Goal: Check status: Check status

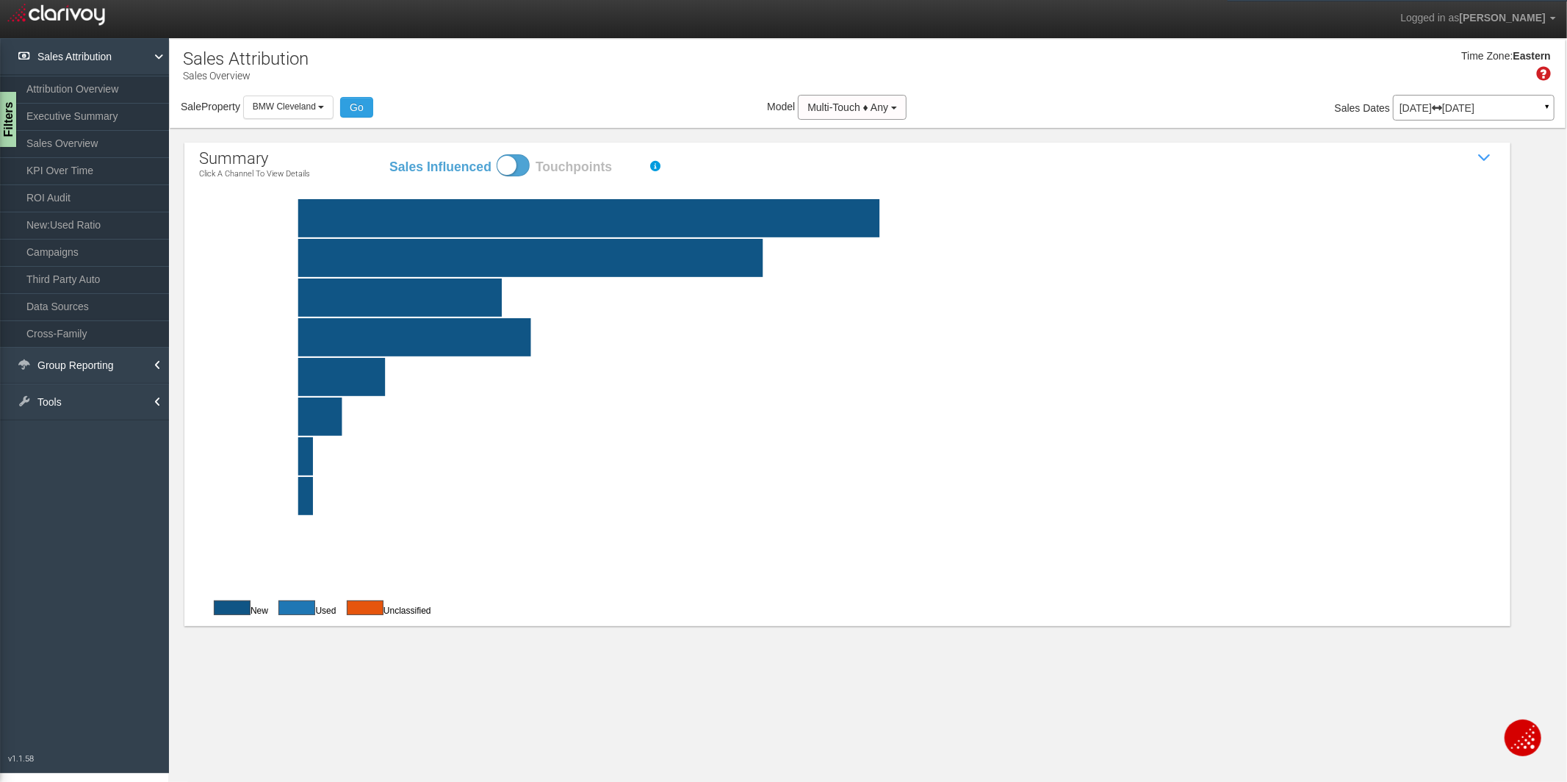
click at [1473, 105] on p "[DATE] [DATE]" at bounding box center [1473, 108] width 148 height 10
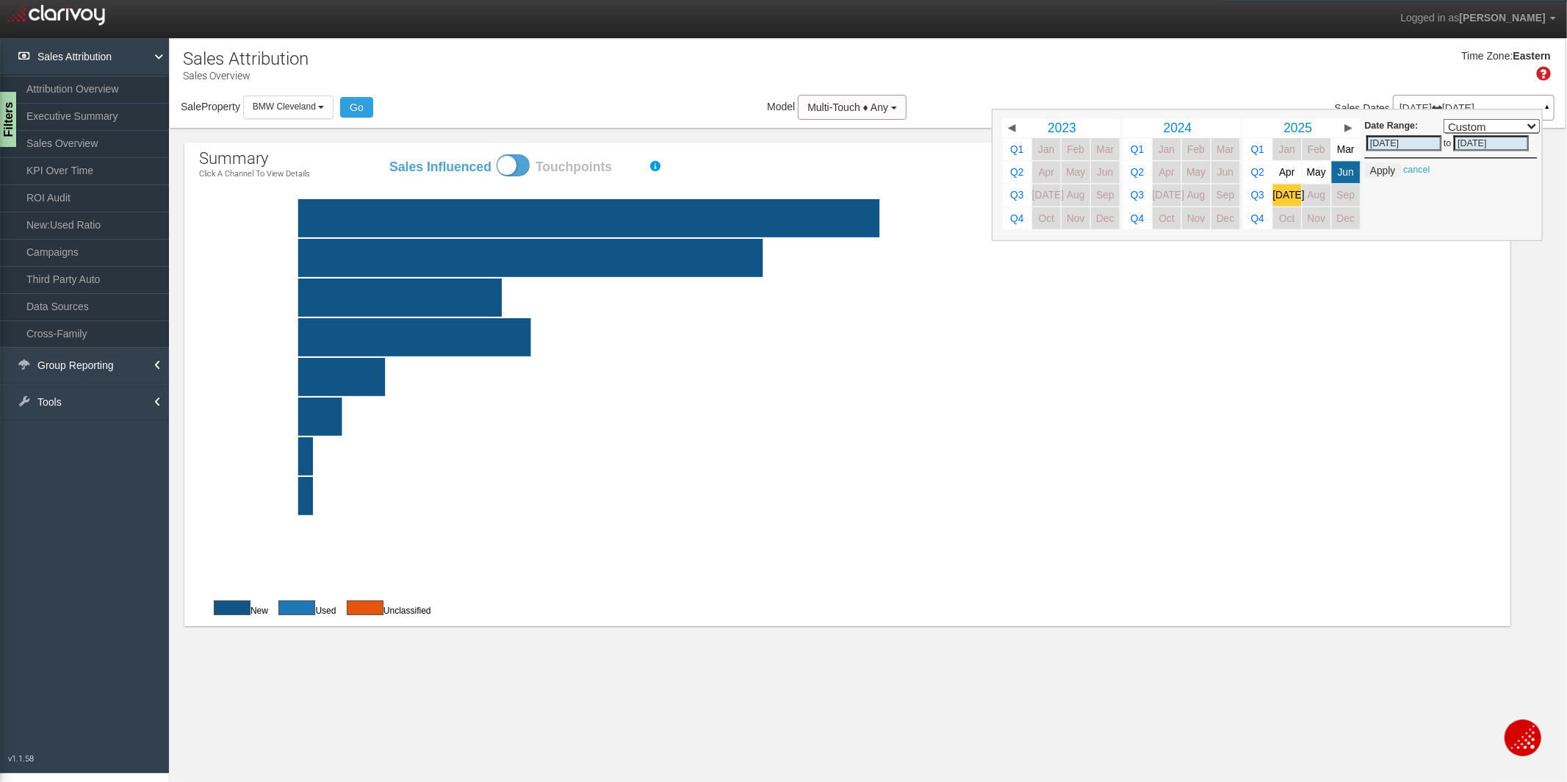
click at [1282, 192] on span "[DATE]" at bounding box center [1289, 195] width 32 height 11
select select ","
type input "[DATE]"
click at [1282, 192] on span "[DATE]" at bounding box center [1289, 195] width 32 height 11
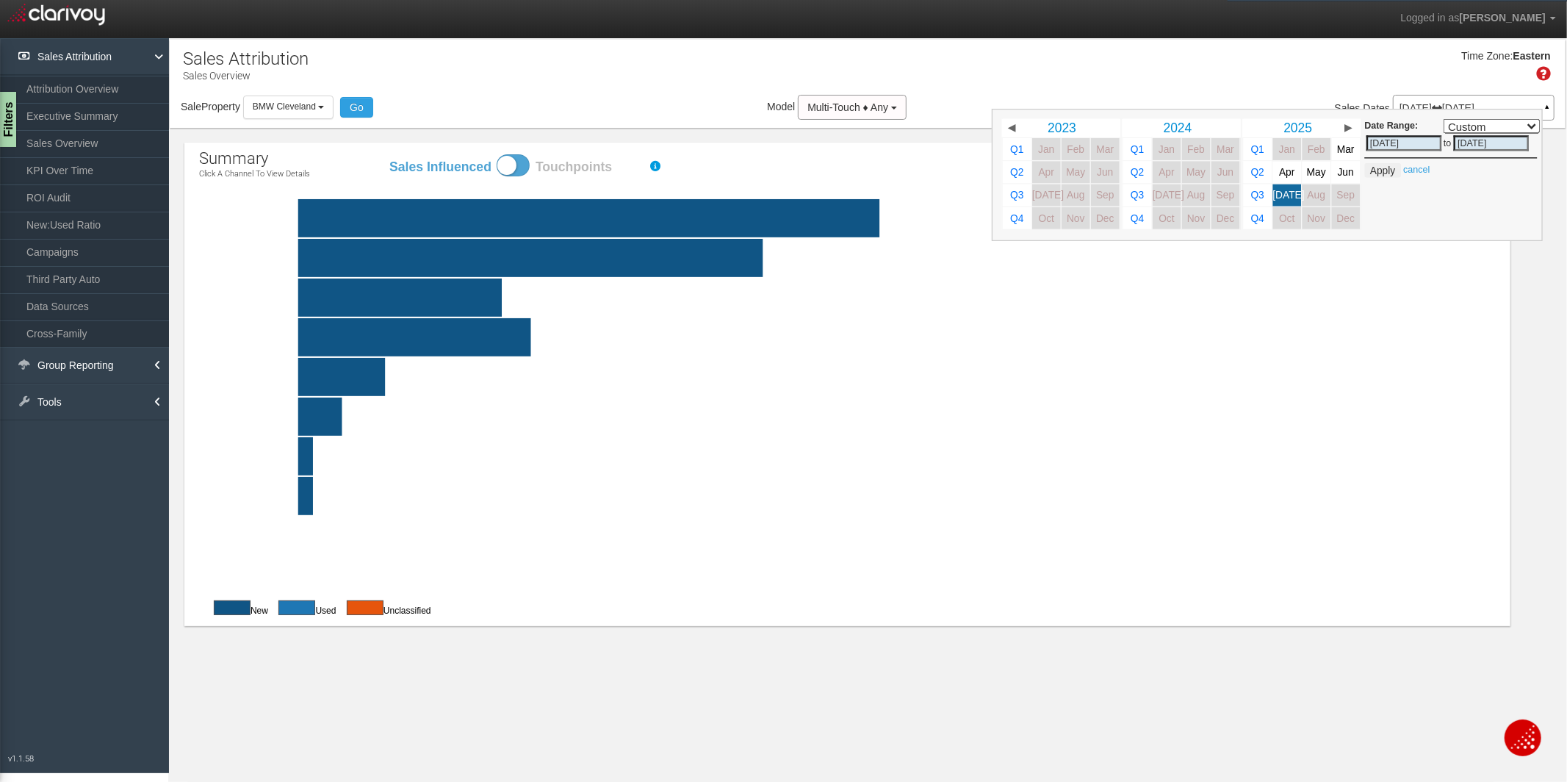
select select ","
click at [1382, 168] on button "Apply" at bounding box center [1383, 170] width 36 height 15
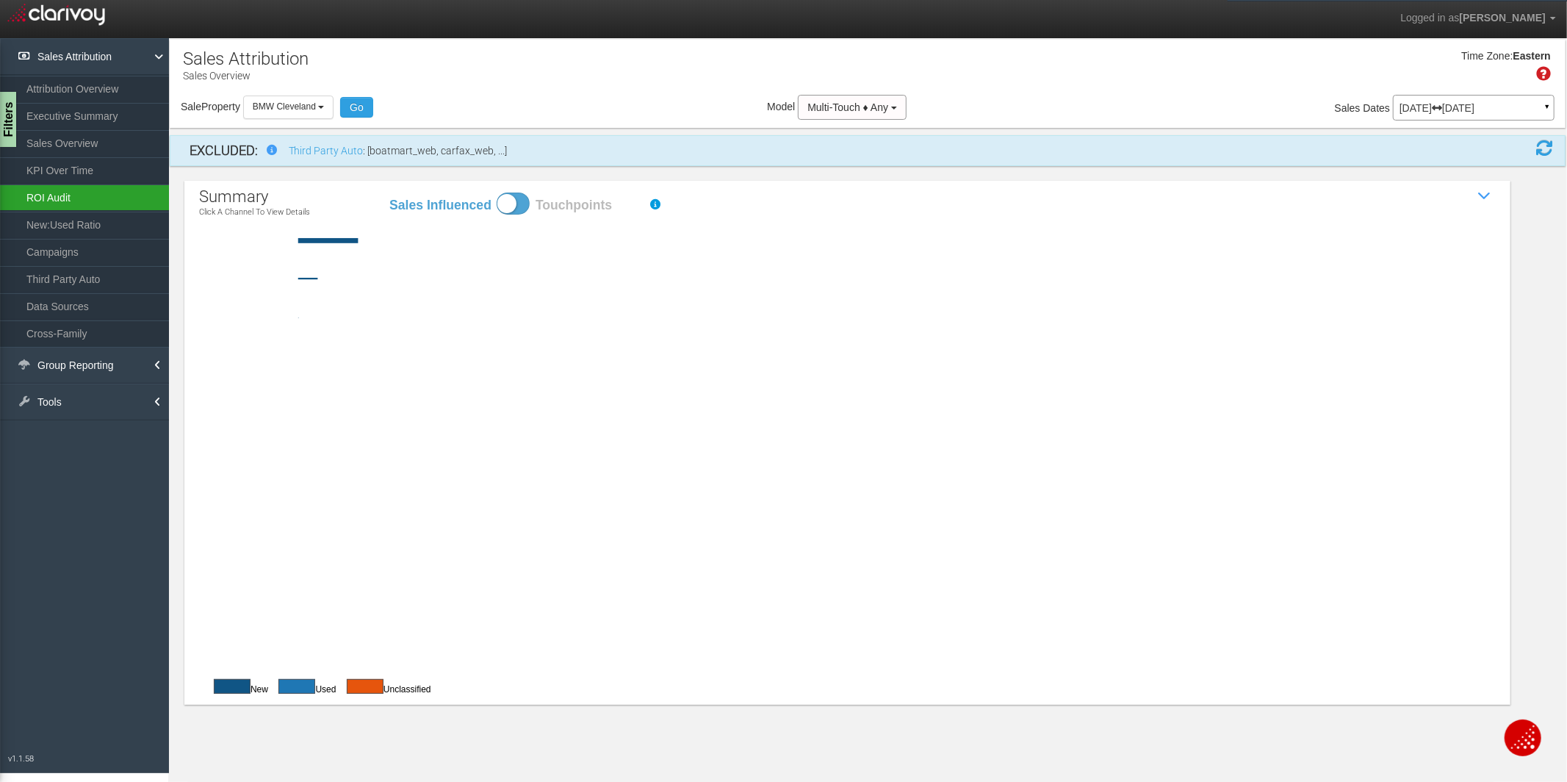
click at [48, 193] on link "ROI Audit" at bounding box center [84, 197] width 169 height 26
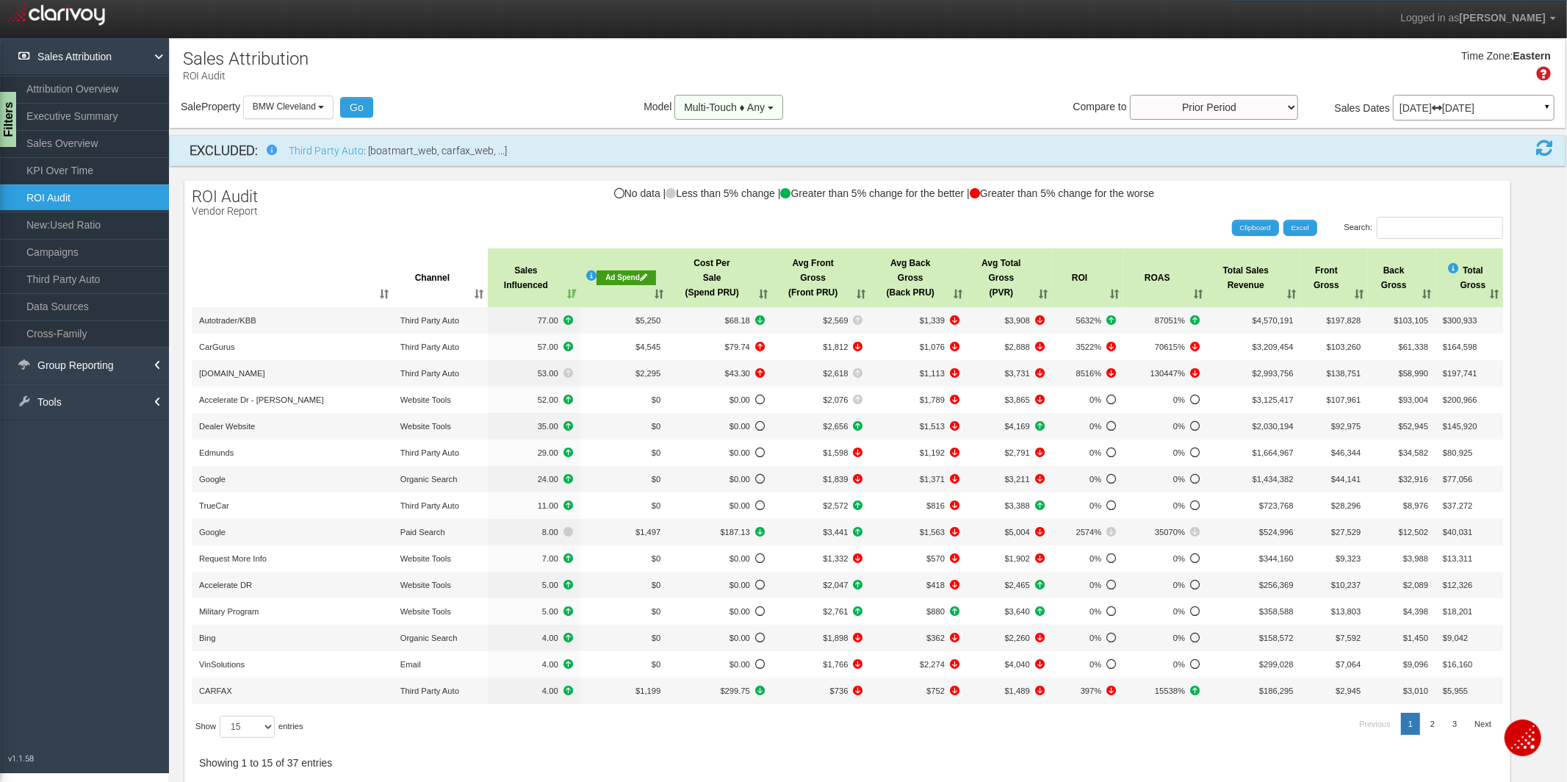
click at [757, 108] on span "Multi-Touch ♦ Any" at bounding box center [724, 107] width 81 height 12
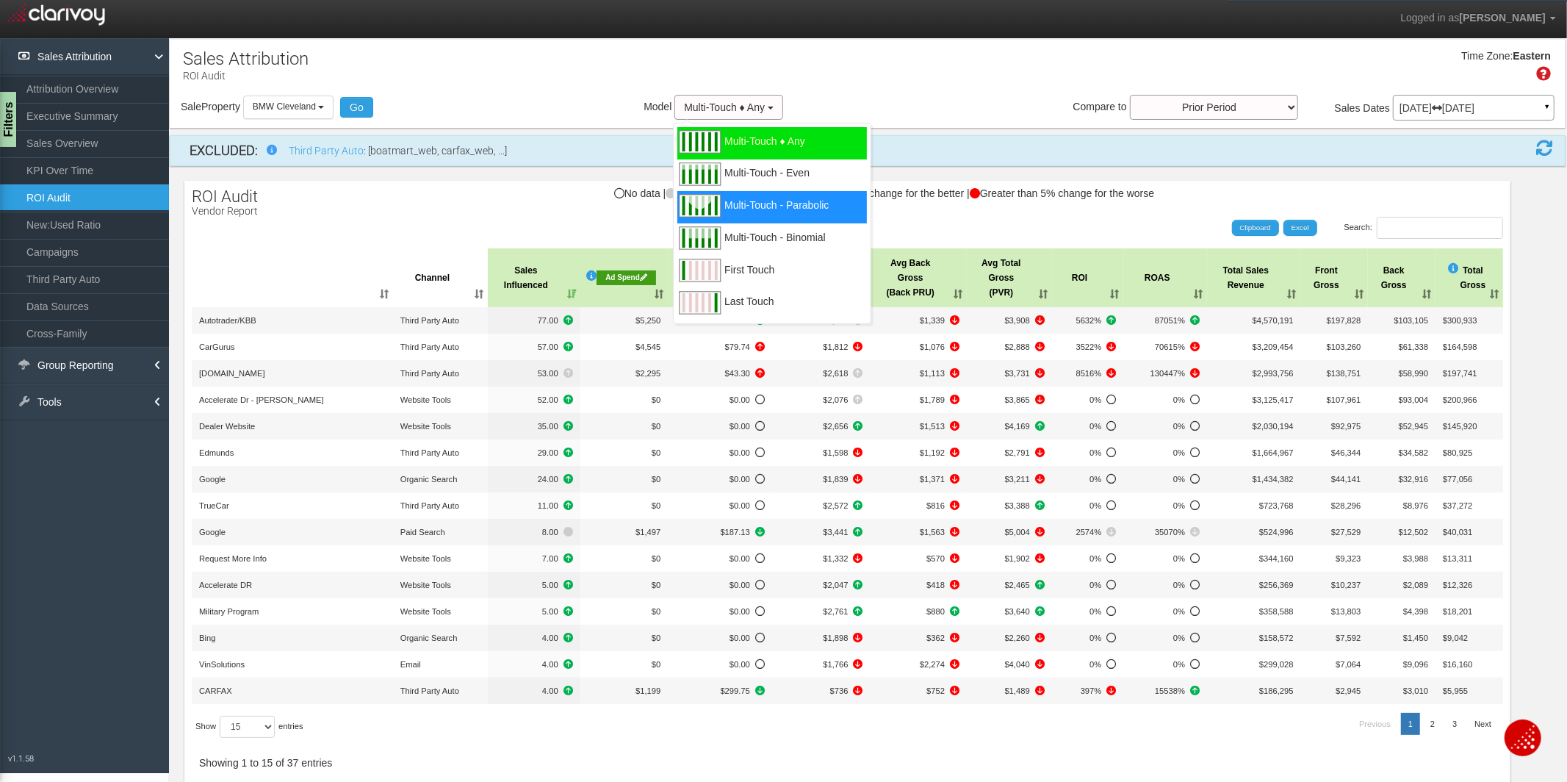
click at [793, 196] on div "Multi-Touch - Parabolic" at bounding box center [772, 207] width 190 height 32
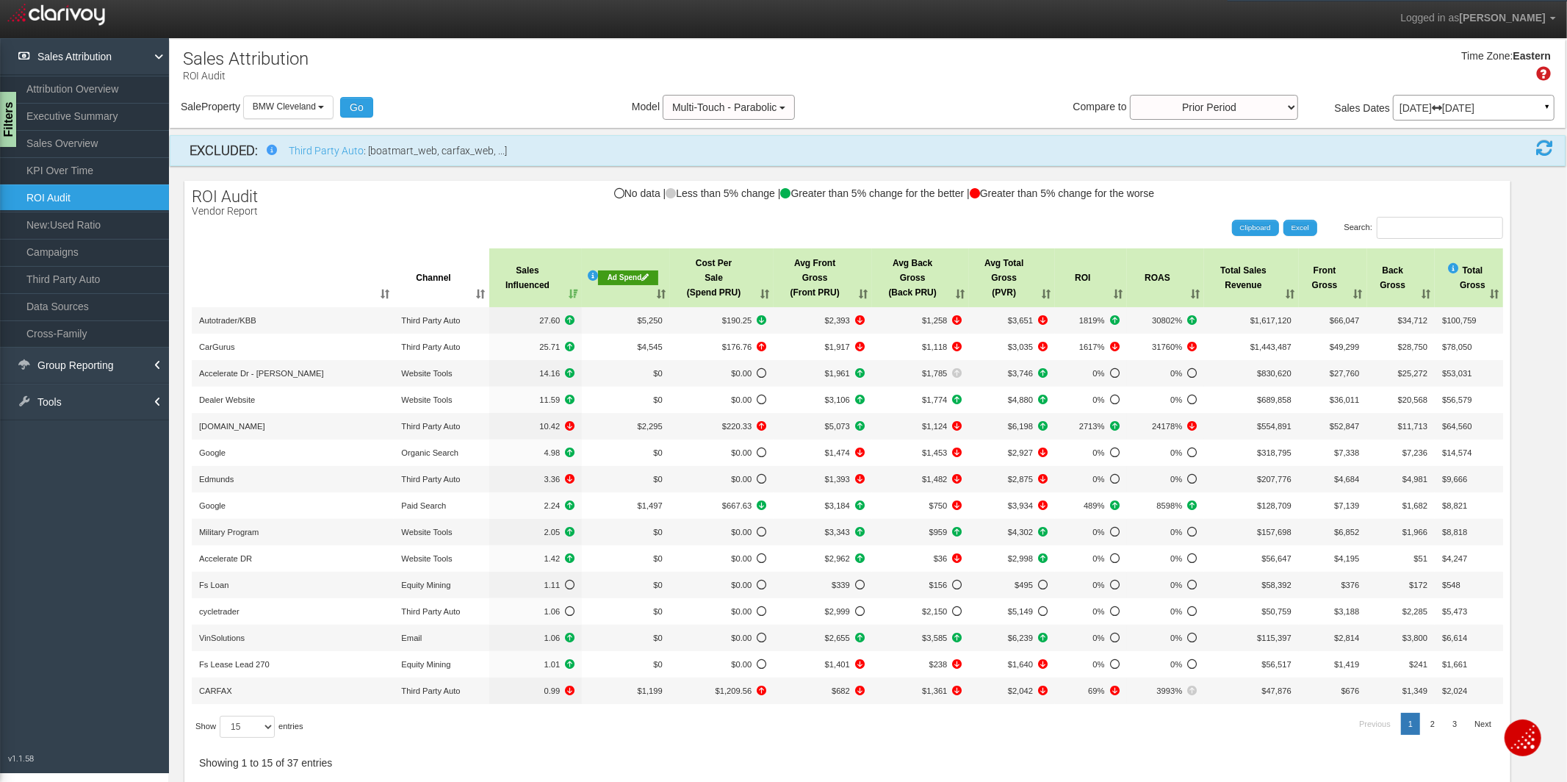
click at [907, 727] on div at bounding box center [847, 514] width 1311 height 541
click at [1461, 93] on div "Time Zone: Eastern" at bounding box center [868, 71] width 1396 height 48
click at [1454, 105] on p "[DATE] [DATE]" at bounding box center [1473, 108] width 148 height 10
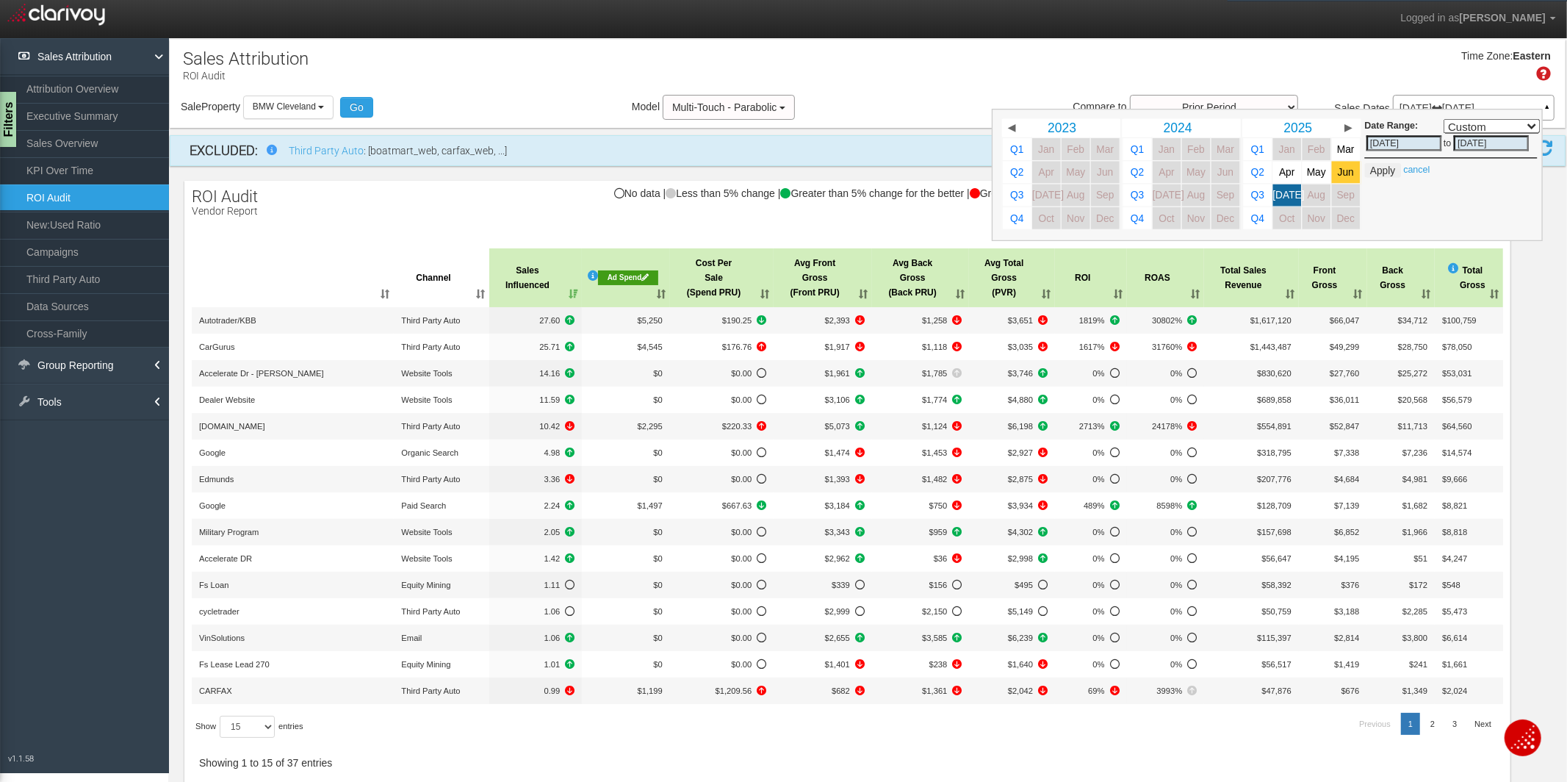
click at [1346, 176] on span "Jun" at bounding box center [1346, 172] width 16 height 11
select select ","
type input "[DATE]"
click at [1346, 176] on span "Jun" at bounding box center [1346, 172] width 16 height 11
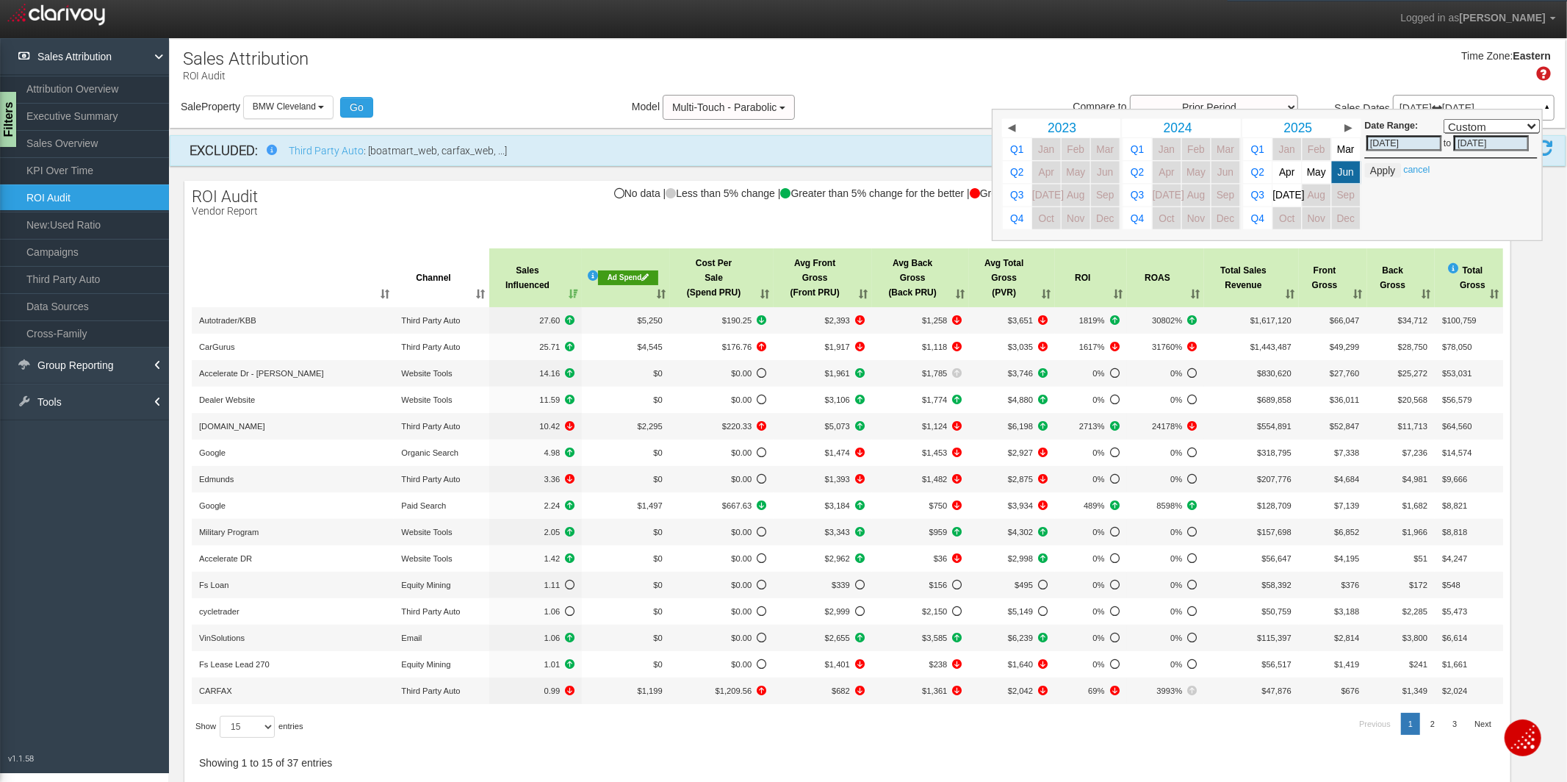
select select ","
click at [1380, 168] on button "Apply" at bounding box center [1383, 170] width 36 height 15
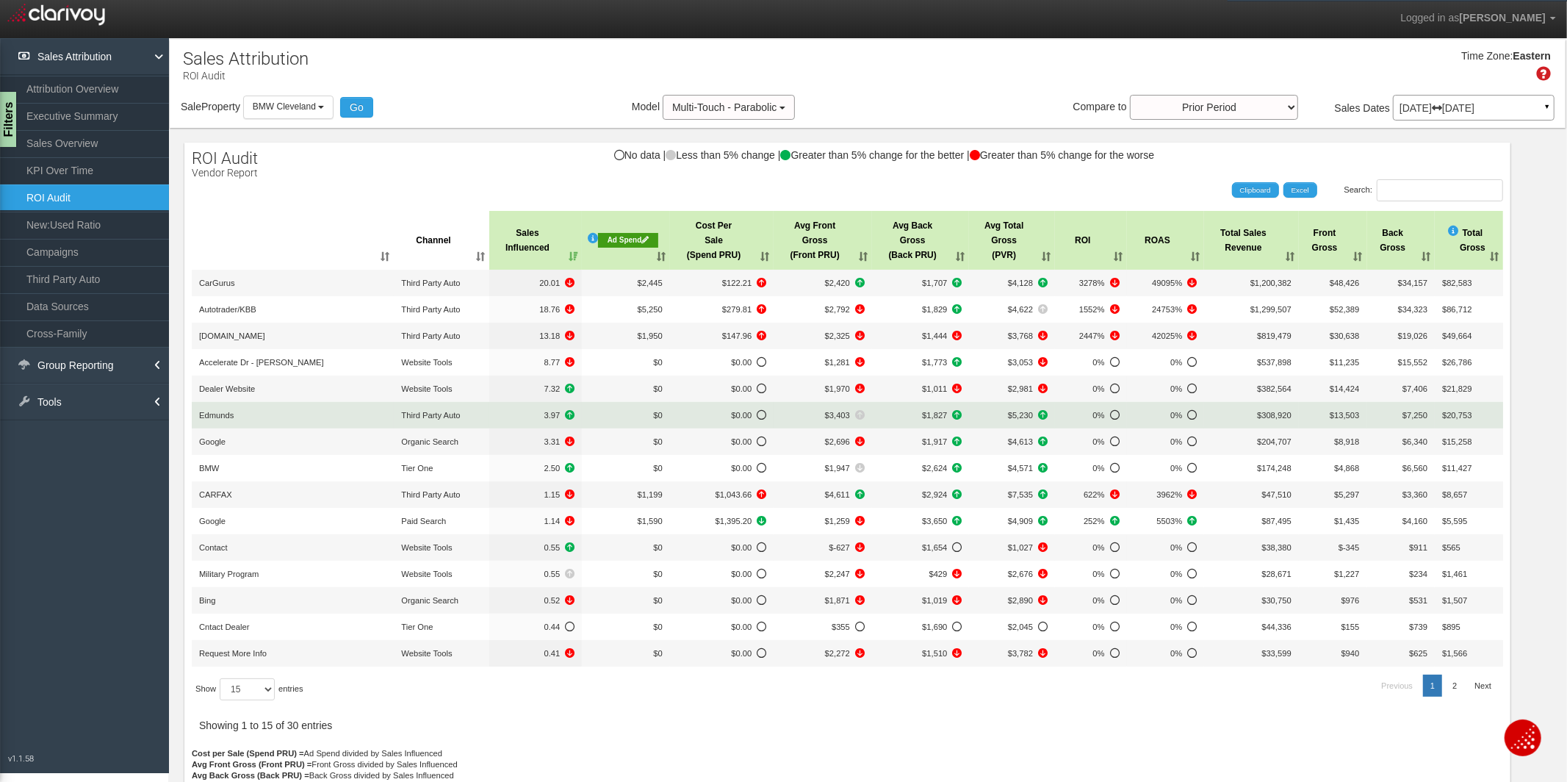
scroll to position [1, 0]
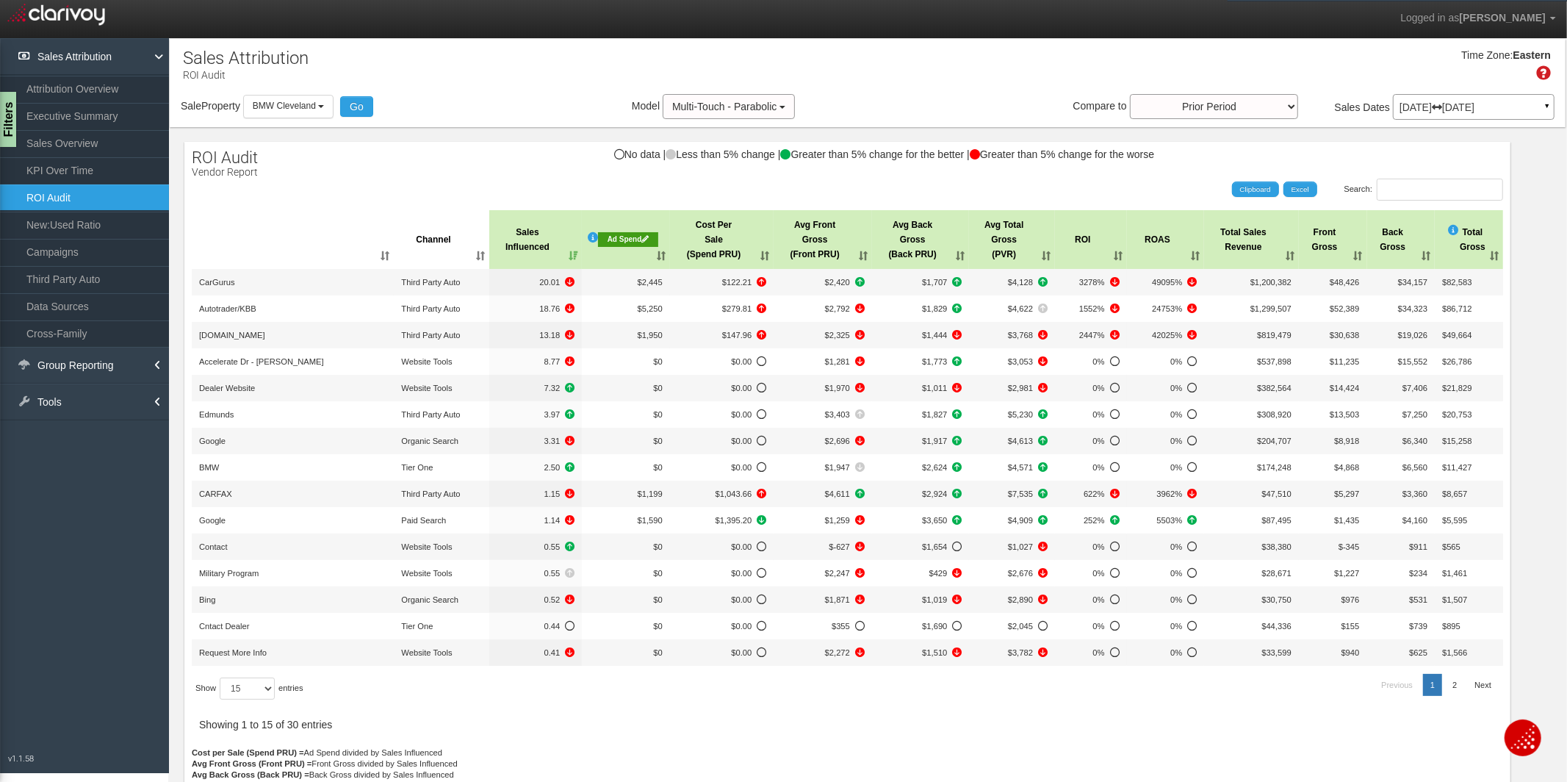
click at [1491, 97] on div "[DATE] [DATE] ▼" at bounding box center [1474, 107] width 162 height 26
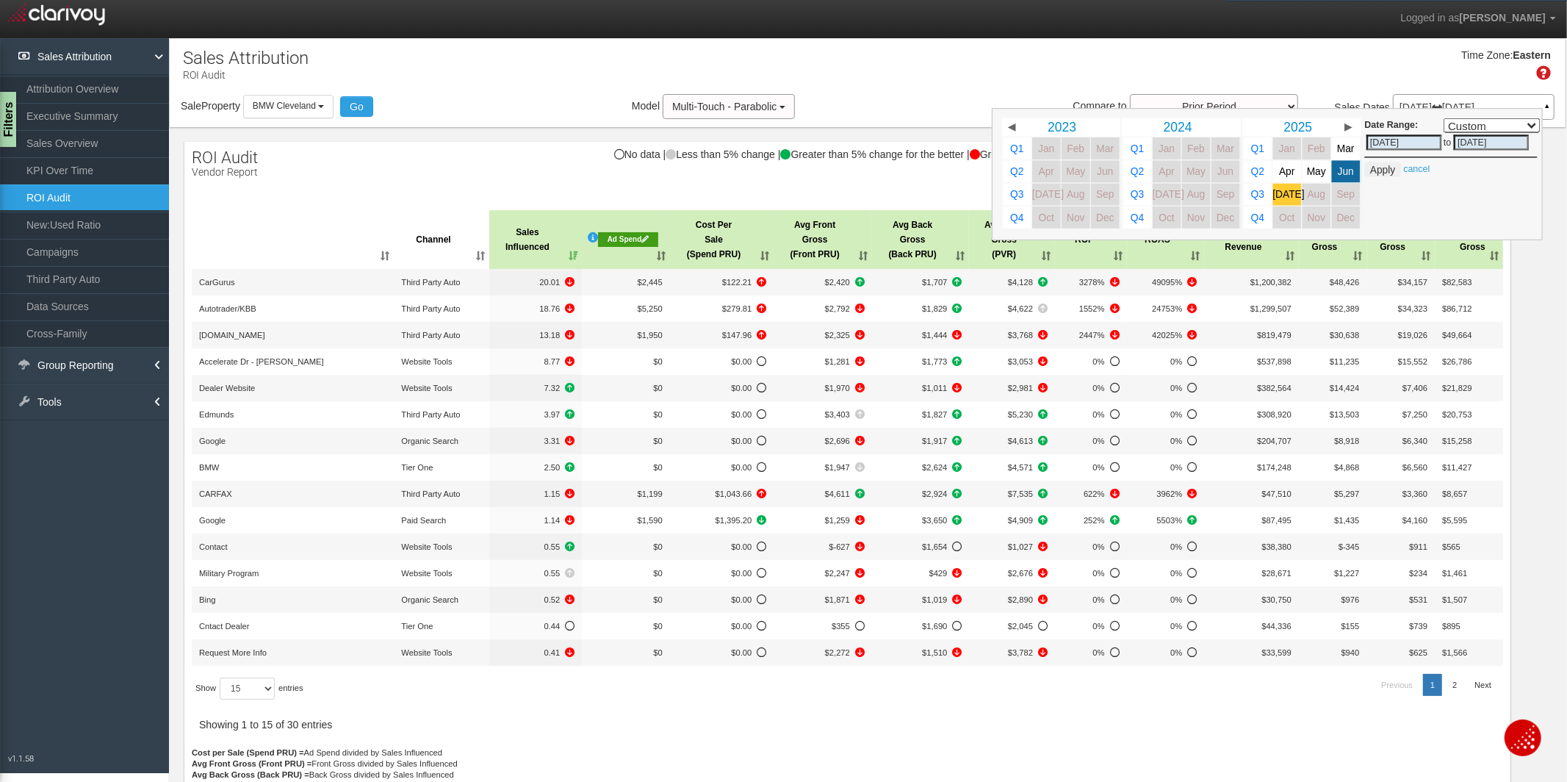
click at [1283, 192] on span "[DATE]" at bounding box center [1289, 194] width 32 height 11
select select ","
type input "[DATE]"
select select ","
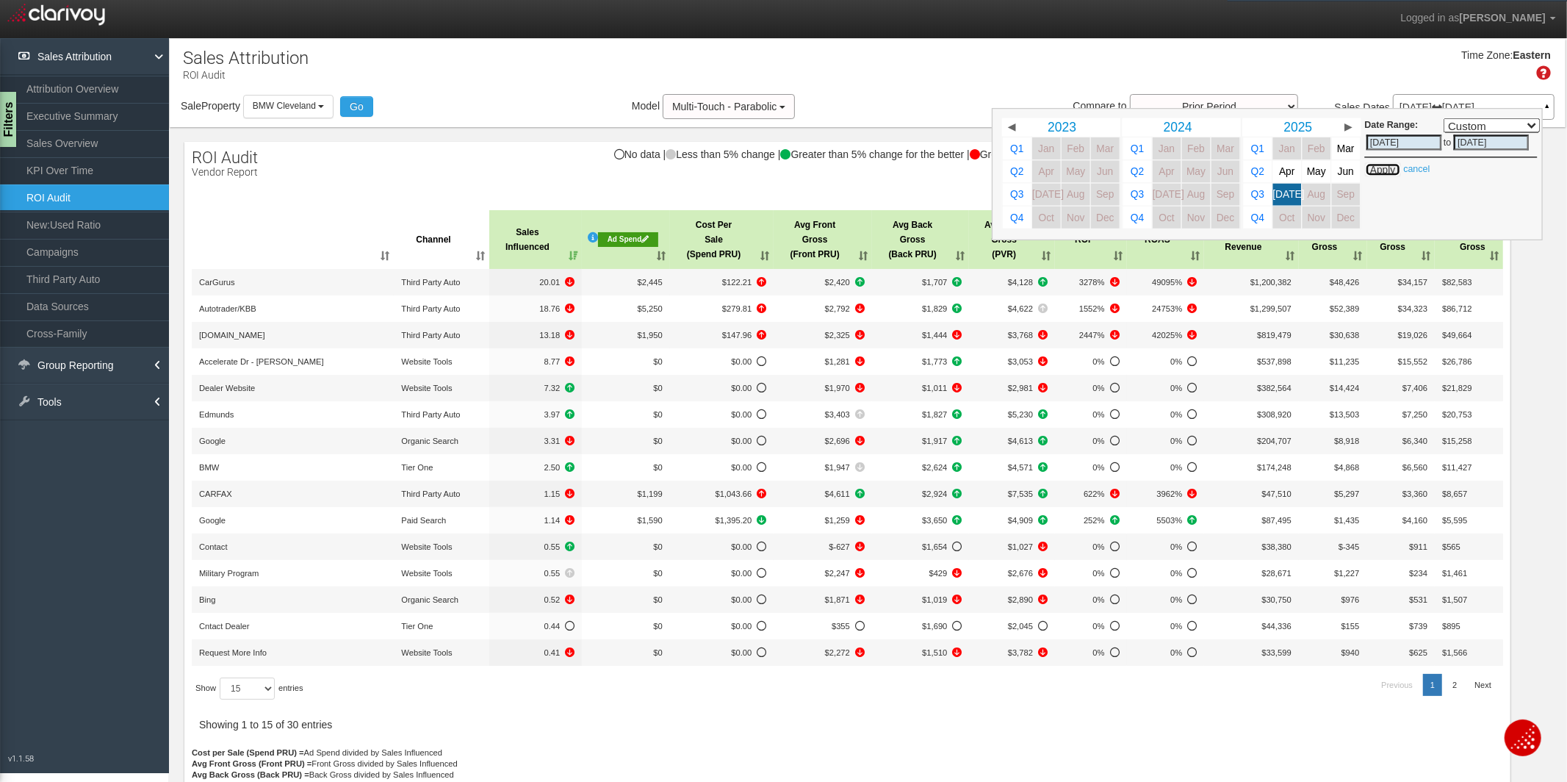
click at [1388, 170] on button "Apply" at bounding box center [1383, 169] width 36 height 15
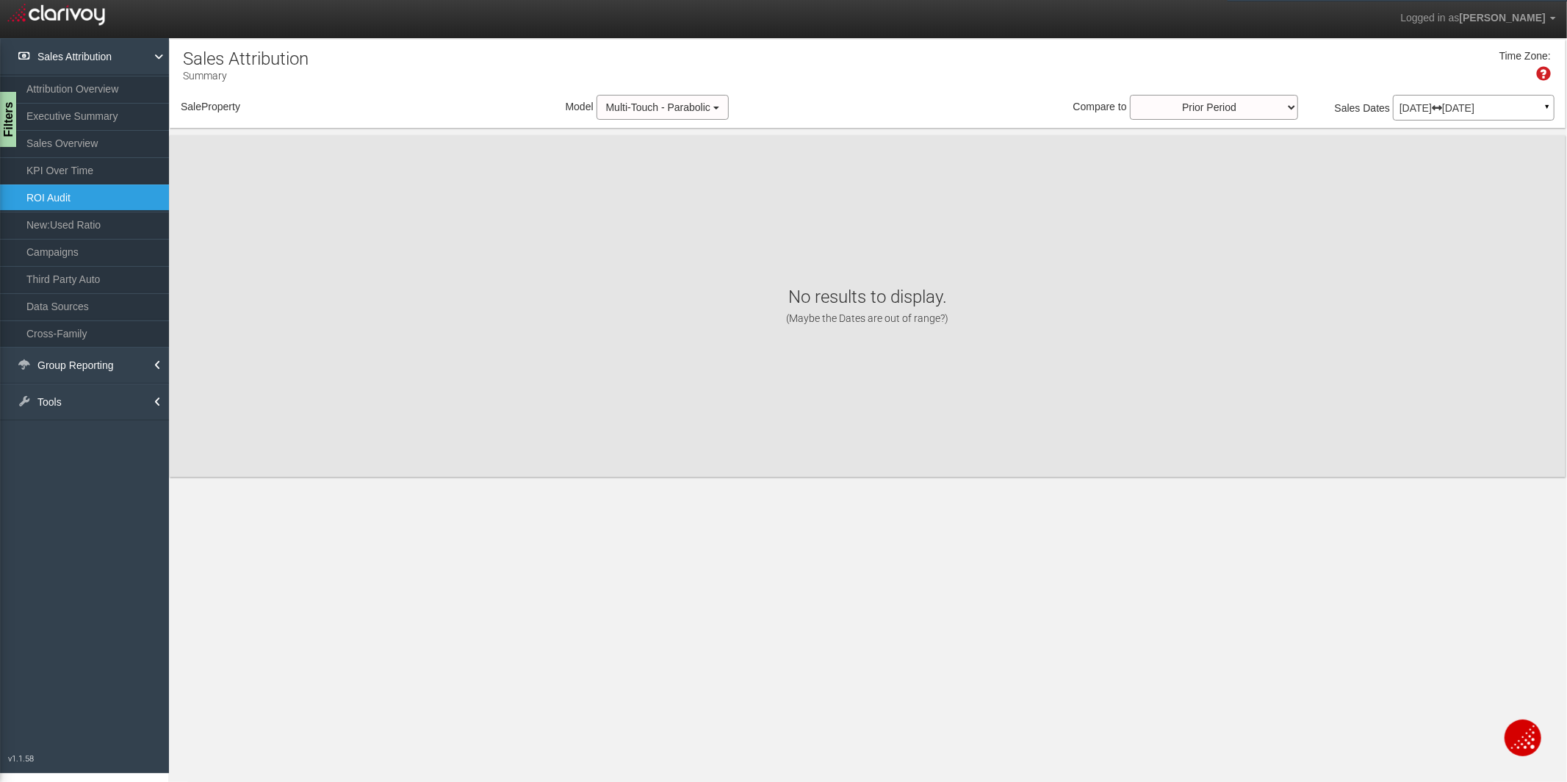
scroll to position [0, 0]
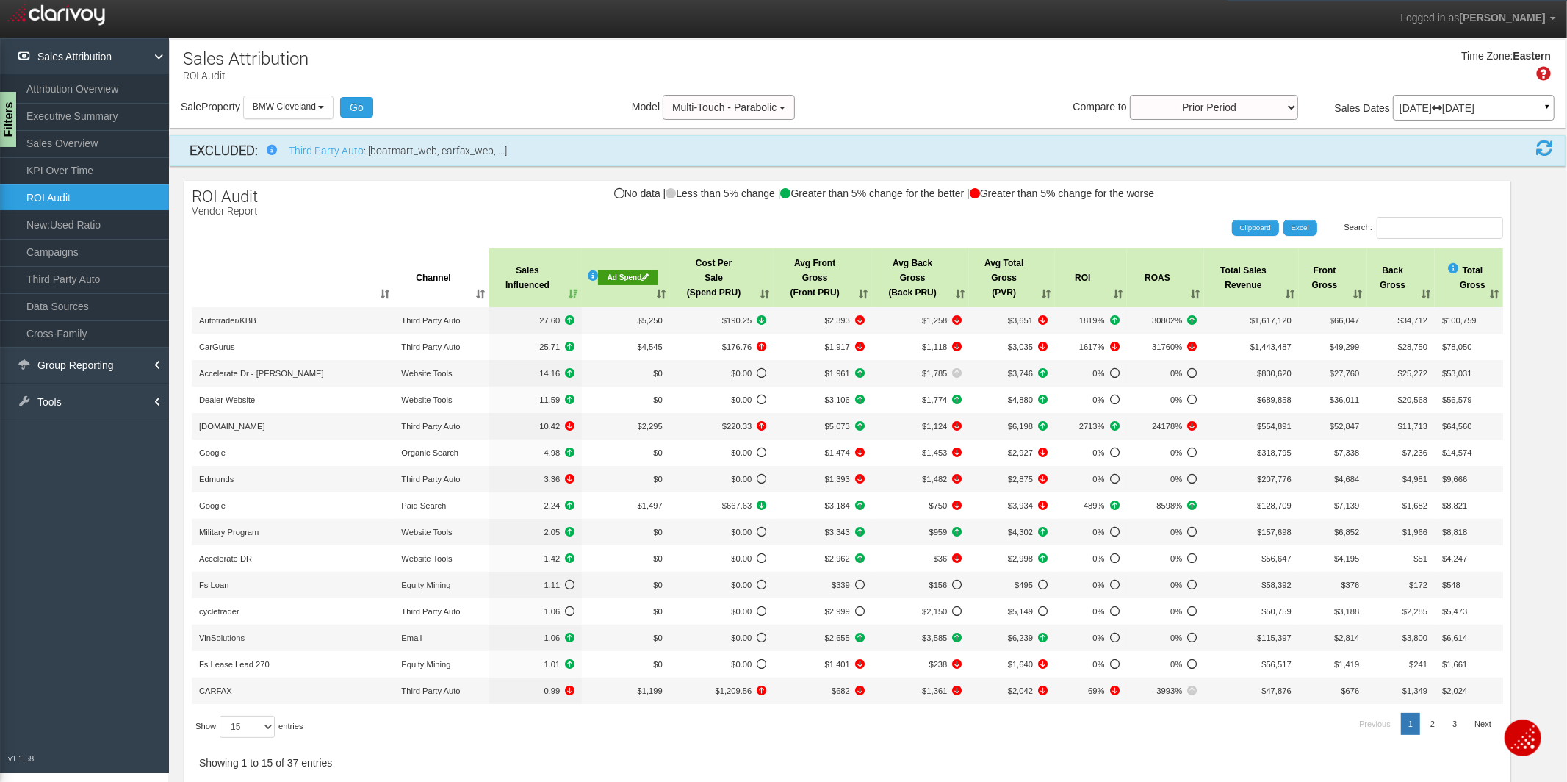
click at [1493, 103] on p "[DATE] [DATE]" at bounding box center [1473, 108] width 148 height 10
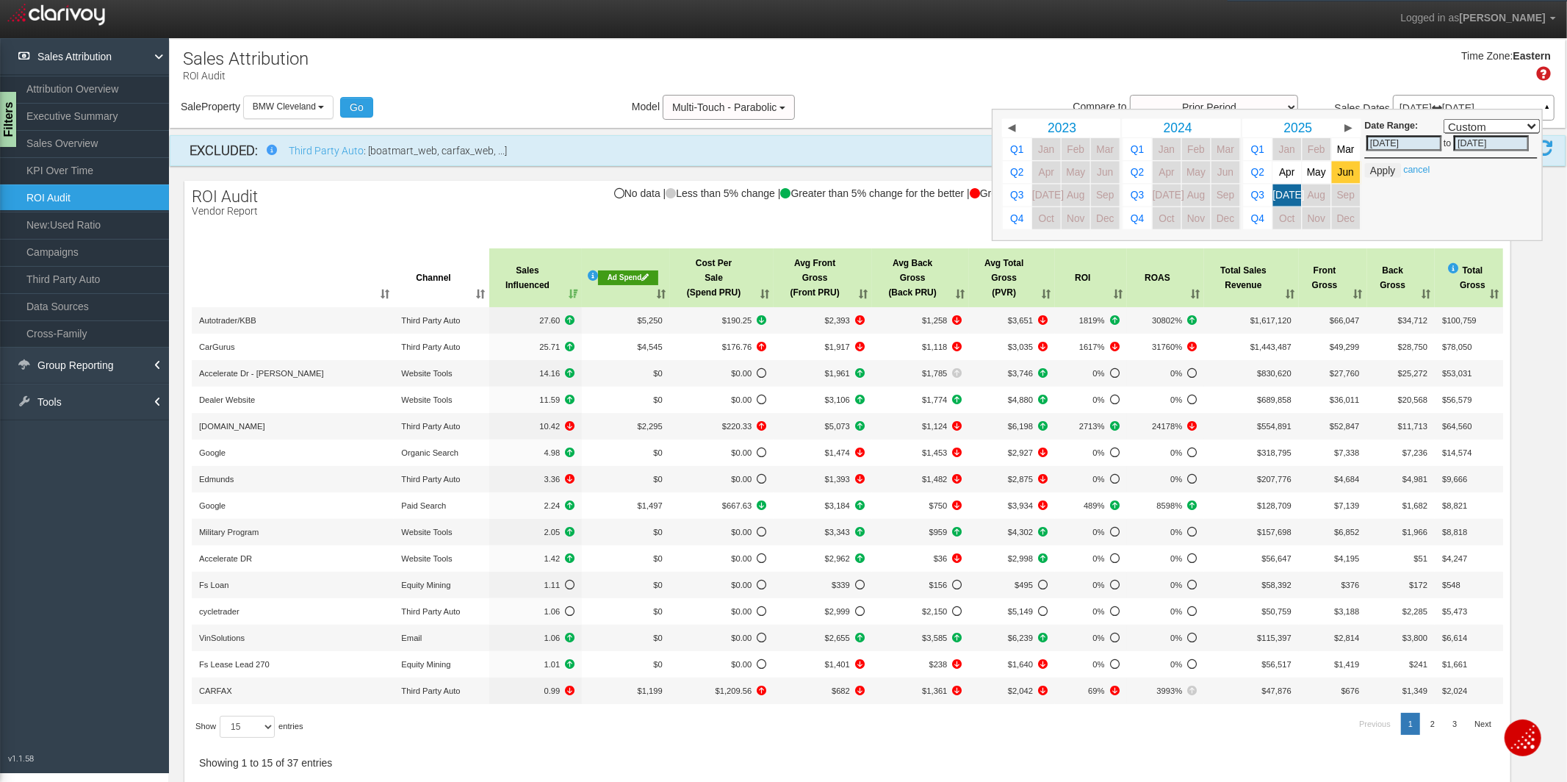
click at [1341, 173] on span "Jun" at bounding box center [1346, 172] width 16 height 11
select select ","
type input "[DATE]"
click at [1341, 173] on span "Jun" at bounding box center [1346, 172] width 16 height 11
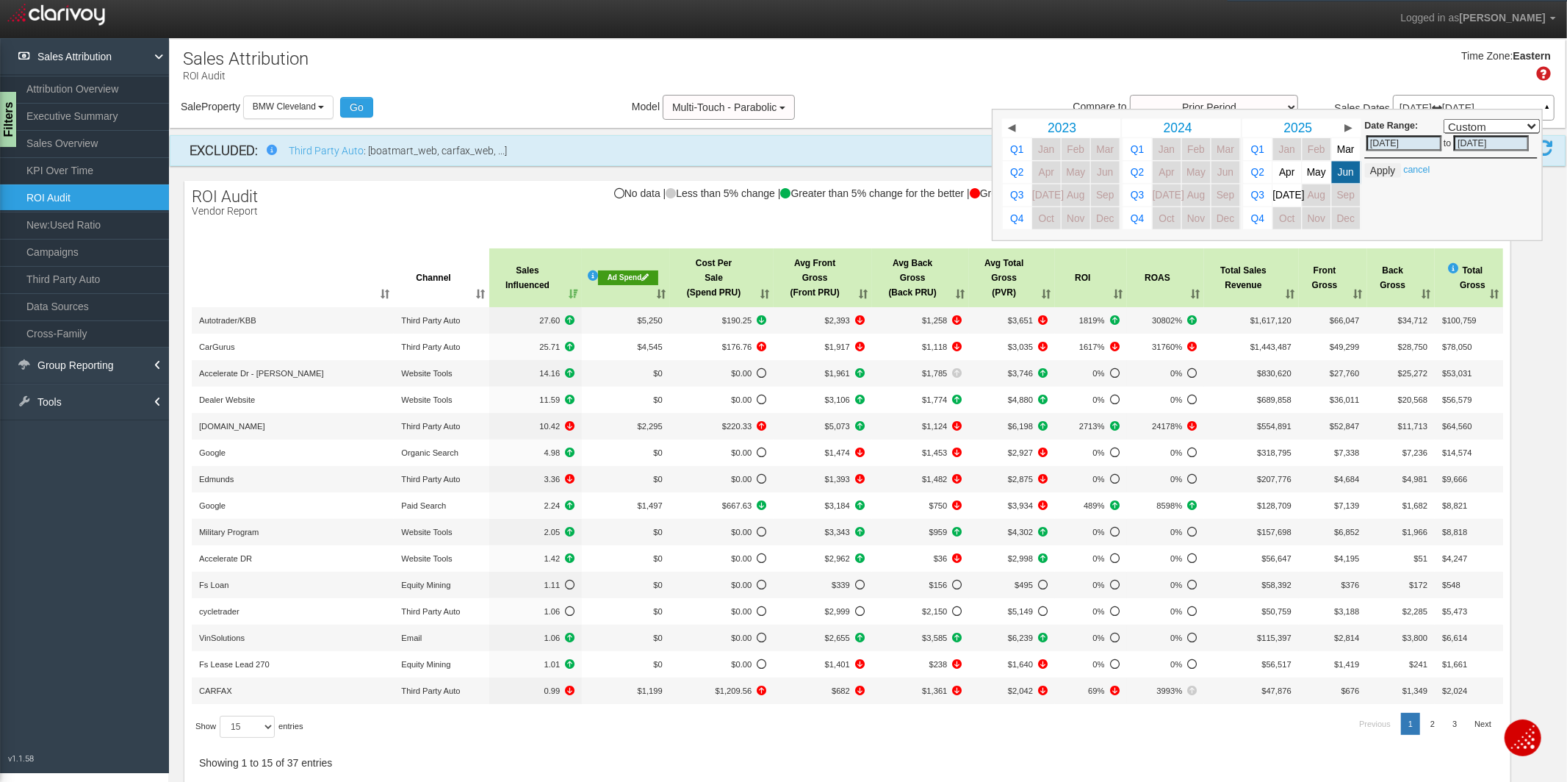
select select ","
click at [1381, 170] on button "Apply" at bounding box center [1383, 170] width 36 height 15
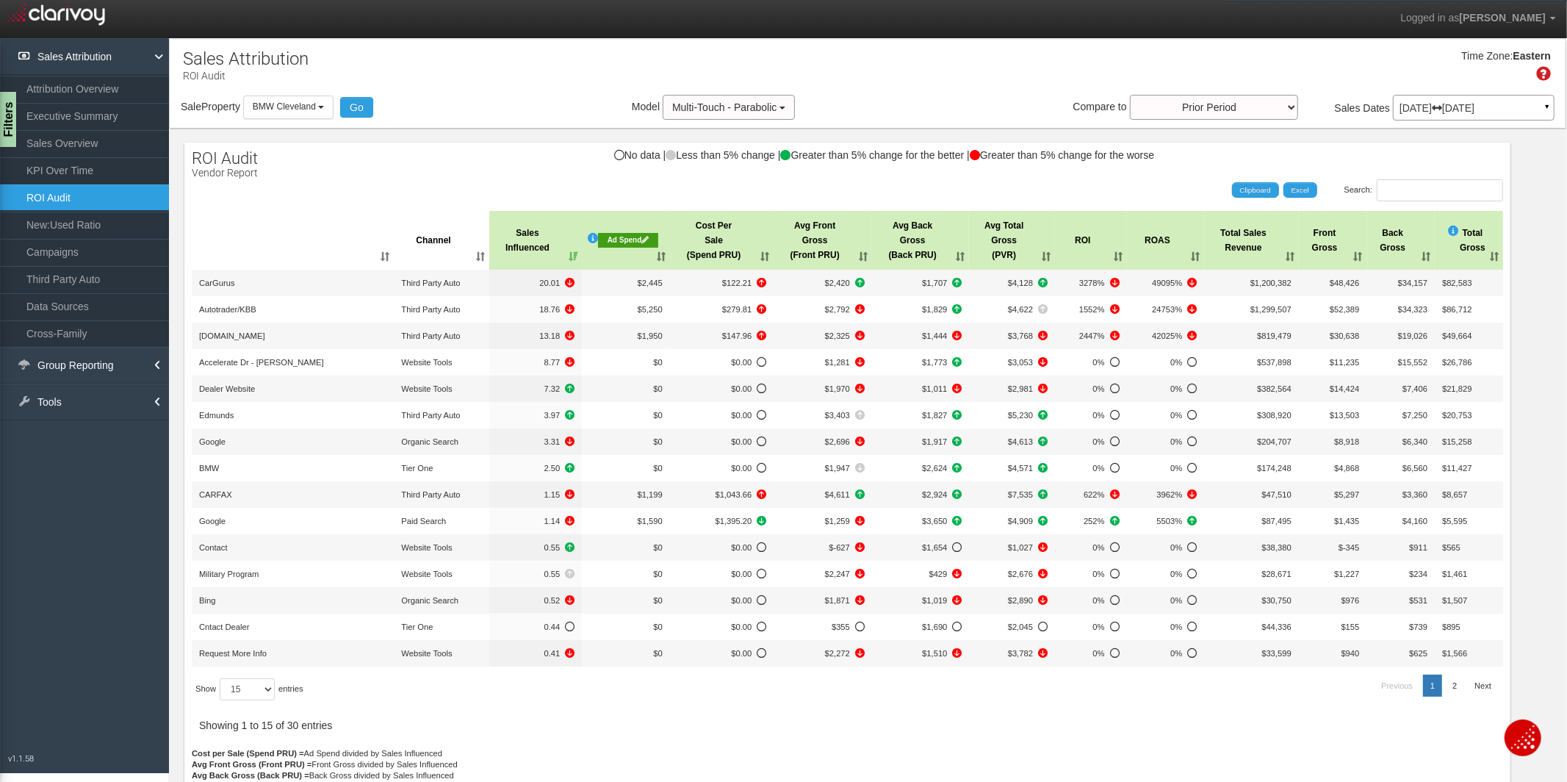
click at [1515, 103] on p "[DATE] [DATE]" at bounding box center [1473, 108] width 148 height 10
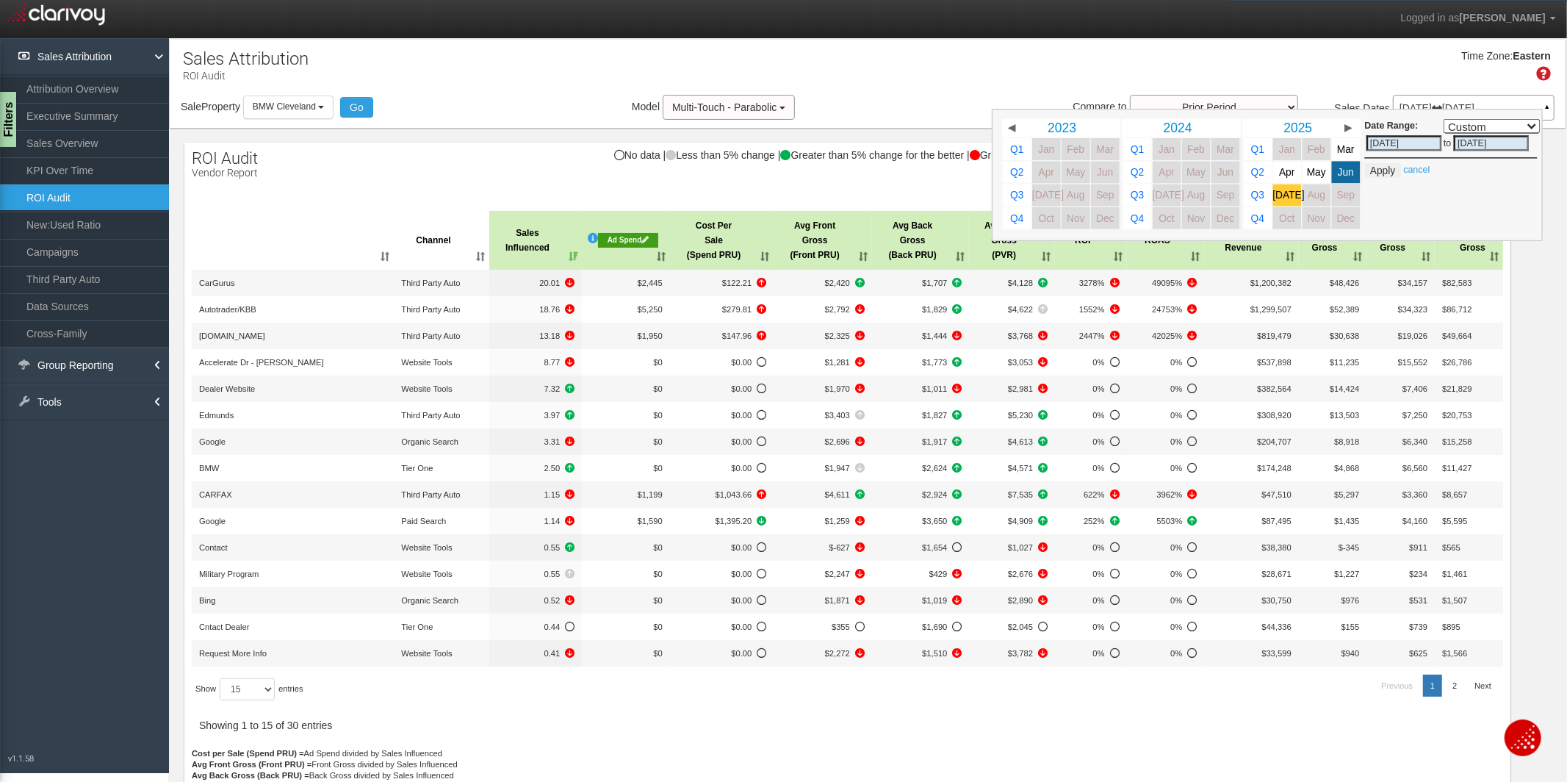
click at [1290, 196] on span "[DATE]" at bounding box center [1289, 195] width 32 height 11
select select ","
type input "[DATE]"
click at [1290, 196] on span "[DATE]" at bounding box center [1289, 195] width 32 height 11
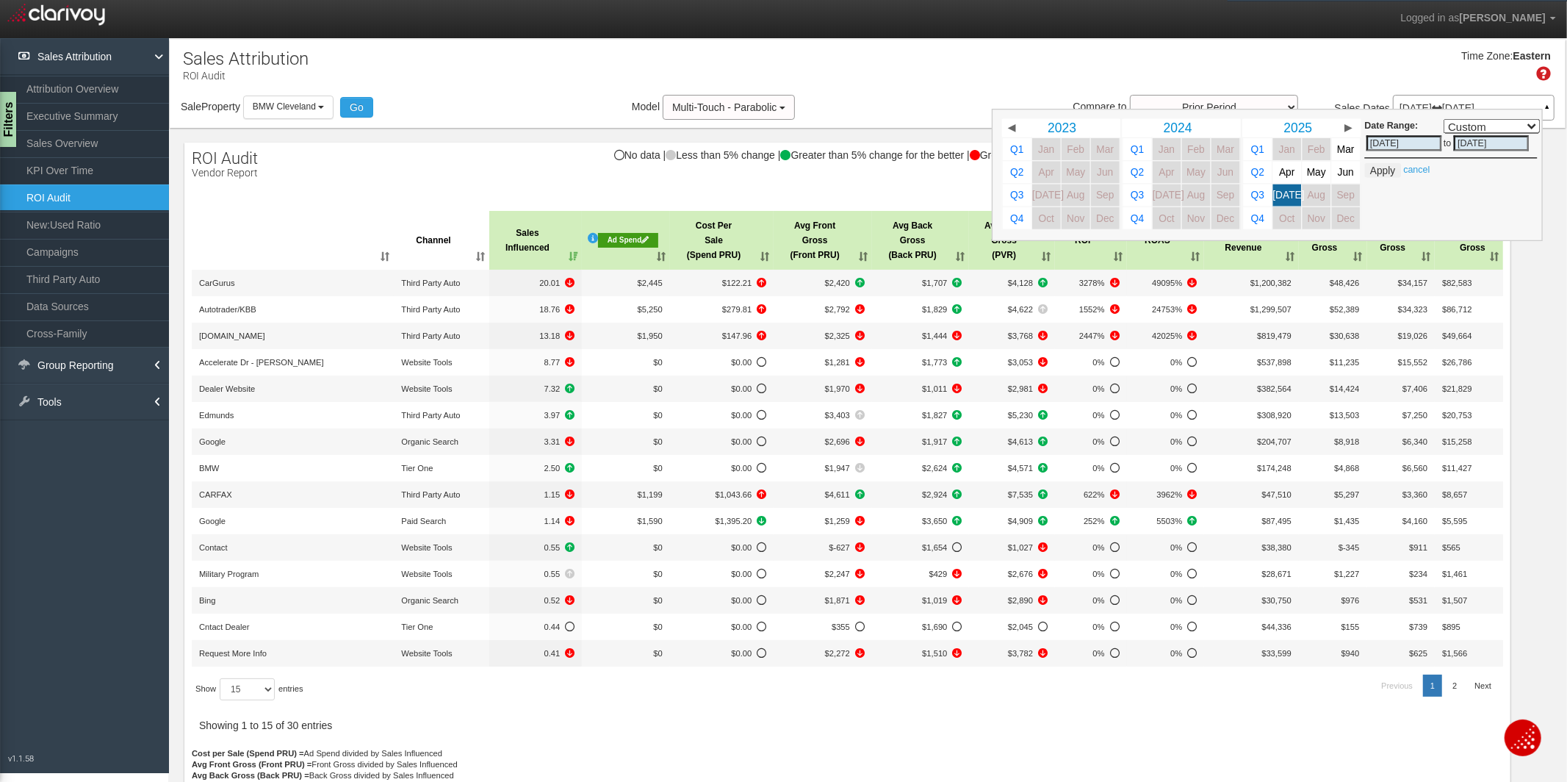
select select ","
click at [1389, 166] on button "Apply" at bounding box center [1383, 170] width 36 height 15
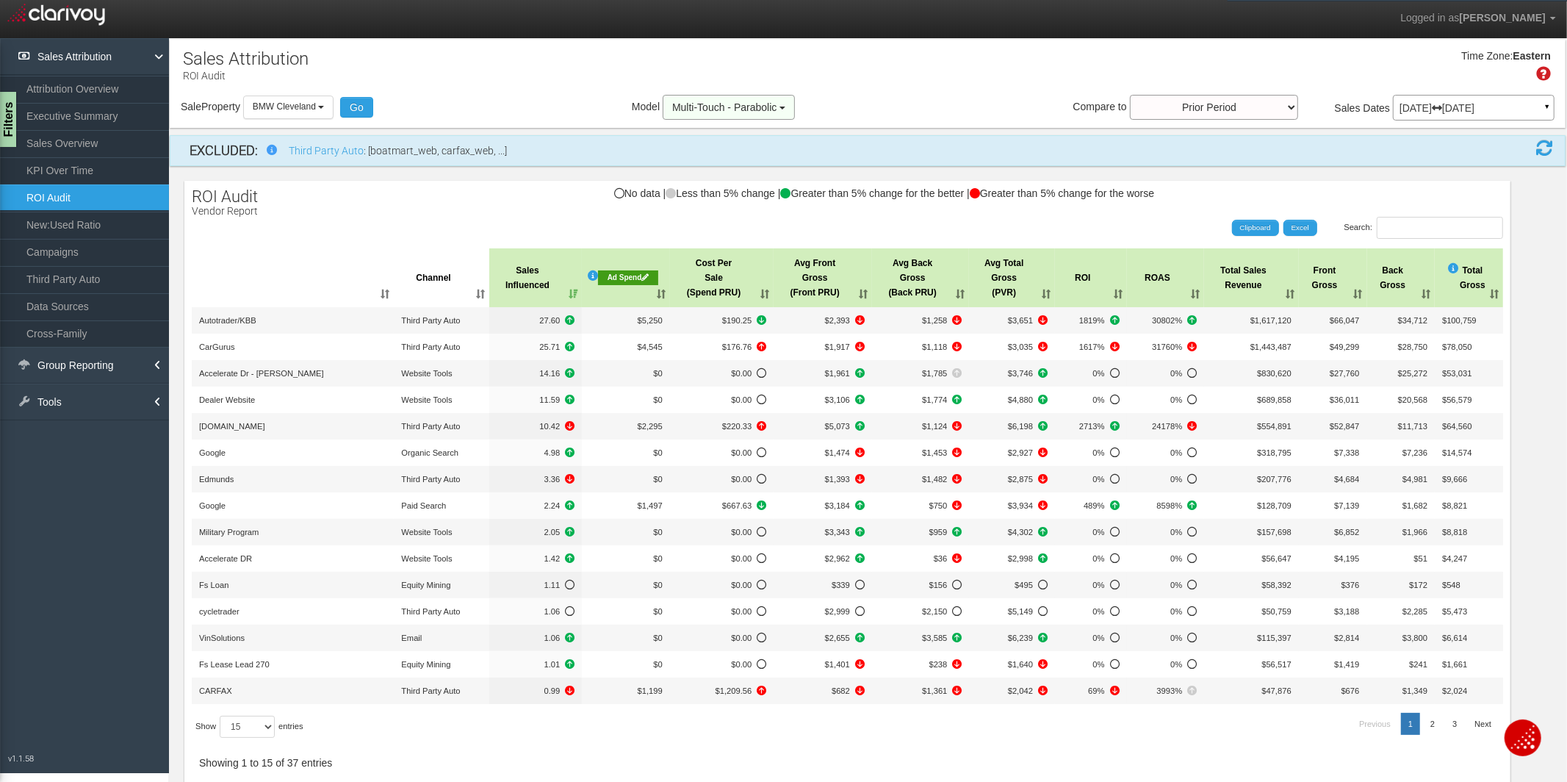
click at [789, 106] on button "Multi-Touch - Parabolic" at bounding box center [729, 107] width 132 height 25
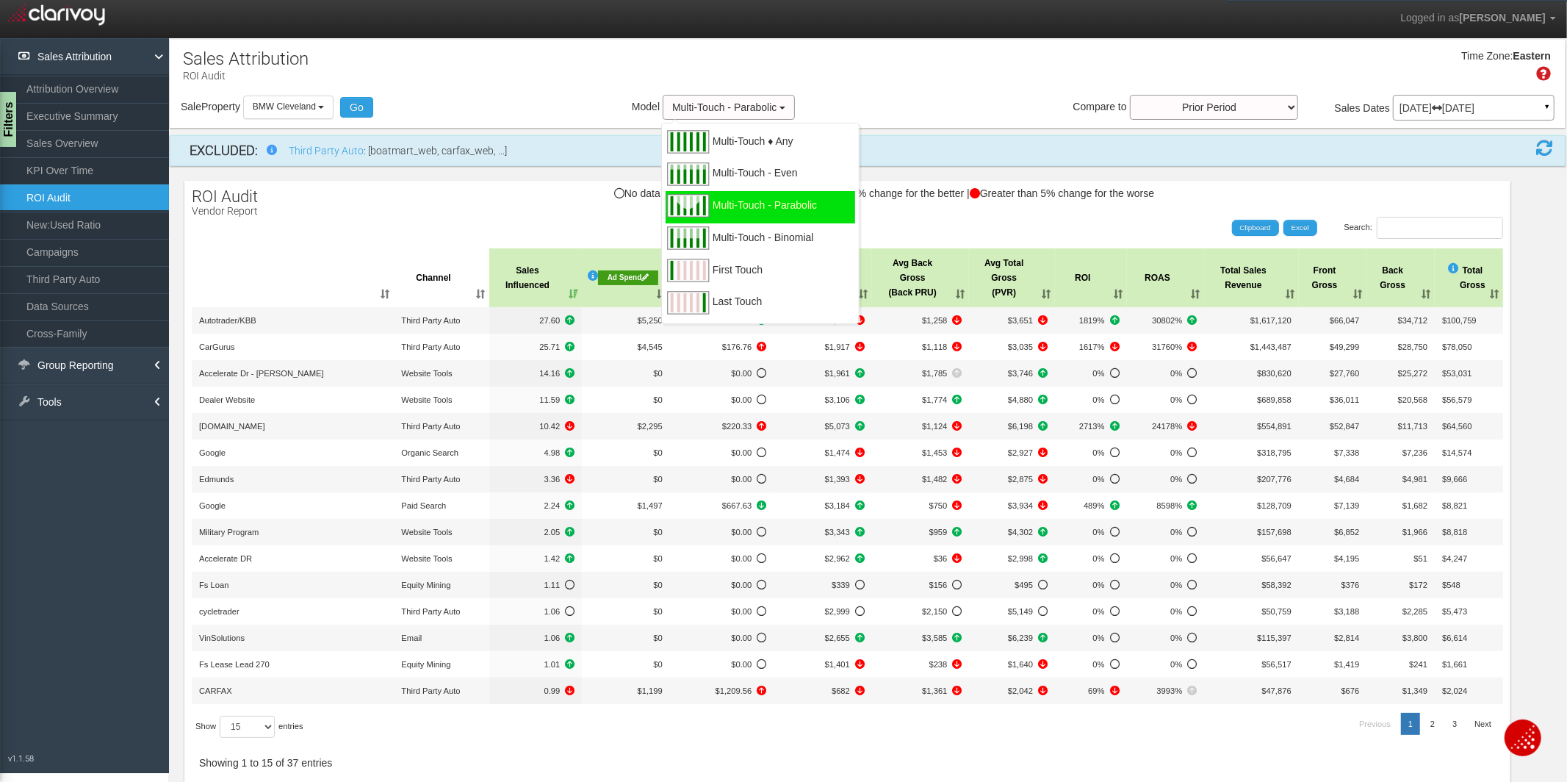
click at [931, 94] on div "Time Zone: Eastern" at bounding box center [868, 71] width 1396 height 48
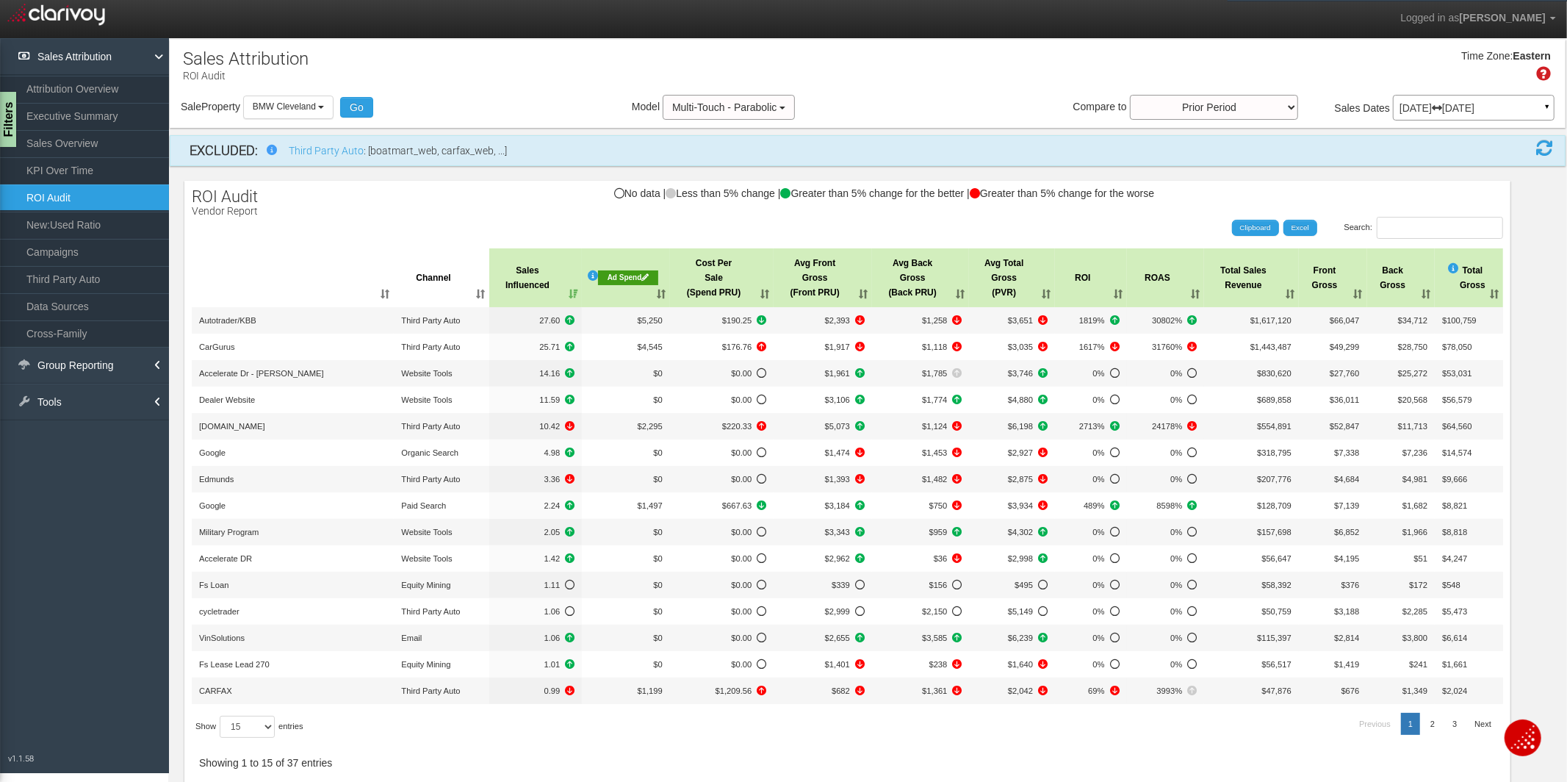
click at [1439, 109] on p "[DATE] [DATE]" at bounding box center [1473, 108] width 148 height 10
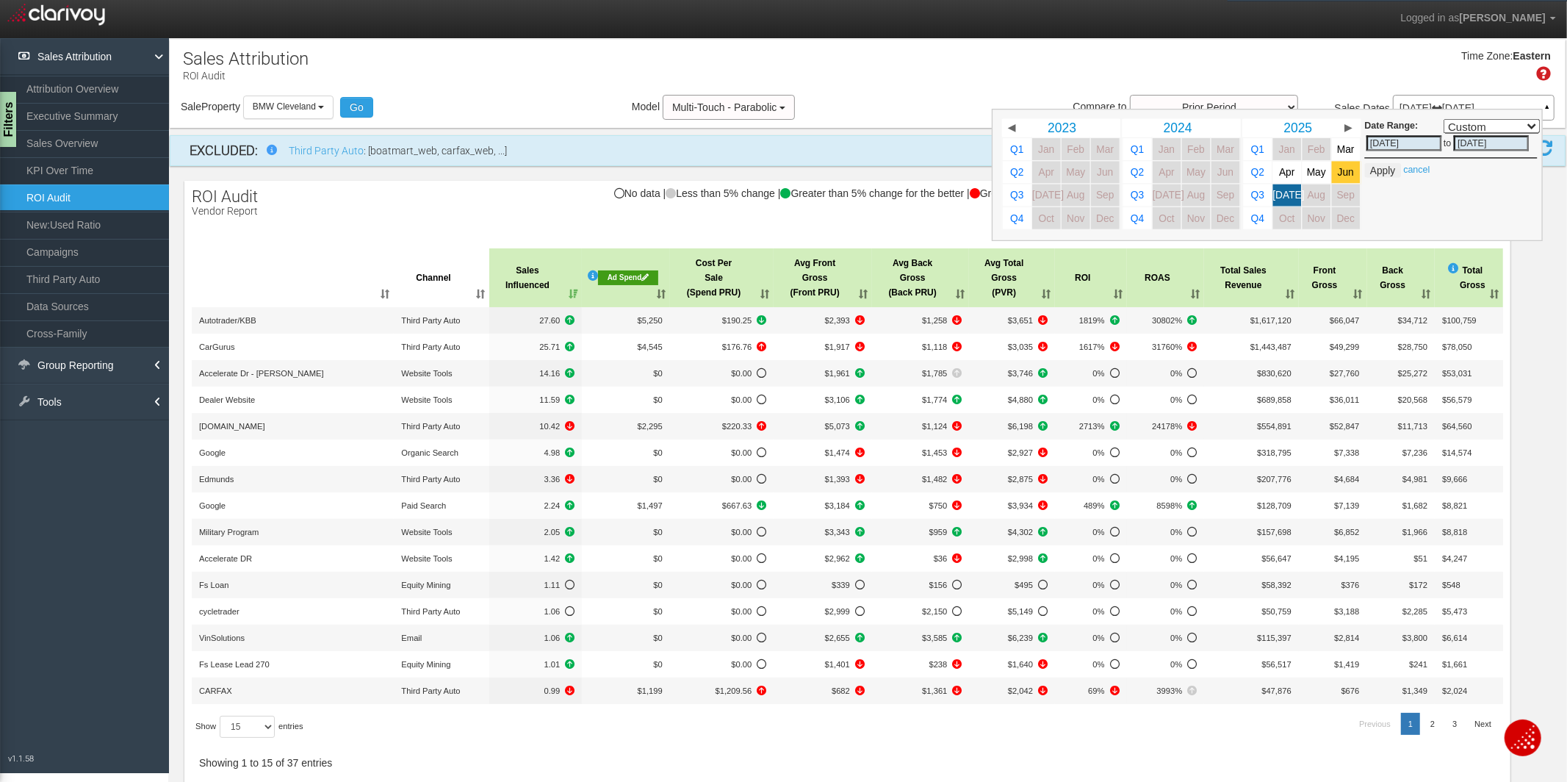
click at [1354, 177] on span "Jun" at bounding box center [1346, 172] width 16 height 11
select select ","
type input "[DATE]"
click at [1354, 177] on span "Jun" at bounding box center [1346, 172] width 16 height 11
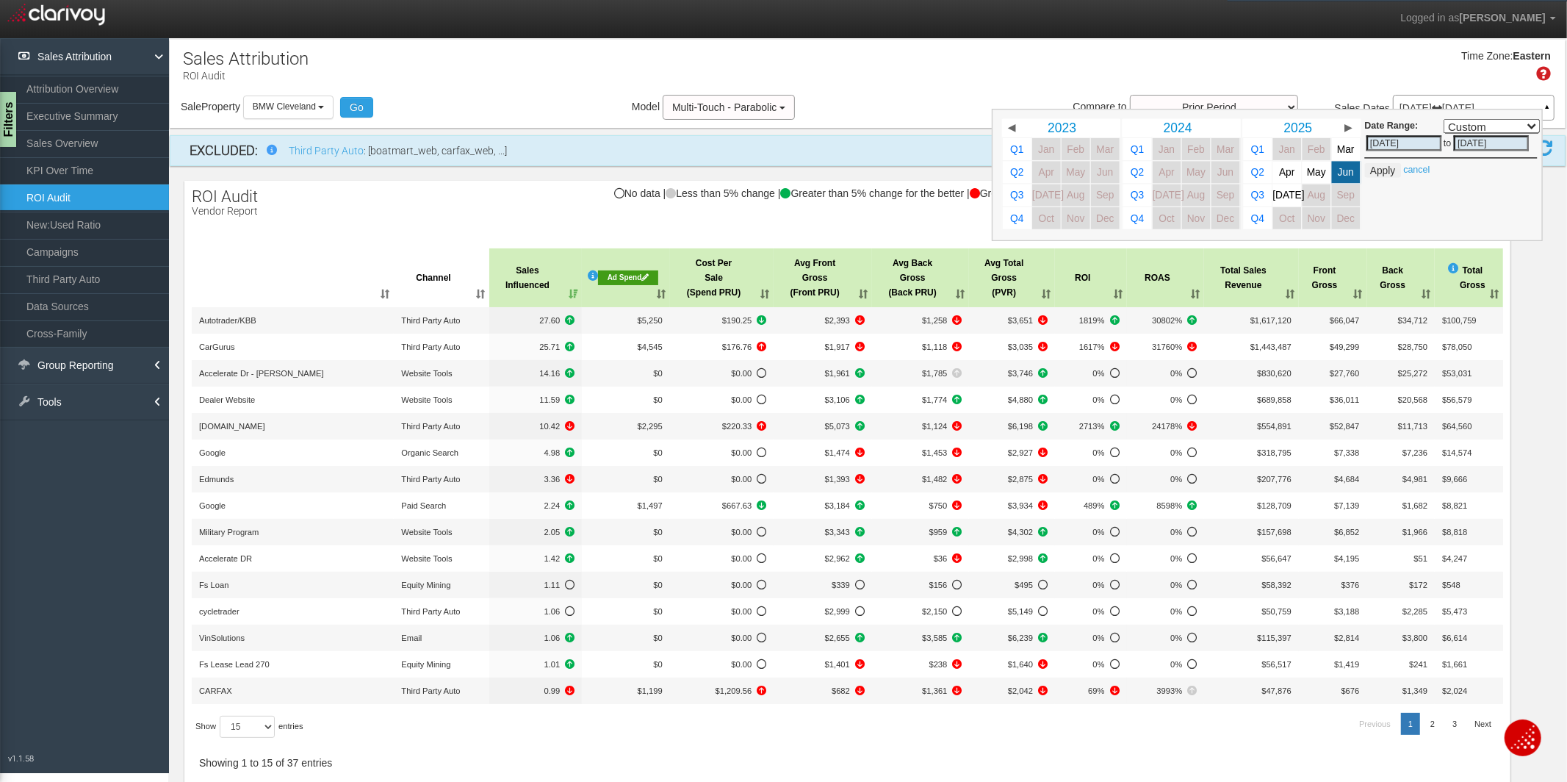
select select ","
click at [1380, 174] on button "Apply" at bounding box center [1383, 170] width 36 height 15
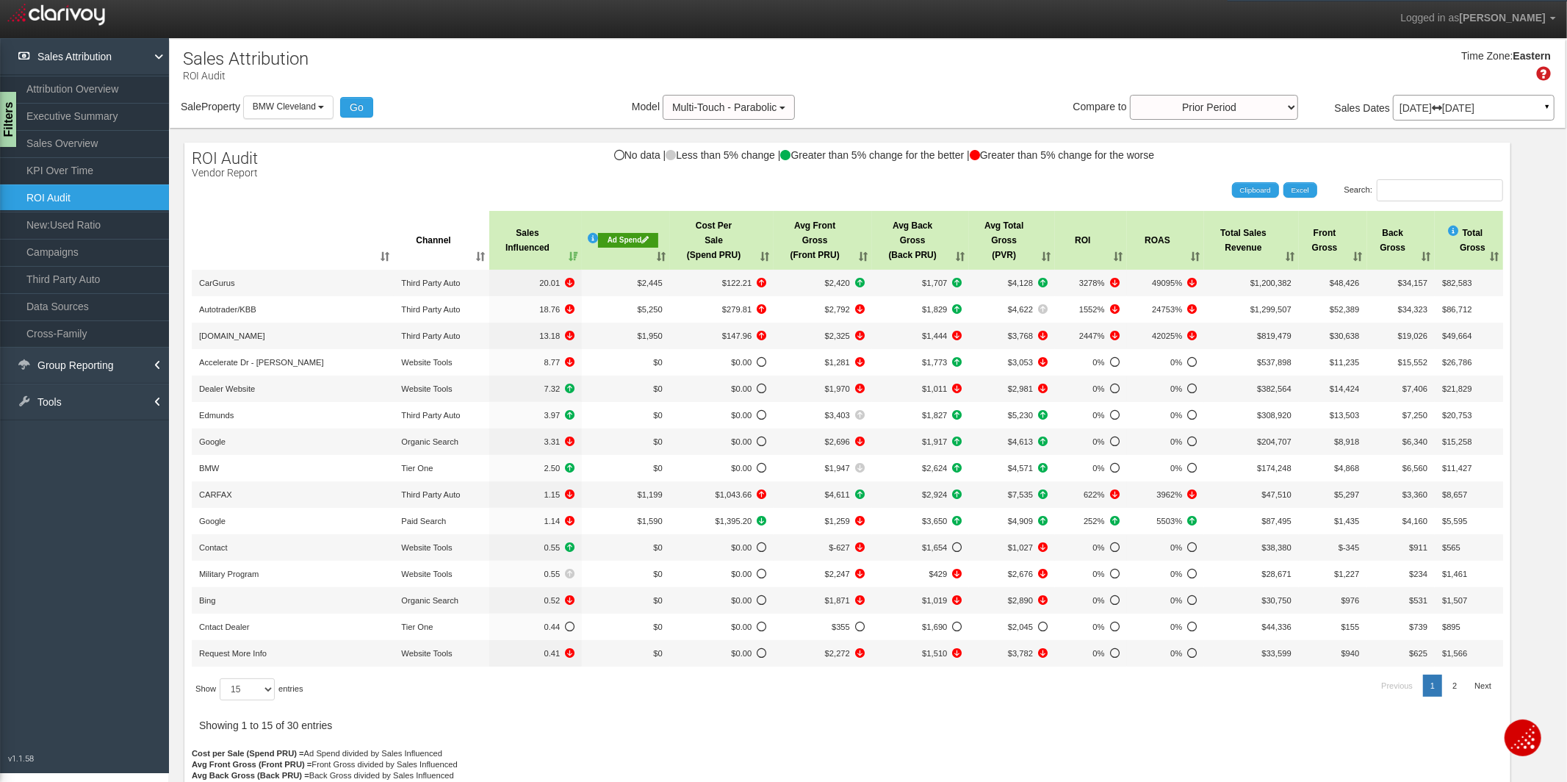
click at [1424, 113] on div "[DATE] [DATE] ▼" at bounding box center [1474, 108] width 162 height 26
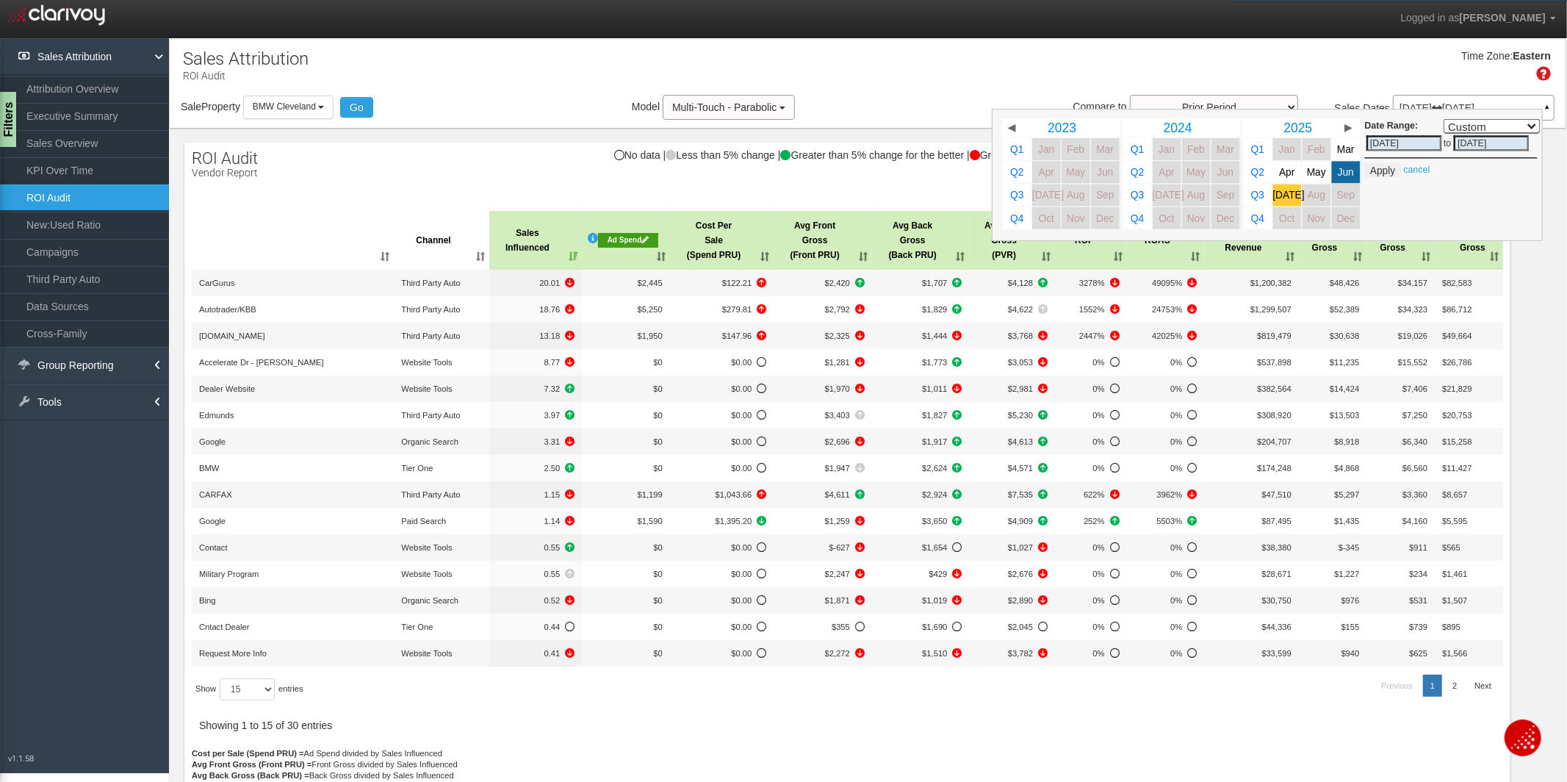
click at [1296, 190] on link "[DATE]" at bounding box center [1287, 195] width 29 height 22
select select ","
type input "[DATE]"
click at [1296, 190] on link "[DATE]" at bounding box center [1287, 195] width 29 height 22
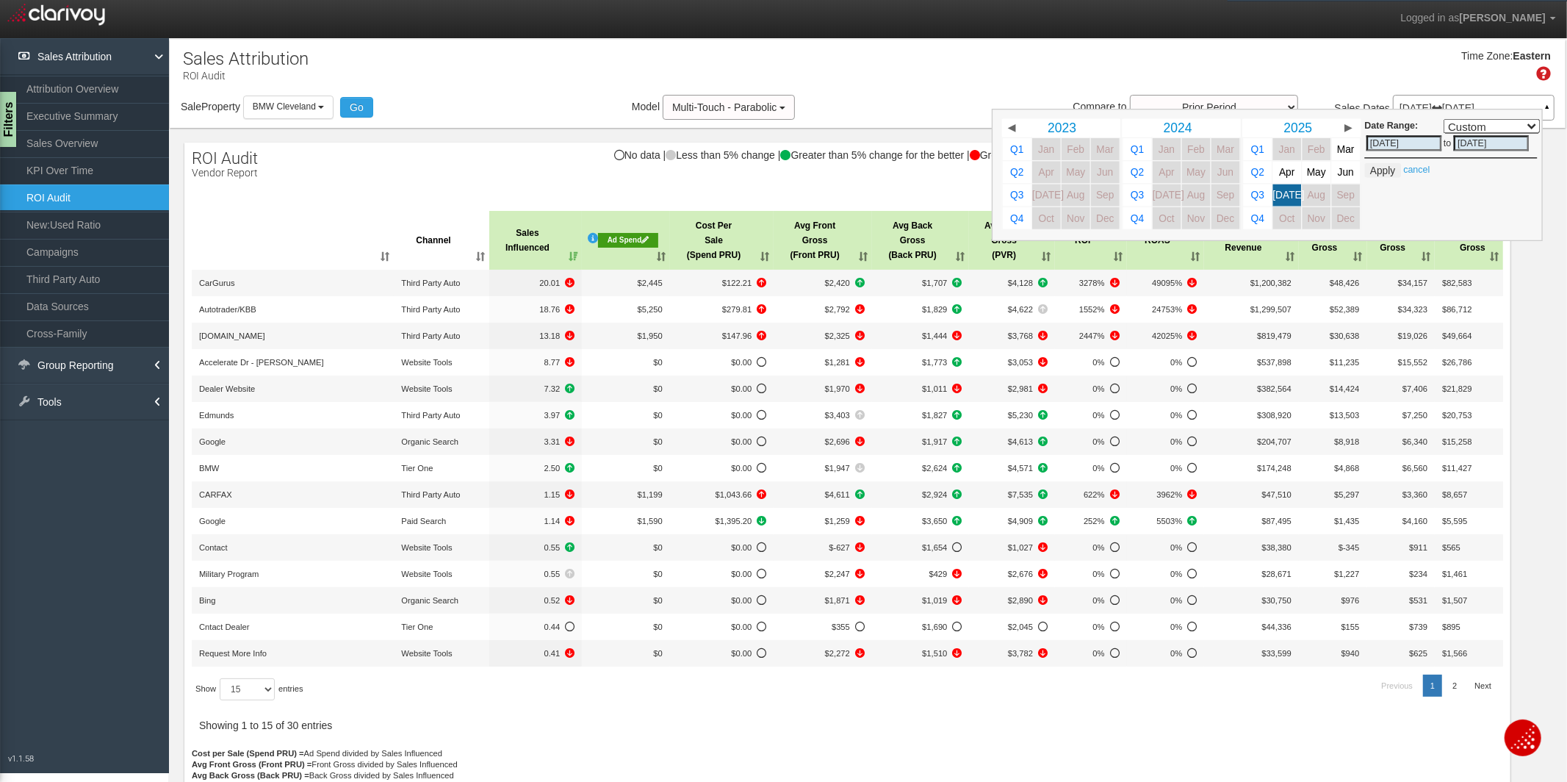
select select ","
click at [1377, 172] on button "Apply" at bounding box center [1383, 170] width 36 height 15
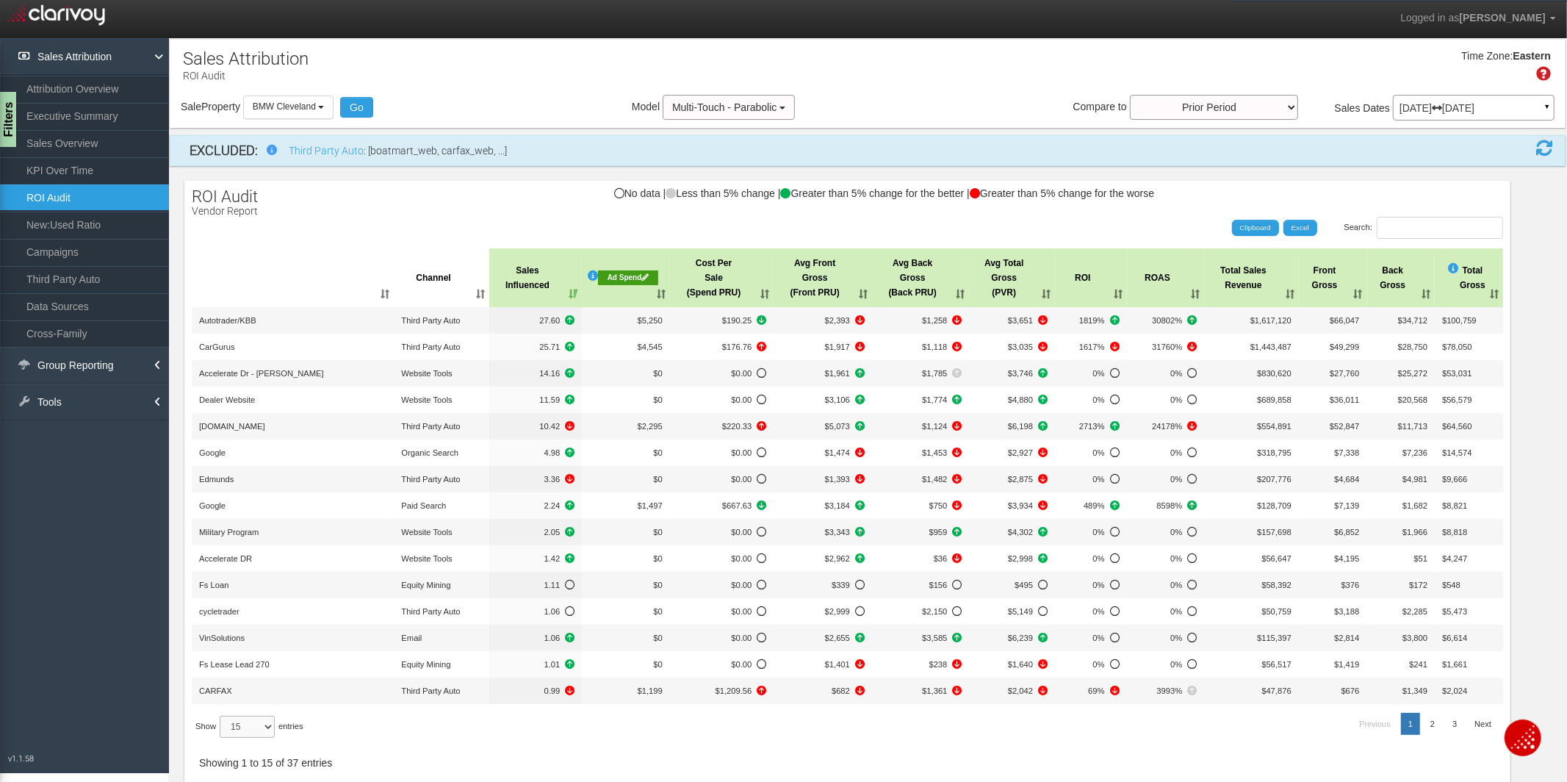
click at [270, 722] on select "15 30 50 All" at bounding box center [247, 726] width 55 height 22
select select "-1"
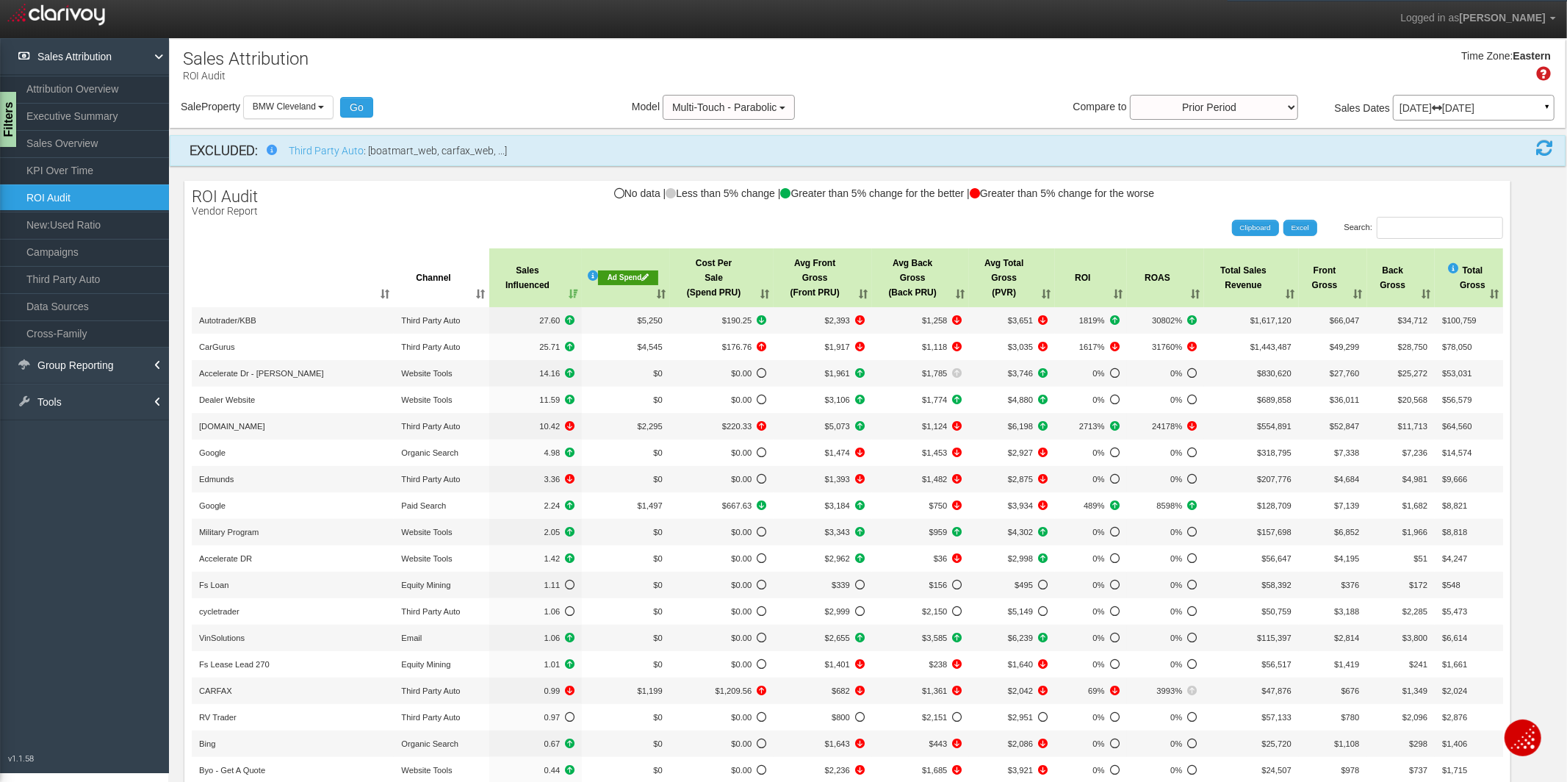
click at [307, 232] on div "Search: Clipboard Excel" at bounding box center [840, 228] width 1326 height 22
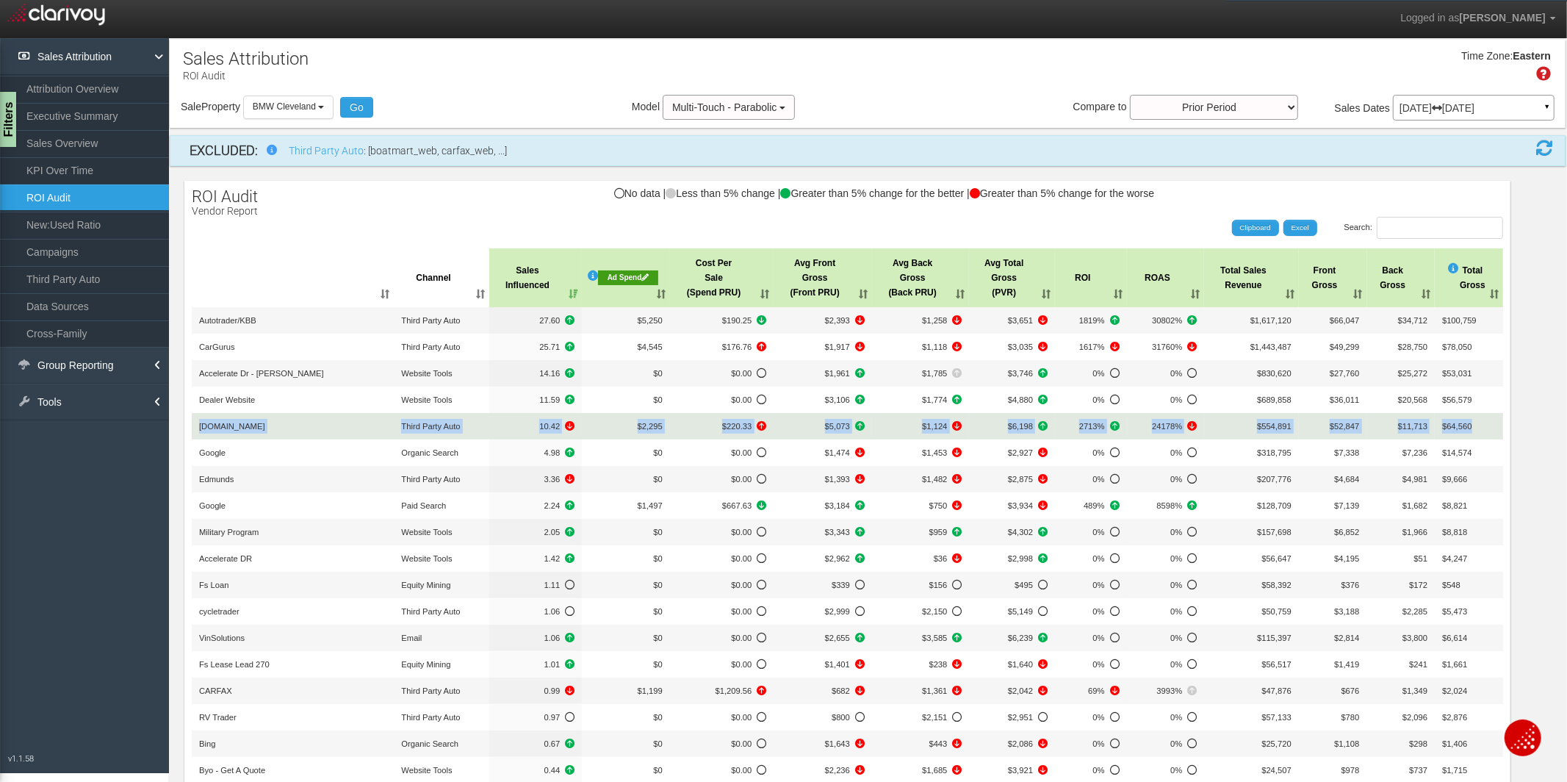
drag, startPoint x: 199, startPoint y: 424, endPoint x: 1488, endPoint y: 430, distance: 1289.2
click at [1488, 430] on tr "[DOMAIN_NAME] Third Party Auto 10.42 $2,295 $220.33 $5,073 $1,124 $6,198 2713% …" at bounding box center [847, 426] width 1311 height 26
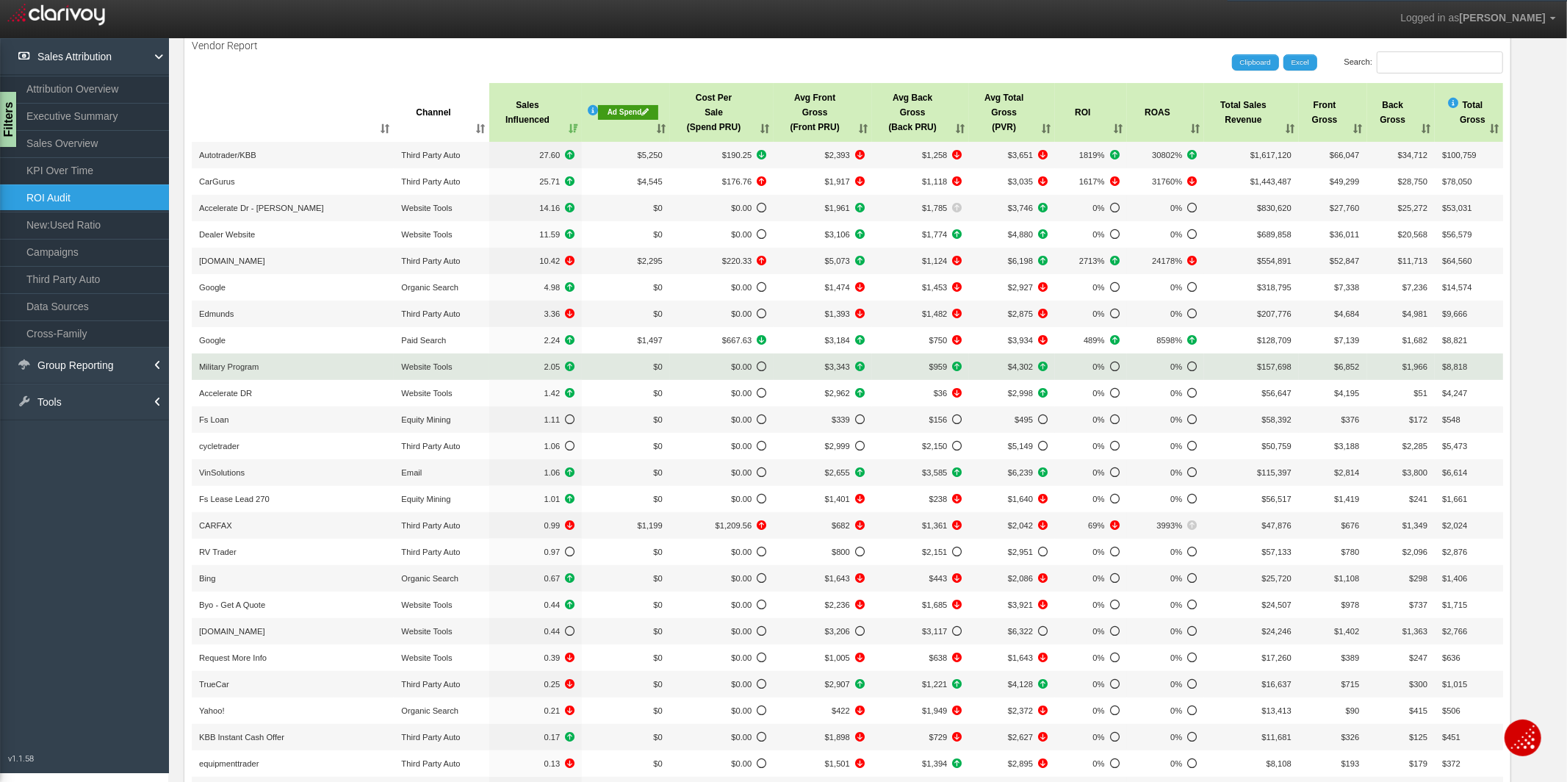
scroll to position [166, 0]
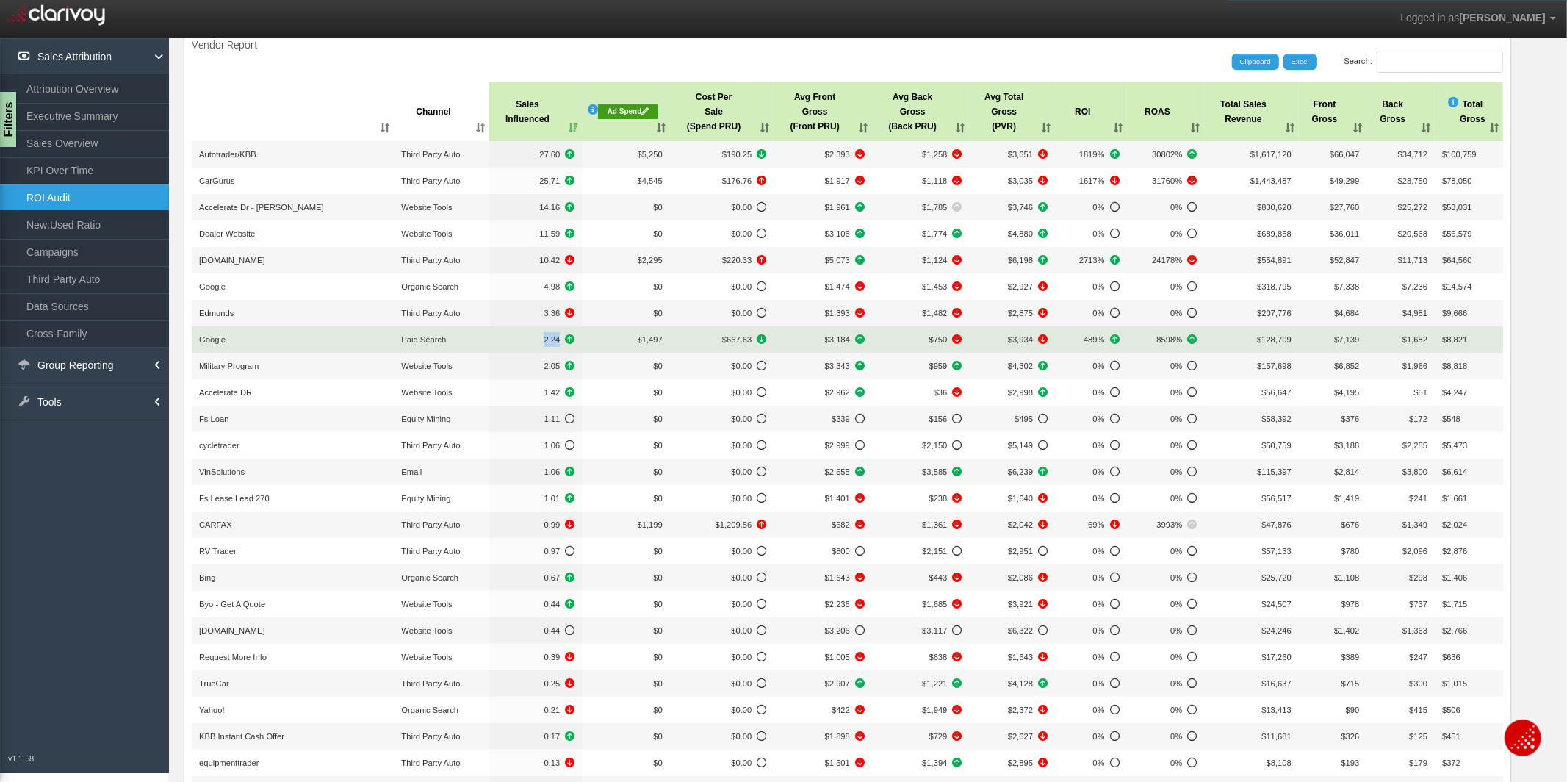
drag, startPoint x: 529, startPoint y: 342, endPoint x: 604, endPoint y: 345, distance: 75.0
click at [604, 345] on tr "Google Paid Search 2.24 $1,497 $667.63 $3,184 $750 $3,934 489% 8598% $128,709 $…" at bounding box center [847, 339] width 1311 height 26
click at [554, 344] on span "2.24" at bounding box center [536, 339] width 79 height 15
drag, startPoint x: 538, startPoint y: 342, endPoint x: 554, endPoint y: 345, distance: 16.3
click at [554, 345] on span "2.24" at bounding box center [536, 339] width 79 height 15
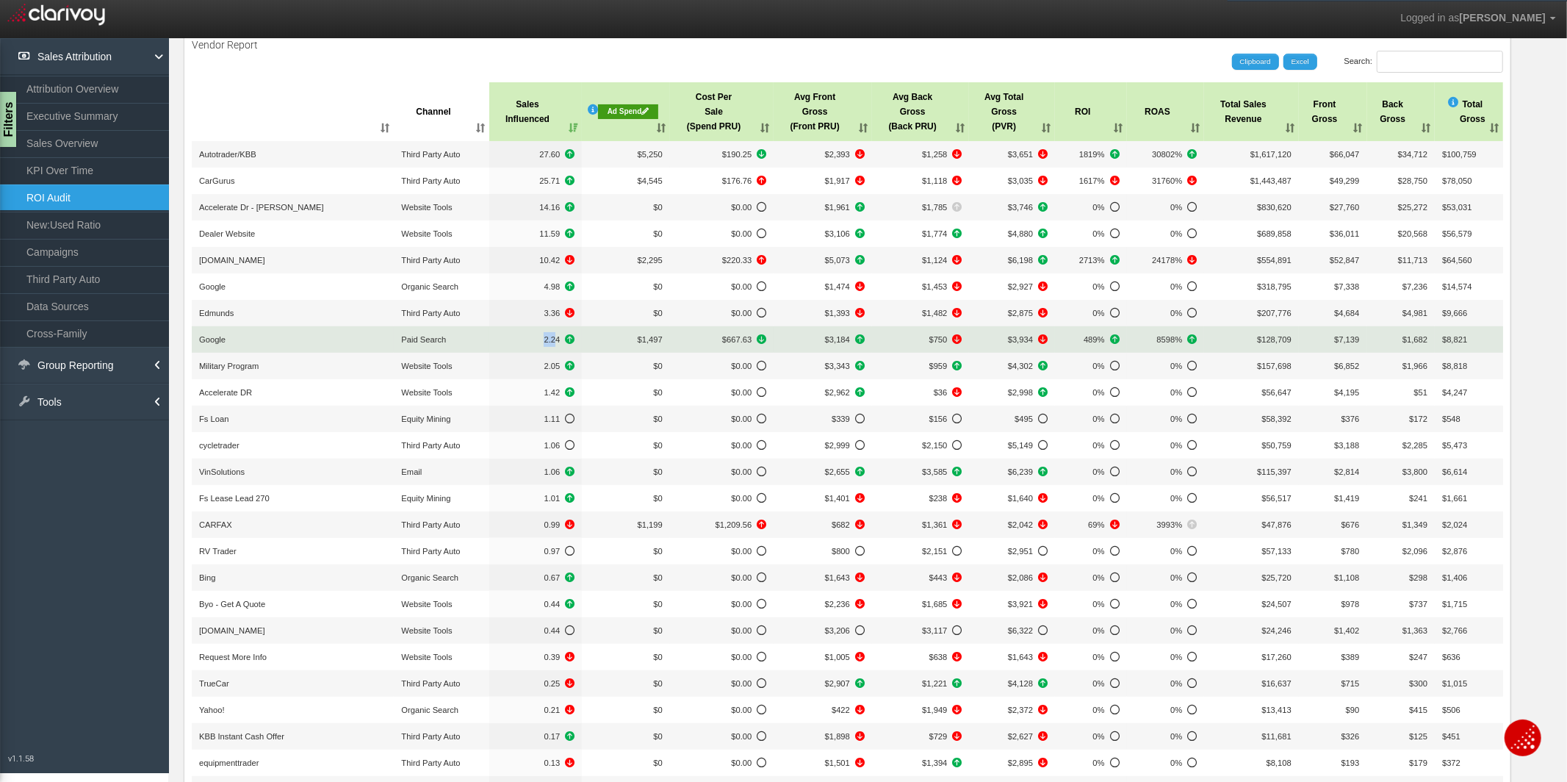
click at [502, 343] on span "2.24" at bounding box center [536, 339] width 79 height 15
drag, startPoint x: 1079, startPoint y: 342, endPoint x: 1107, endPoint y: 342, distance: 27.9
click at [1107, 342] on span "489%" at bounding box center [1090, 339] width 57 height 15
drag, startPoint x: 1107, startPoint y: 342, endPoint x: 1077, endPoint y: 342, distance: 30.1
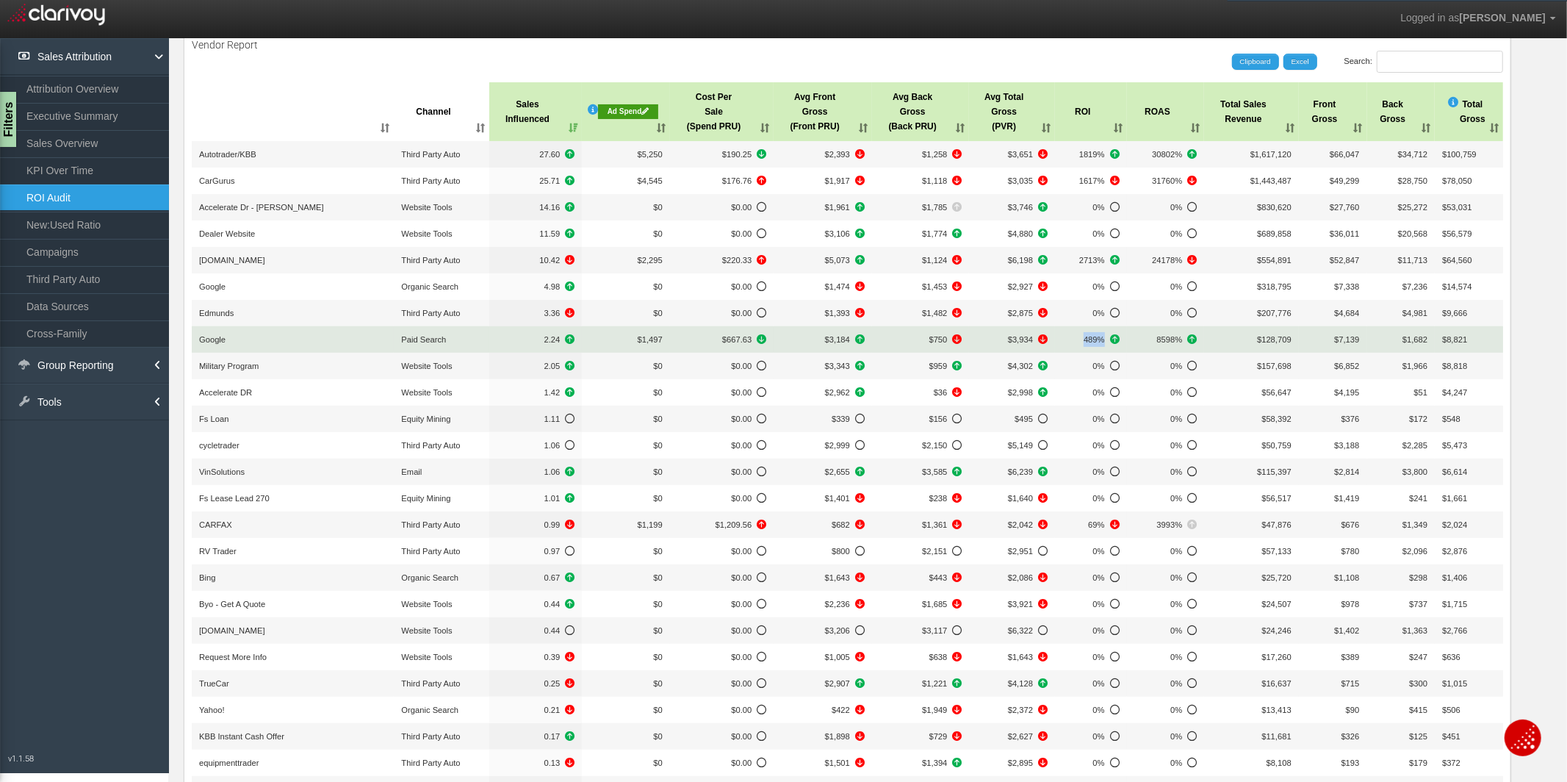
click at [1077, 342] on span "489%" at bounding box center [1090, 339] width 57 height 15
drag, startPoint x: 1077, startPoint y: 342, endPoint x: 1106, endPoint y: 342, distance: 29.4
click at [1106, 342] on span "489%" at bounding box center [1090, 339] width 57 height 15
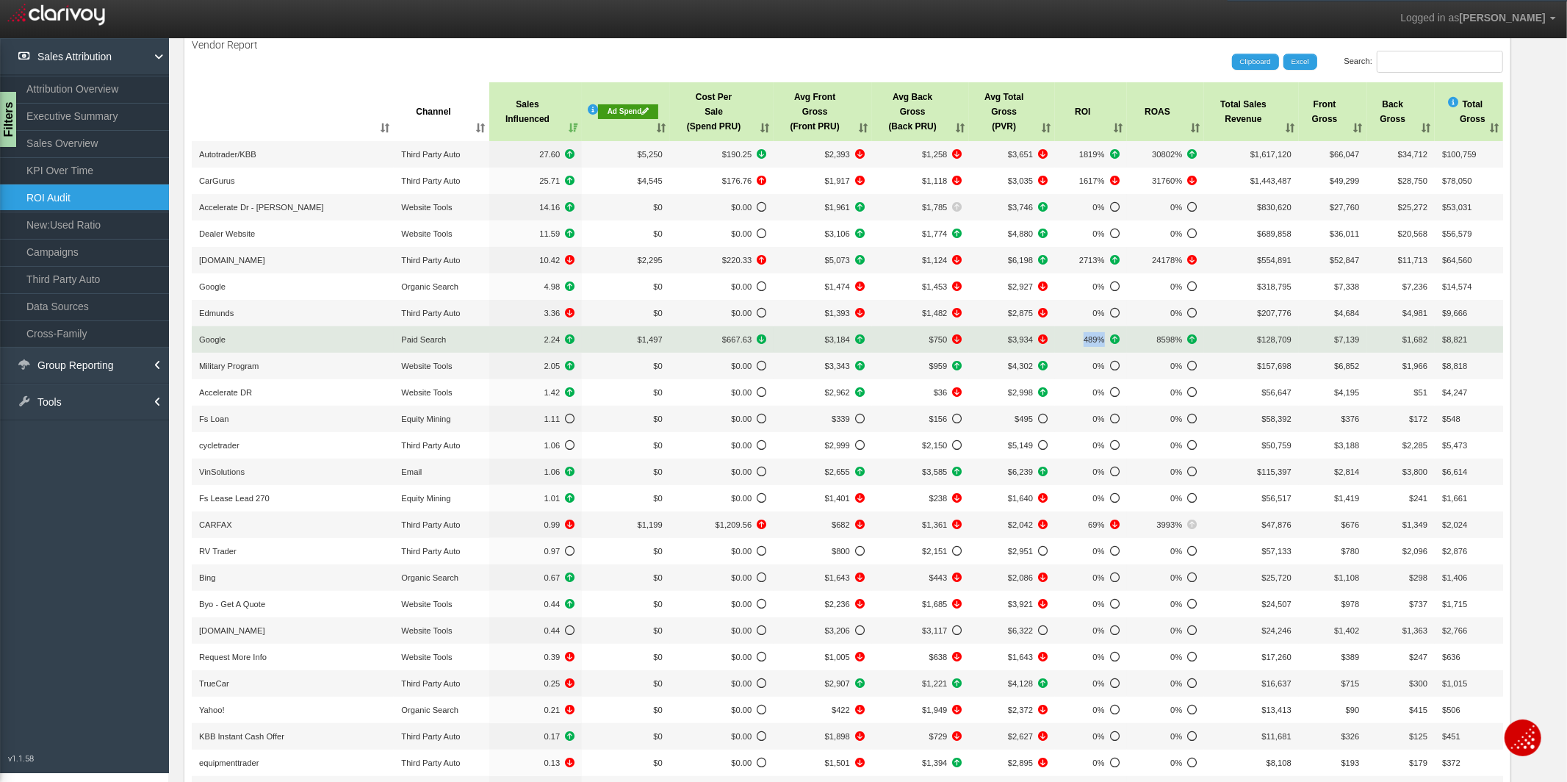
drag, startPoint x: 1106, startPoint y: 342, endPoint x: 1083, endPoint y: 342, distance: 23.5
click at [1083, 342] on span "489%" at bounding box center [1090, 339] width 57 height 15
click at [1085, 342] on span "489%" at bounding box center [1090, 339] width 57 height 15
drag, startPoint x: 1081, startPoint y: 342, endPoint x: 1109, endPoint y: 341, distance: 28.7
click at [1109, 341] on span "489%" at bounding box center [1090, 339] width 57 height 15
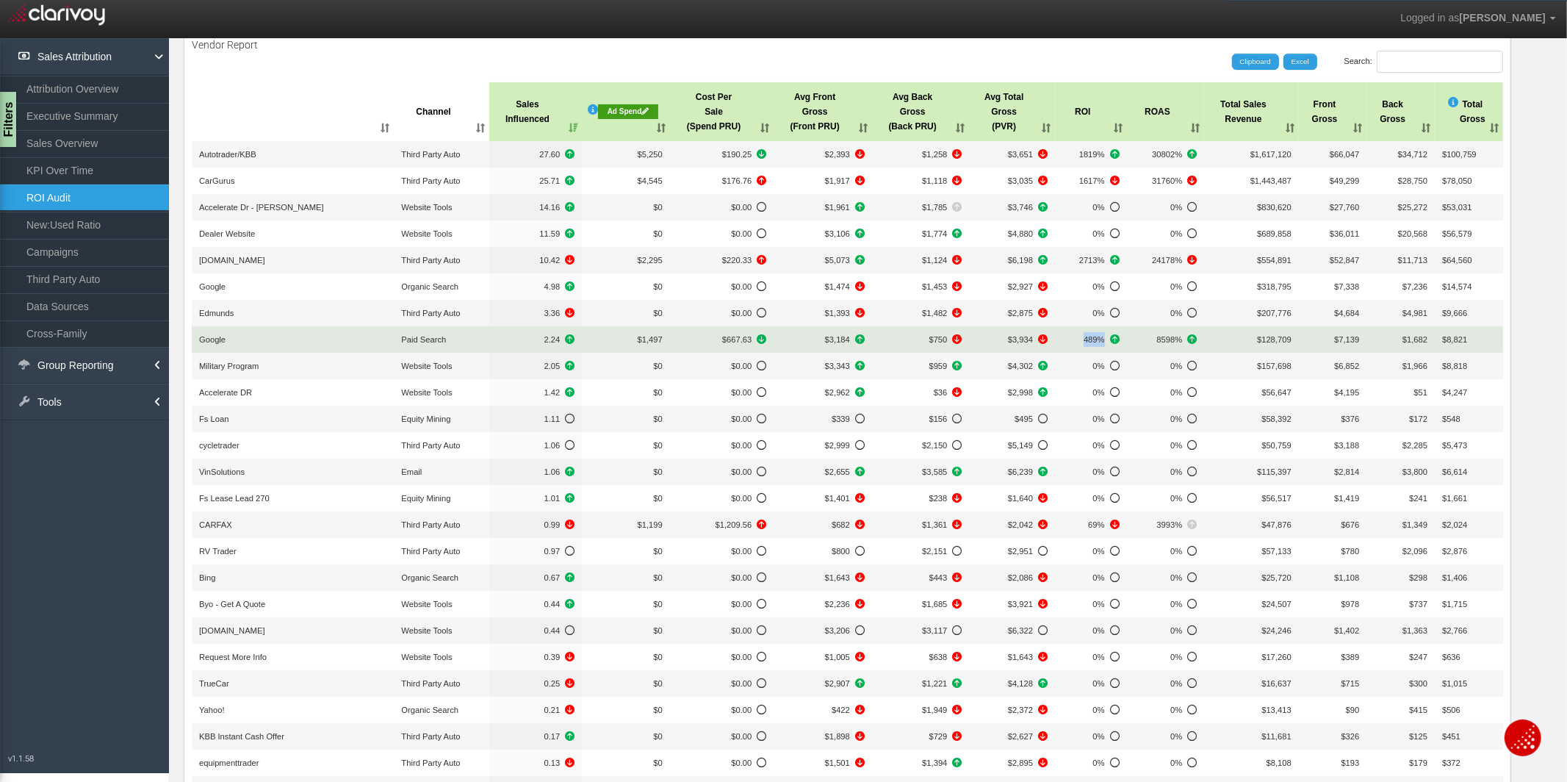
click at [1086, 341] on span "489%" at bounding box center [1090, 339] width 57 height 15
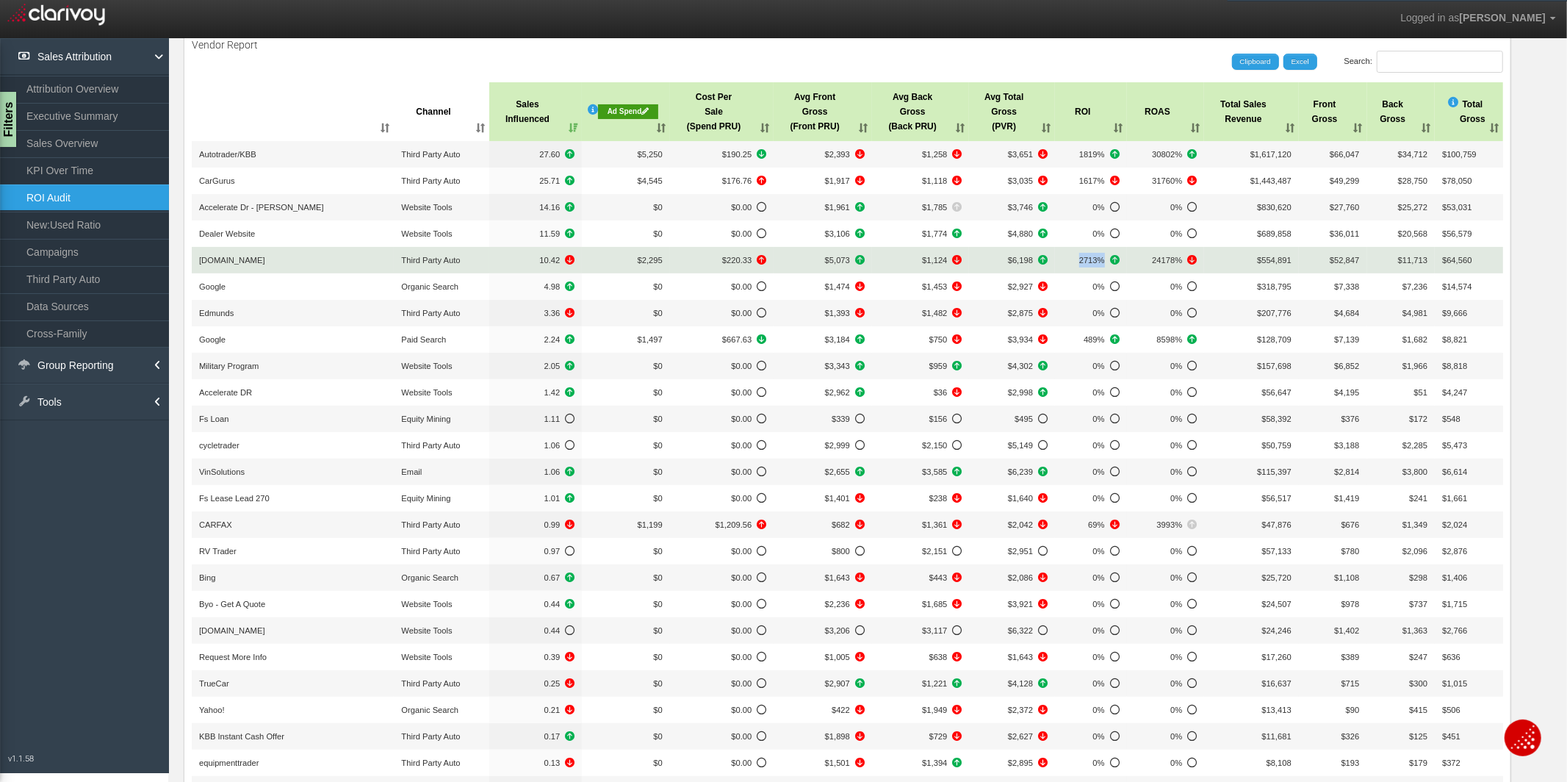
drag, startPoint x: 1075, startPoint y: 258, endPoint x: 1109, endPoint y: 261, distance: 33.9
click at [1109, 261] on span "2713%" at bounding box center [1090, 260] width 57 height 15
click at [1095, 262] on span "2713%" at bounding box center [1090, 260] width 57 height 15
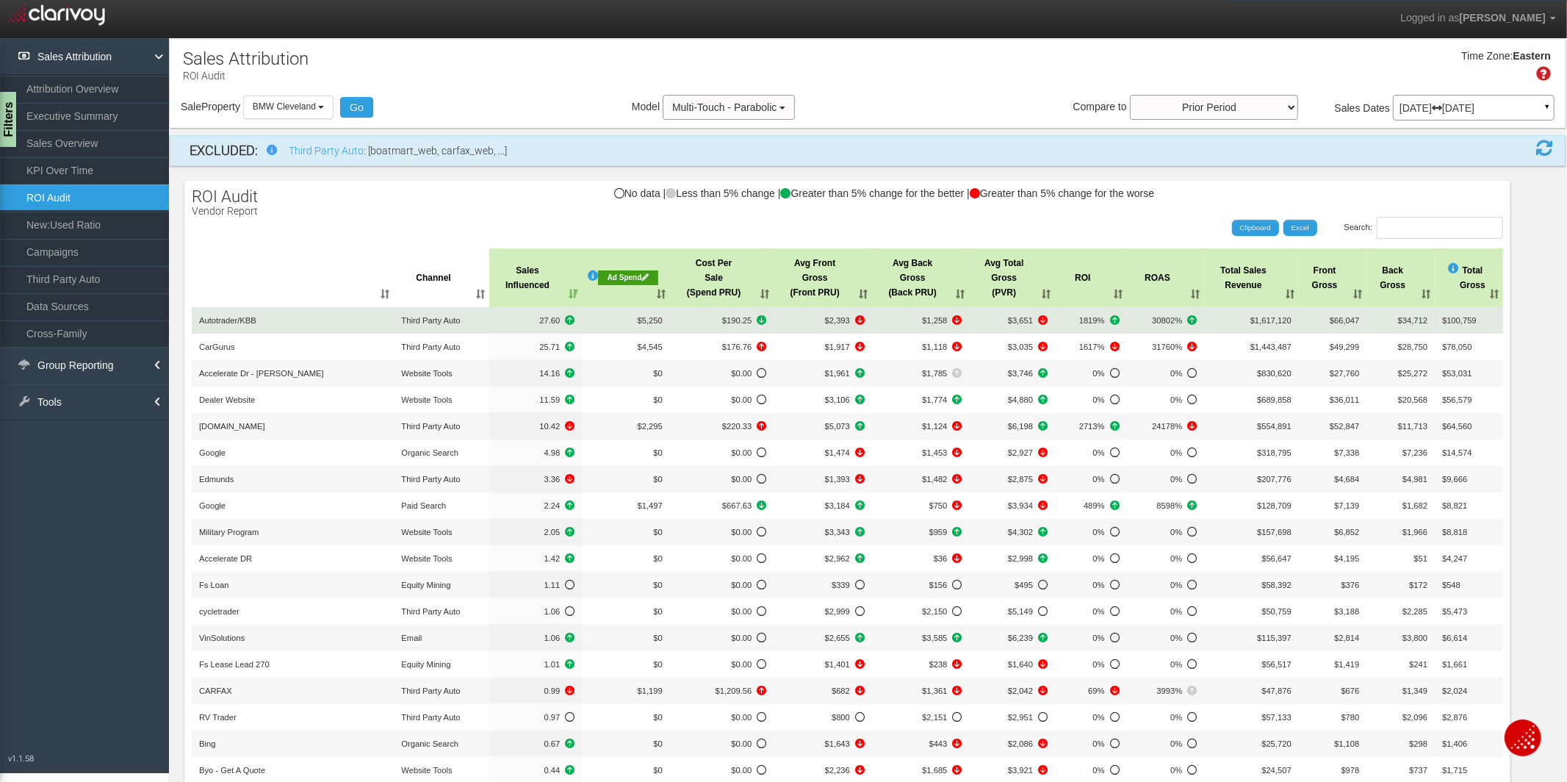
scroll to position [1, 0]
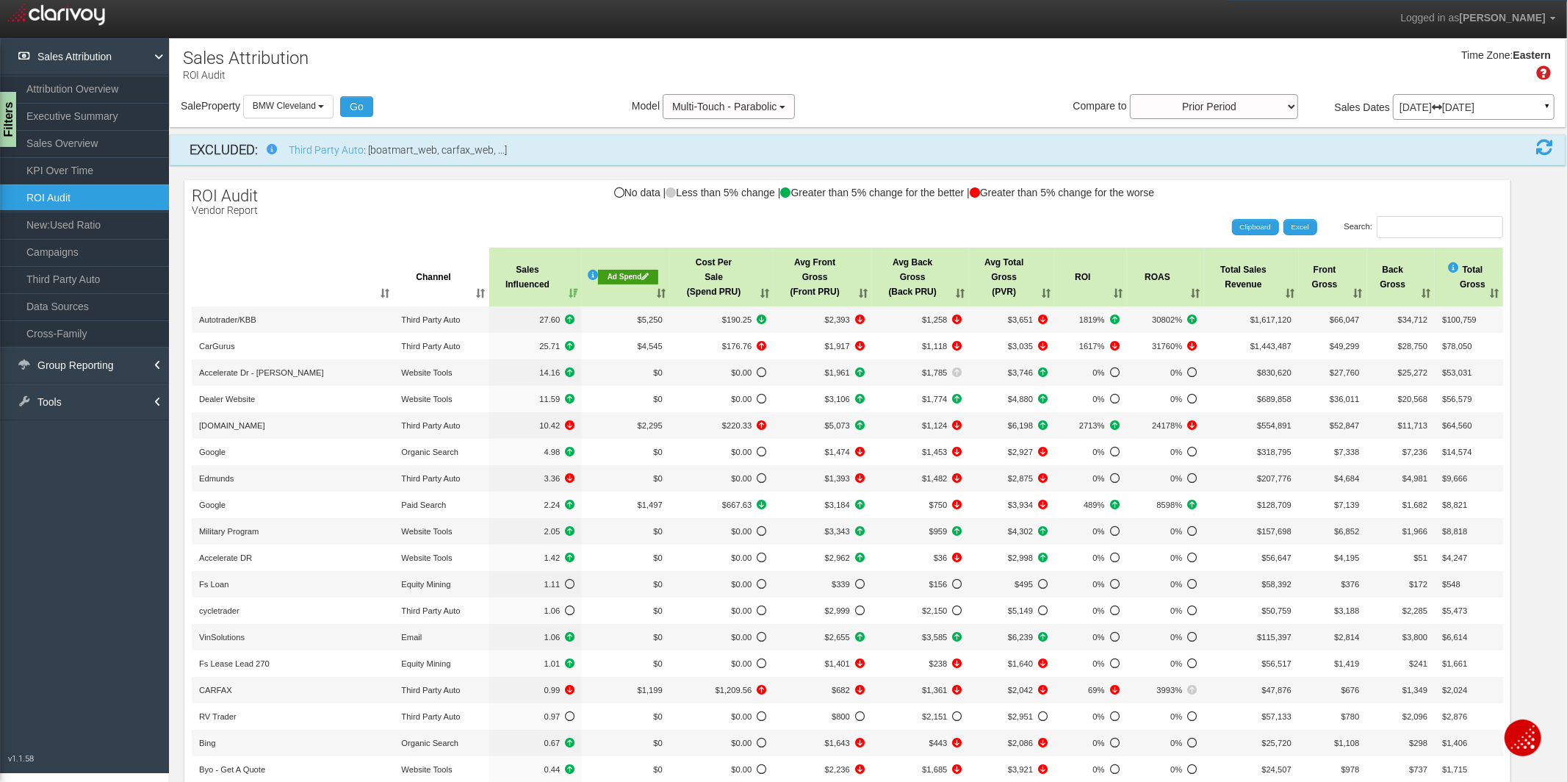
click at [347, 220] on div "Search: Clipboard Excel" at bounding box center [840, 227] width 1326 height 22
click at [868, 97] on div "Sale Property Loading BMW Cleveland Jaguar Land Rover Solon BMW Cleveland Selec…" at bounding box center [868, 109] width 1396 height 31
click at [331, 201] on div "No data | Less than 5% change | Greater than 5% change for the better | Greater…" at bounding box center [847, 199] width 1326 height 25
click at [794, 225] on div "Search: Clipboard Excel" at bounding box center [840, 227] width 1326 height 22
click at [319, 106] on button "BMW Cleveland" at bounding box center [288, 106] width 90 height 23
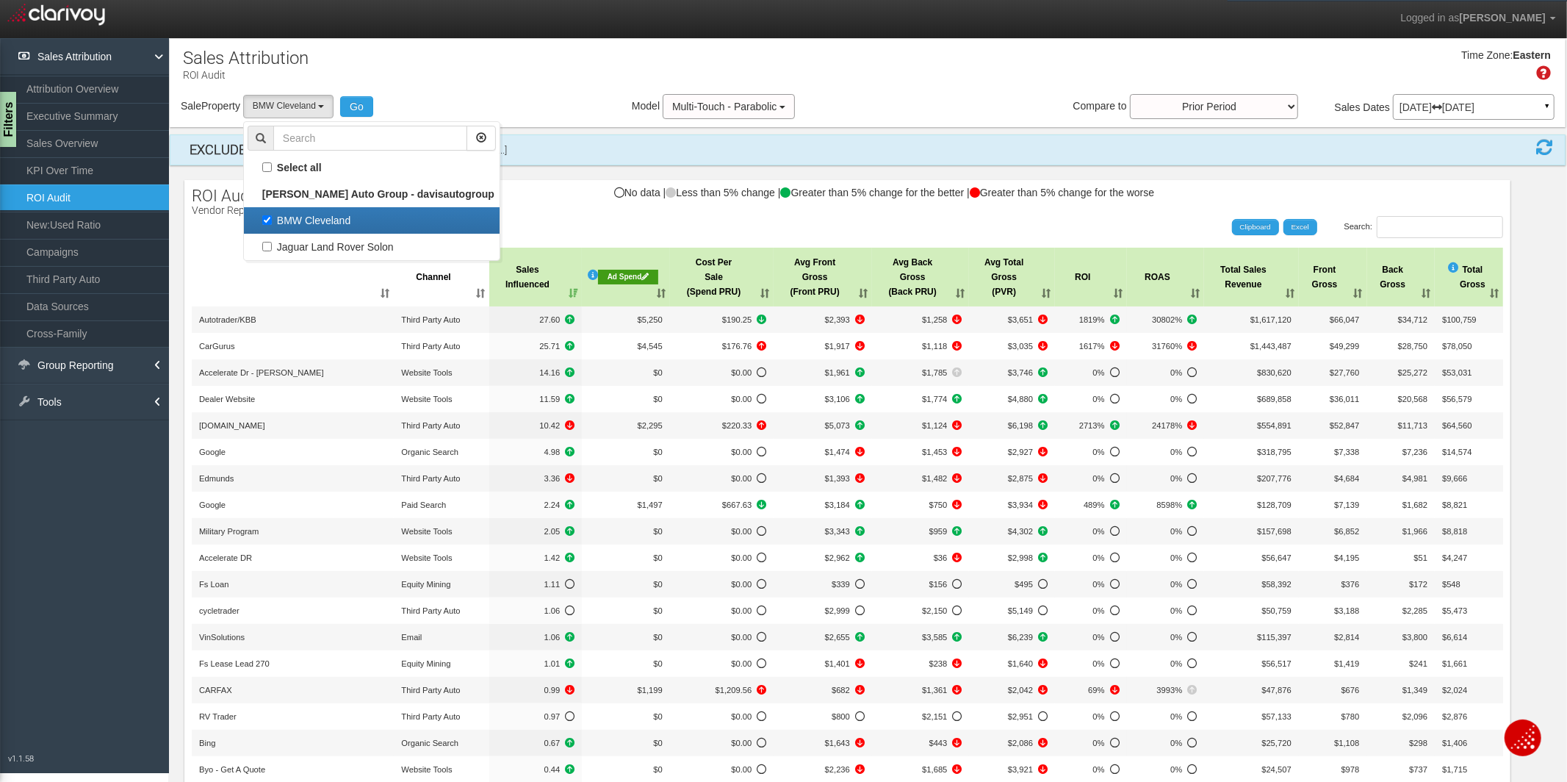
click at [271, 224] on label "BMW Cleveland" at bounding box center [372, 220] width 248 height 19
click at [271, 224] on input "BMW Cleveland" at bounding box center [267, 220] width 10 height 10
checkbox input "false"
select select
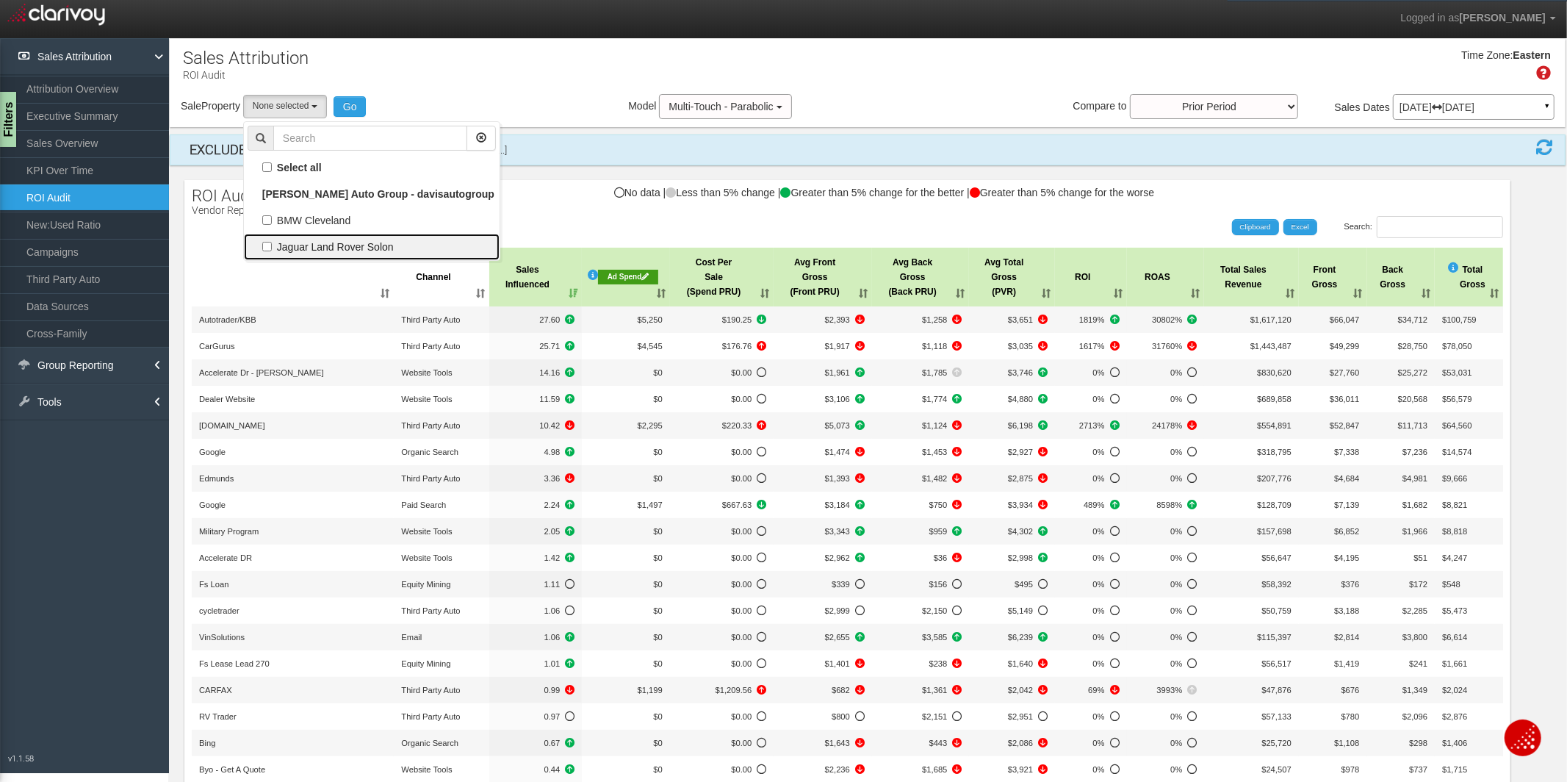
click at [270, 248] on label "Jaguar Land Rover Solon" at bounding box center [372, 246] width 248 height 19
click at [270, 248] on input "Jaguar Land Rover Solon" at bounding box center [267, 247] width 10 height 10
checkbox input "true"
select select "object:557"
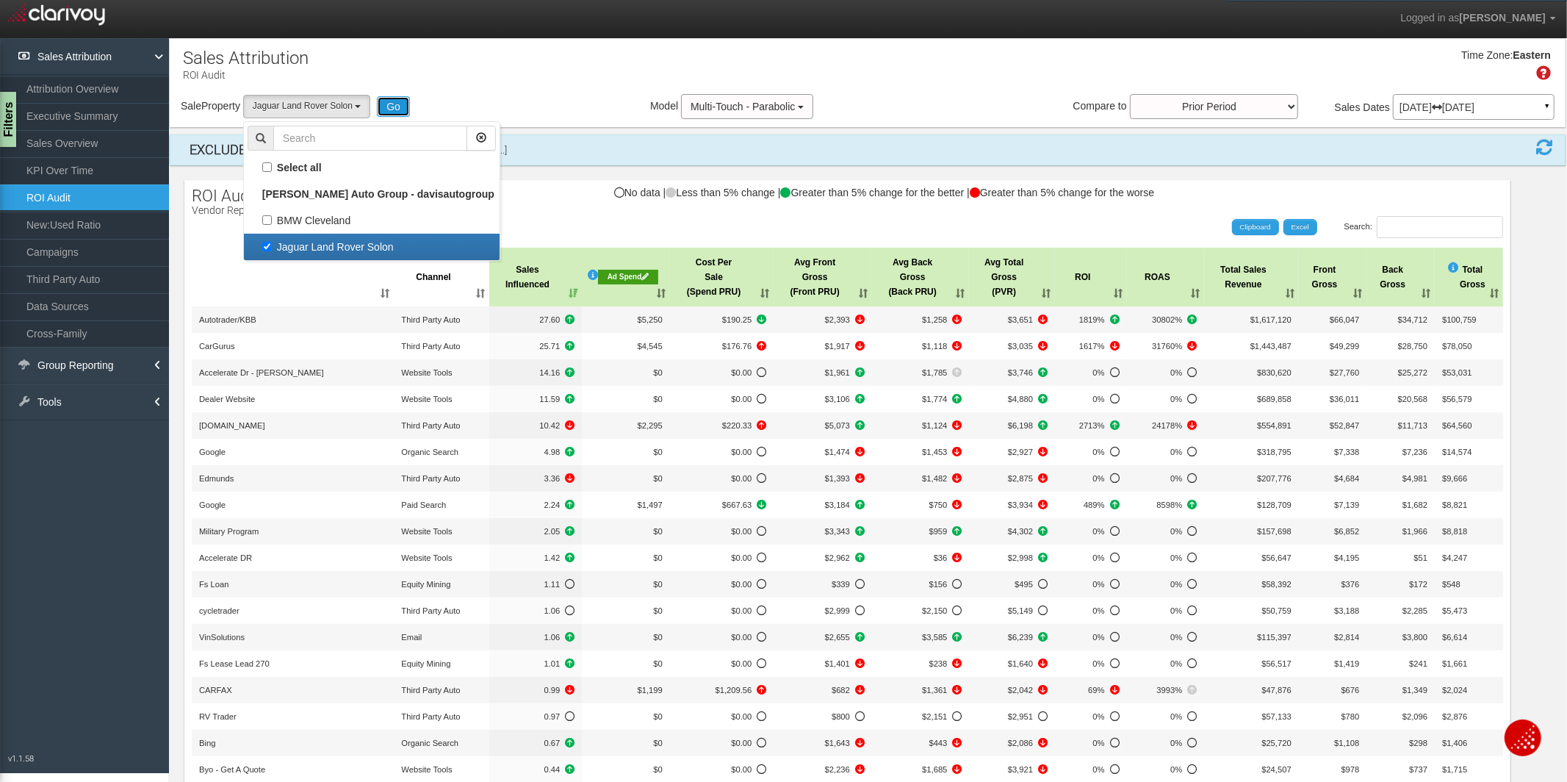
click at [396, 109] on button "Go" at bounding box center [393, 106] width 33 height 21
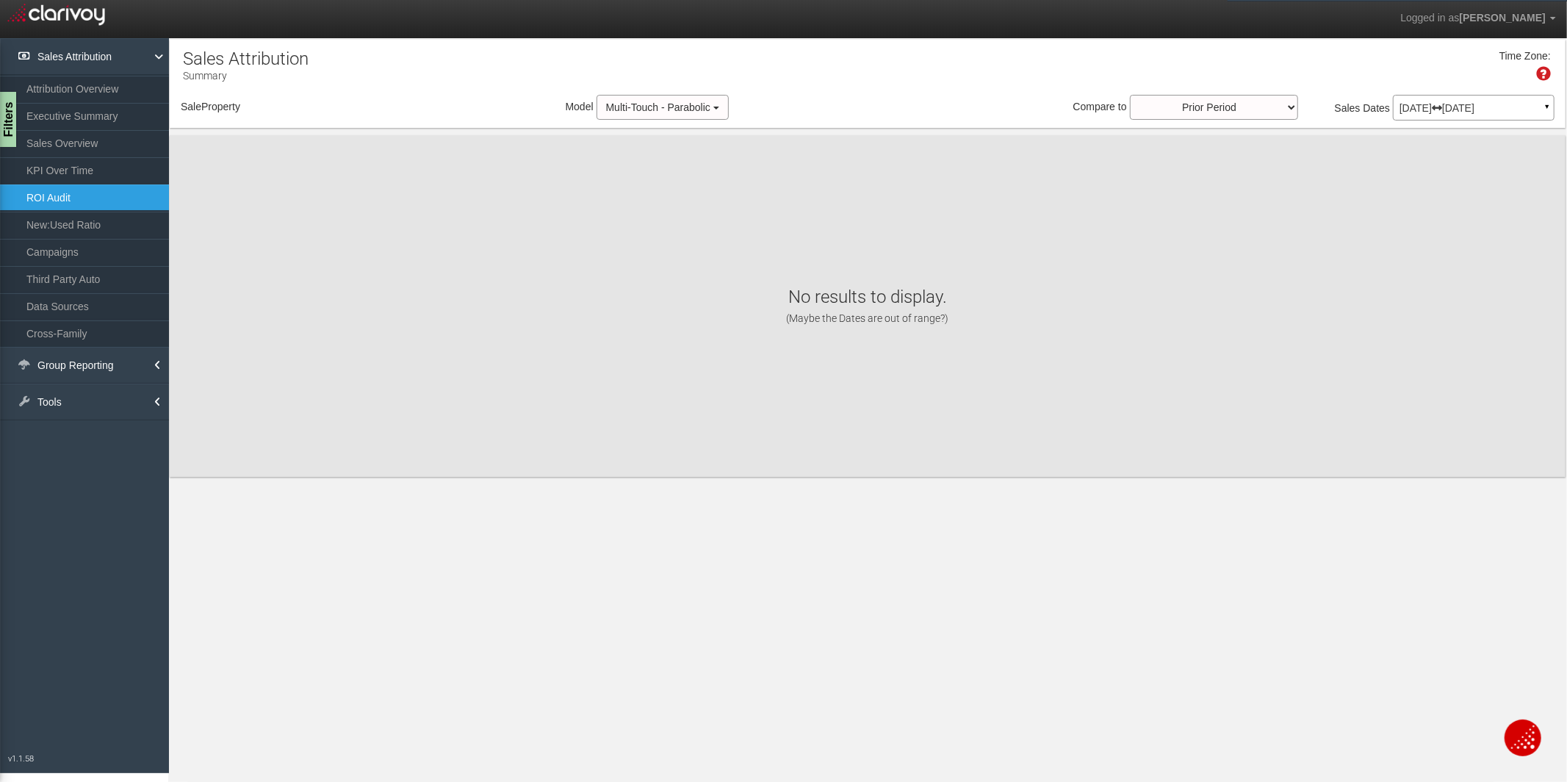
scroll to position [0, 0]
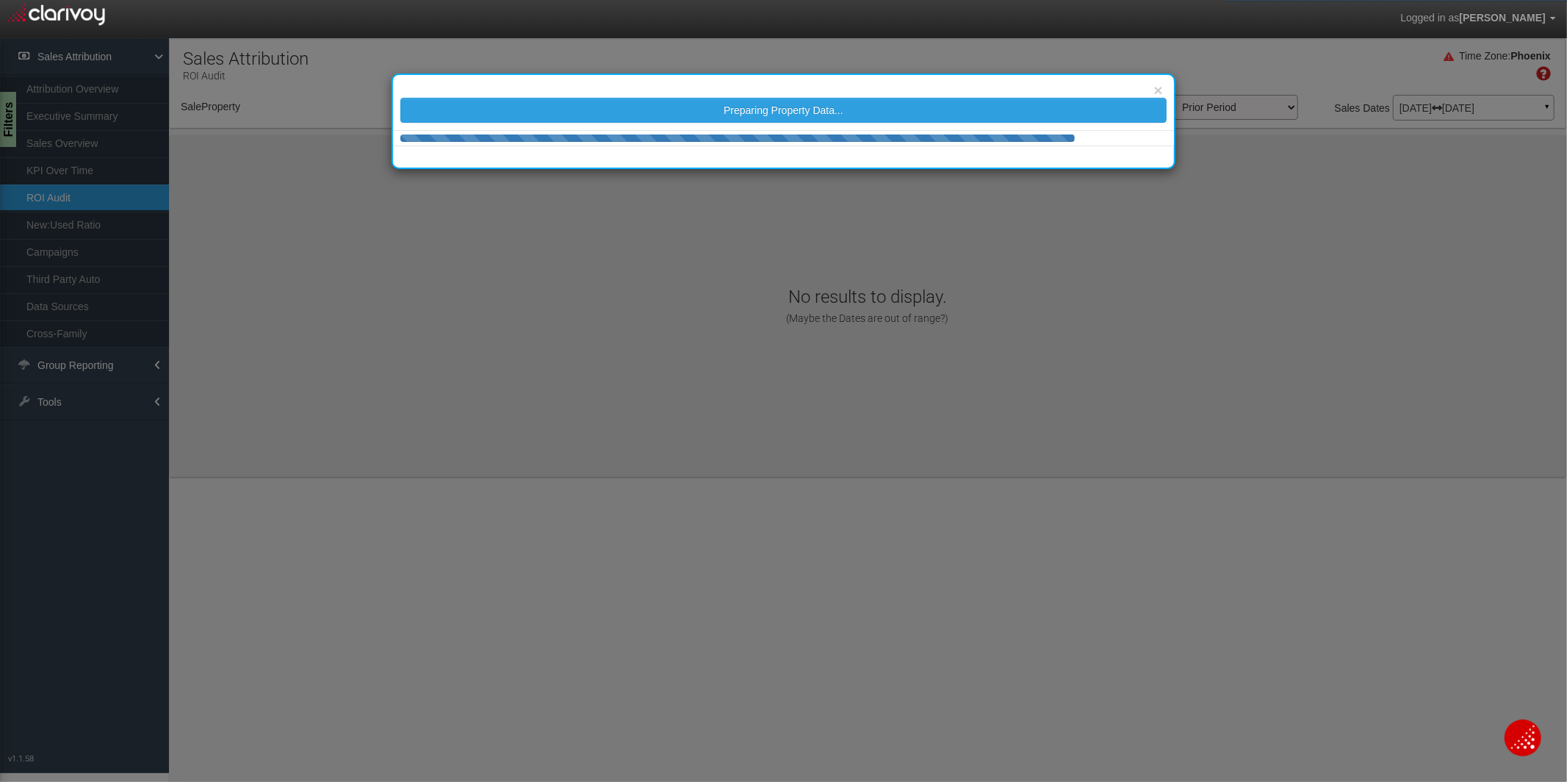
select select "object:615"
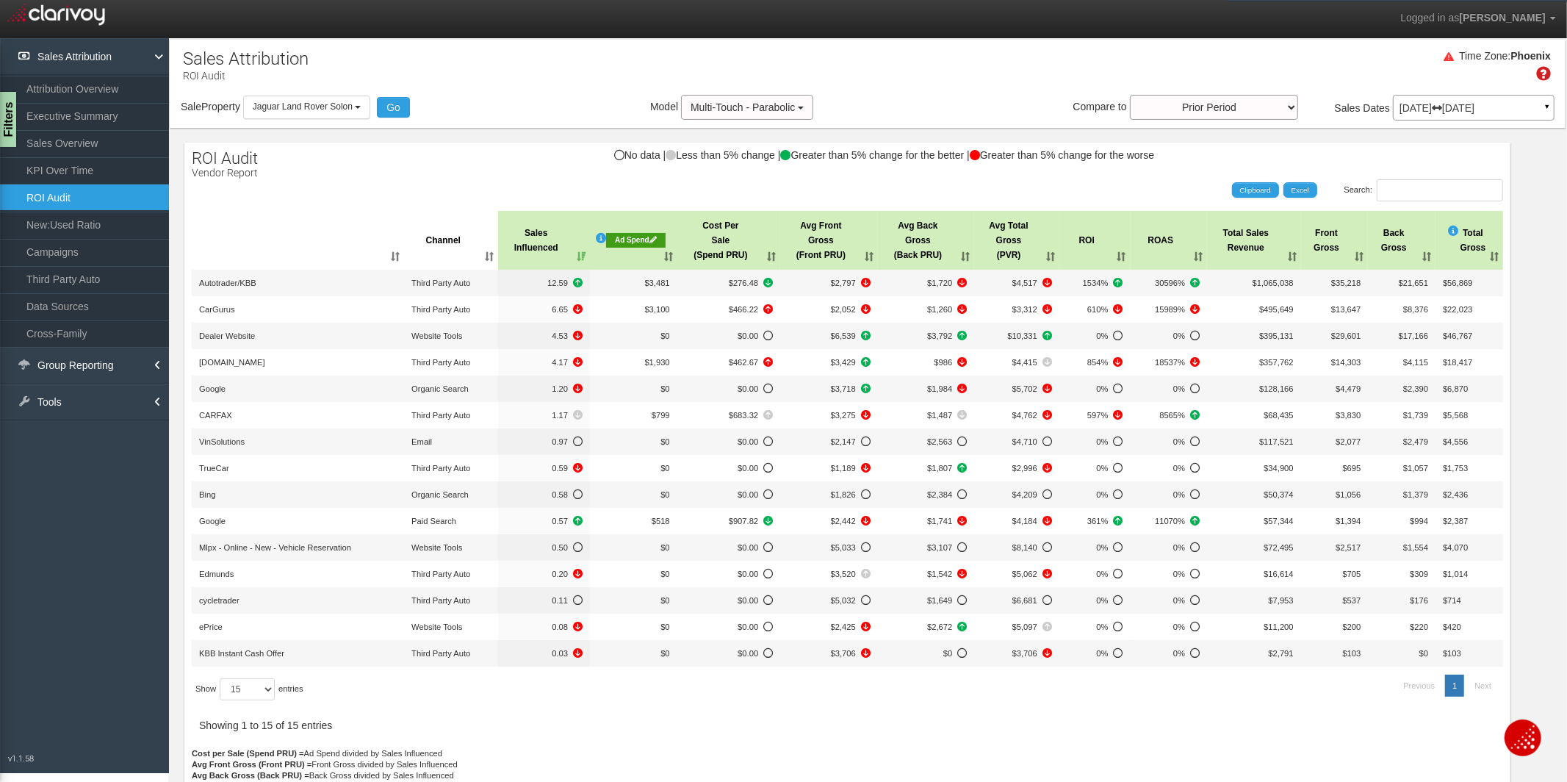
click at [552, 177] on div "ROI Audit Vendor Report No data | Less than 5% change | Greater than 5% change …" at bounding box center [847, 493] width 1326 height 701
click at [662, 715] on div at bounding box center [847, 476] width 1311 height 541
click at [857, 715] on div at bounding box center [847, 476] width 1311 height 541
click at [836, 721] on div at bounding box center [847, 476] width 1311 height 541
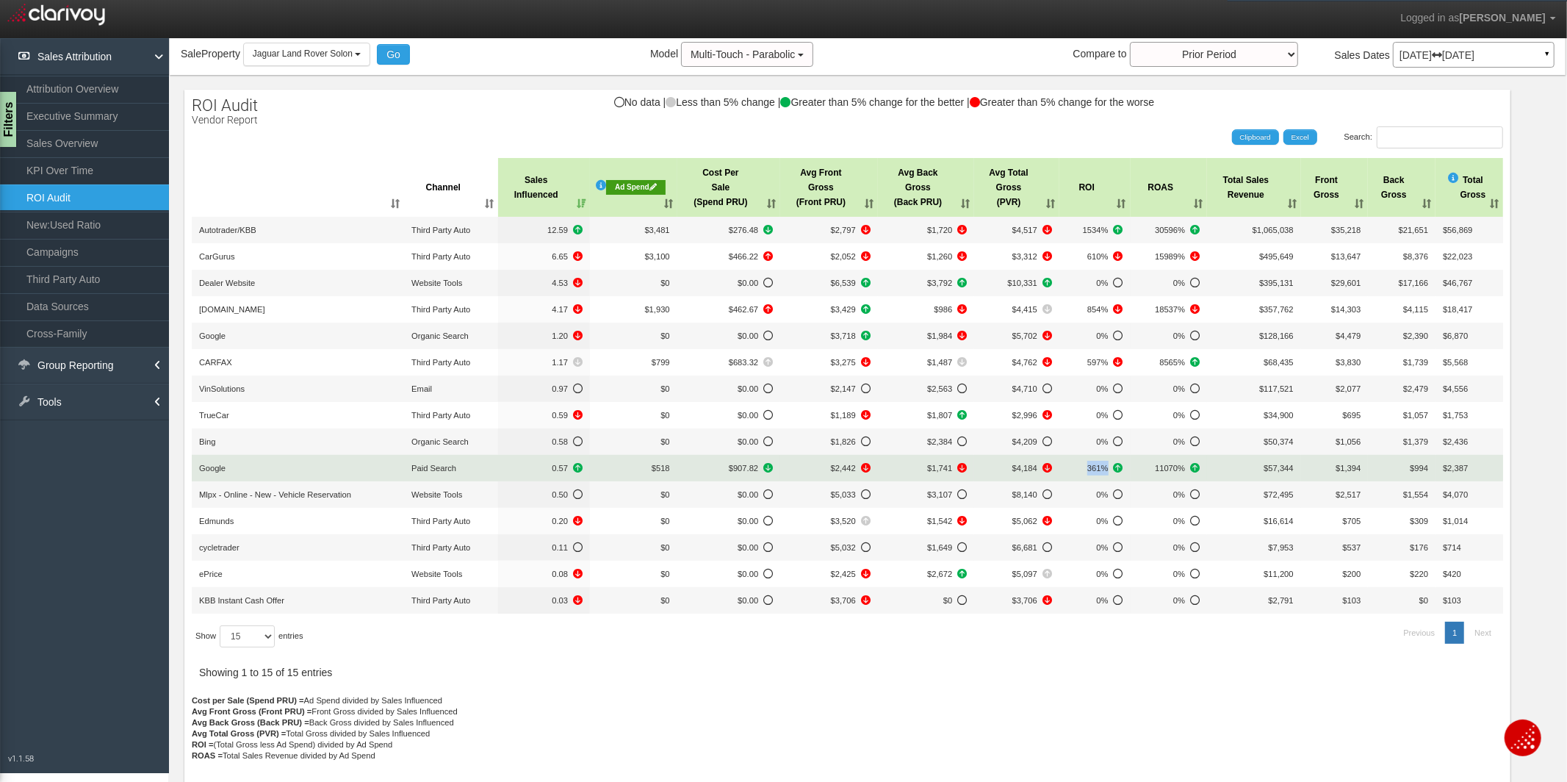
drag, startPoint x: 1088, startPoint y: 471, endPoint x: 1108, endPoint y: 472, distance: 19.9
click at [1108, 472] on span "361%" at bounding box center [1095, 468] width 57 height 15
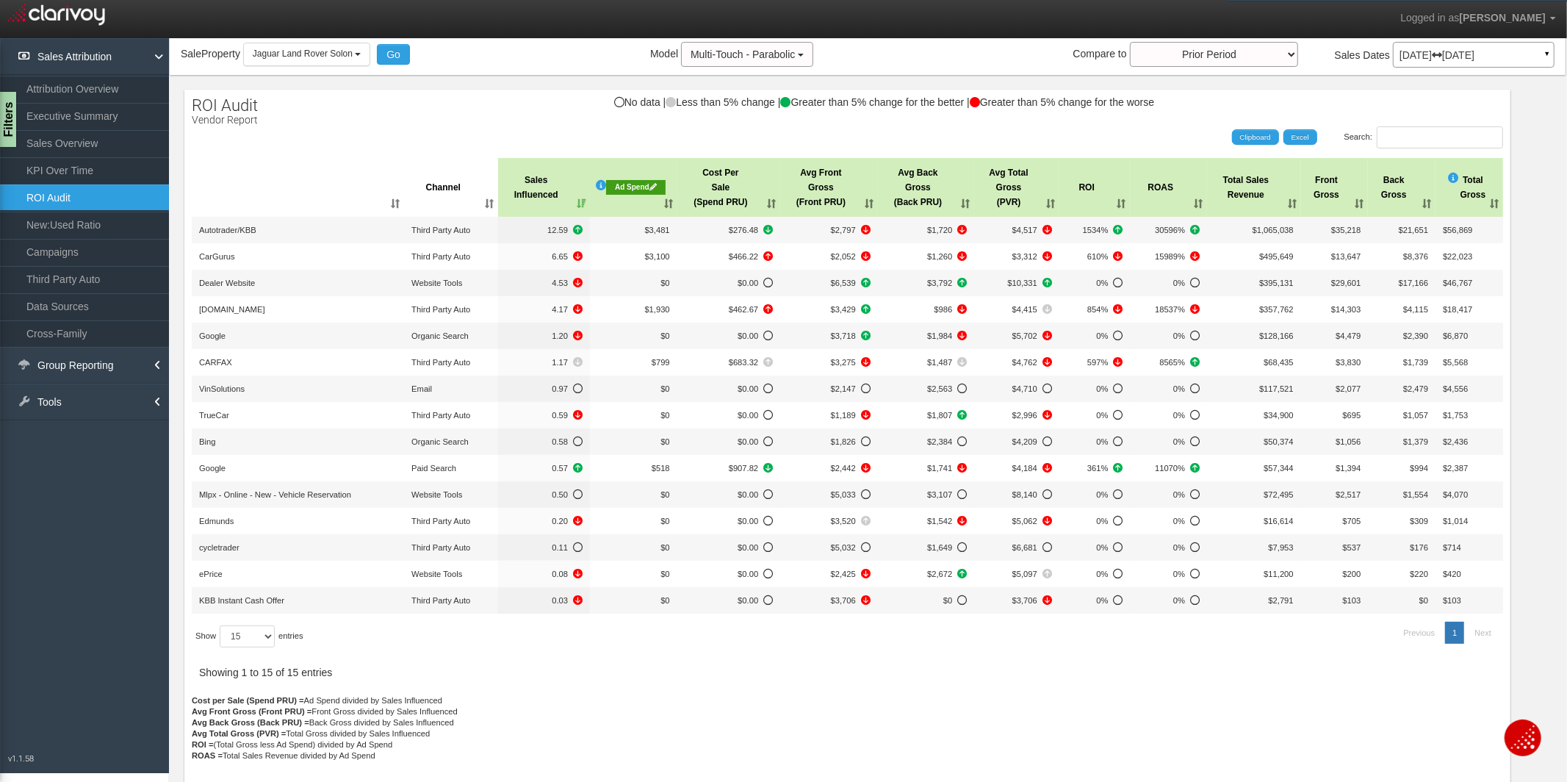
click at [1094, 669] on div at bounding box center [847, 424] width 1311 height 541
click at [663, 734] on p "Cost per Sale (Spend PRU) = Ad Spend divided by Sales Influenced Avg Front Gros…" at bounding box center [847, 739] width 1311 height 88
click at [414, 123] on div "ROI Audit Vendor Report No data | Less than 5% change | Greater than 5% change …" at bounding box center [847, 440] width 1326 height 701
click at [347, 57] on span "Jaguar Land Rover Solon" at bounding box center [303, 53] width 100 height 10
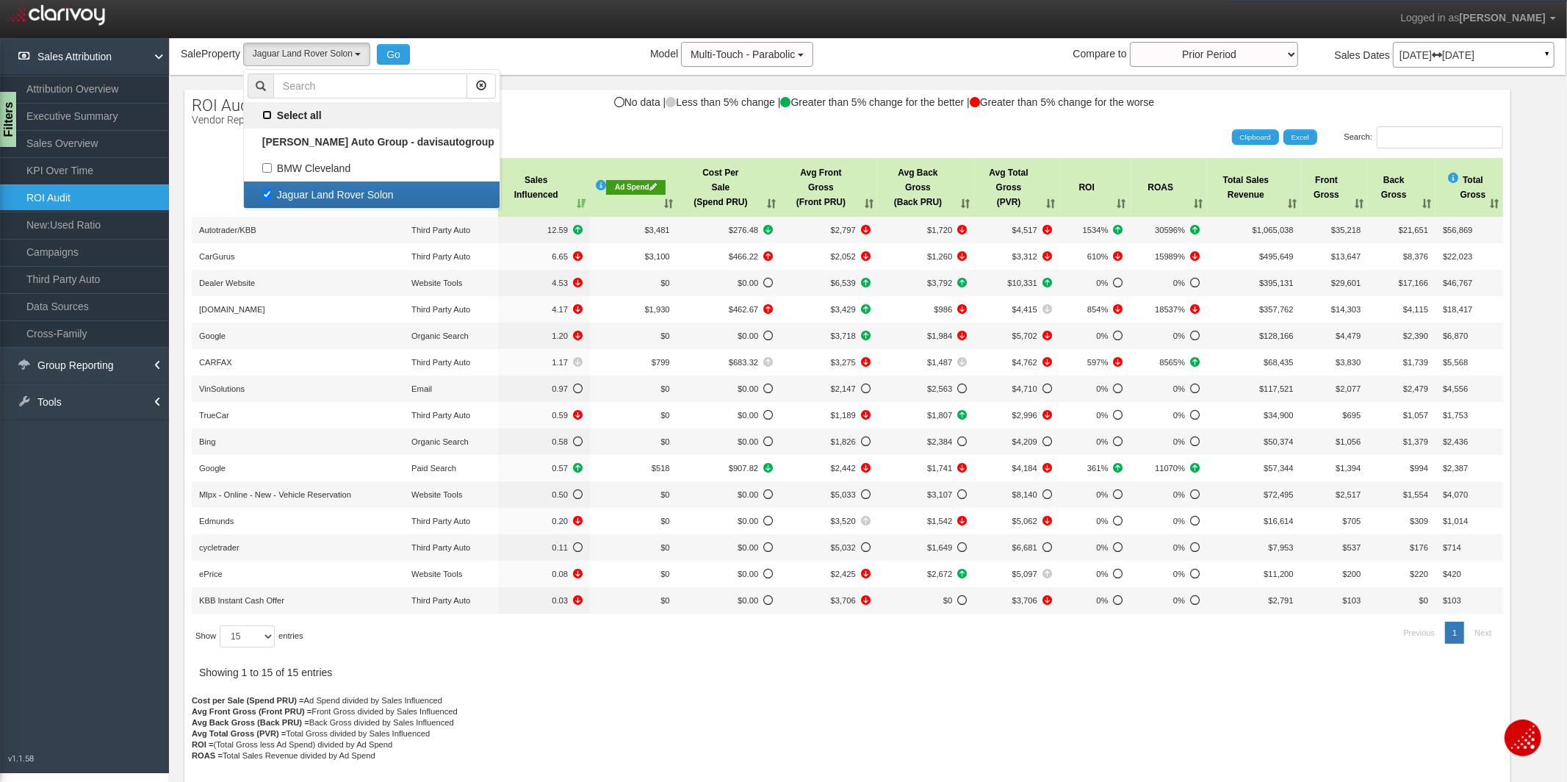
click at [271, 115] on input "Select all" at bounding box center [267, 115] width 10 height 10
checkbox input "true"
select select "object:614"
checkbox input "true"
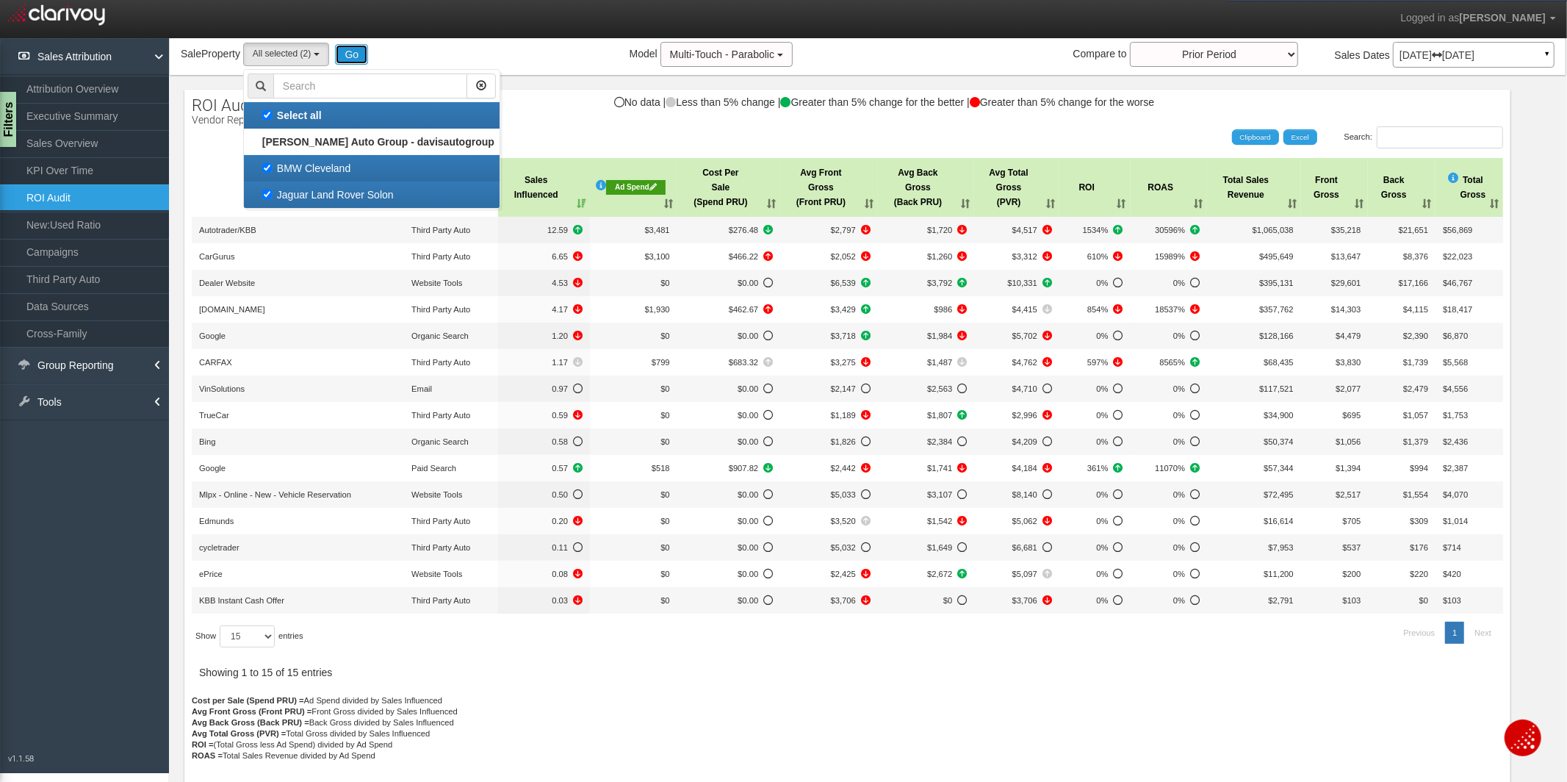
click at [345, 60] on button "Go" at bounding box center [351, 54] width 33 height 21
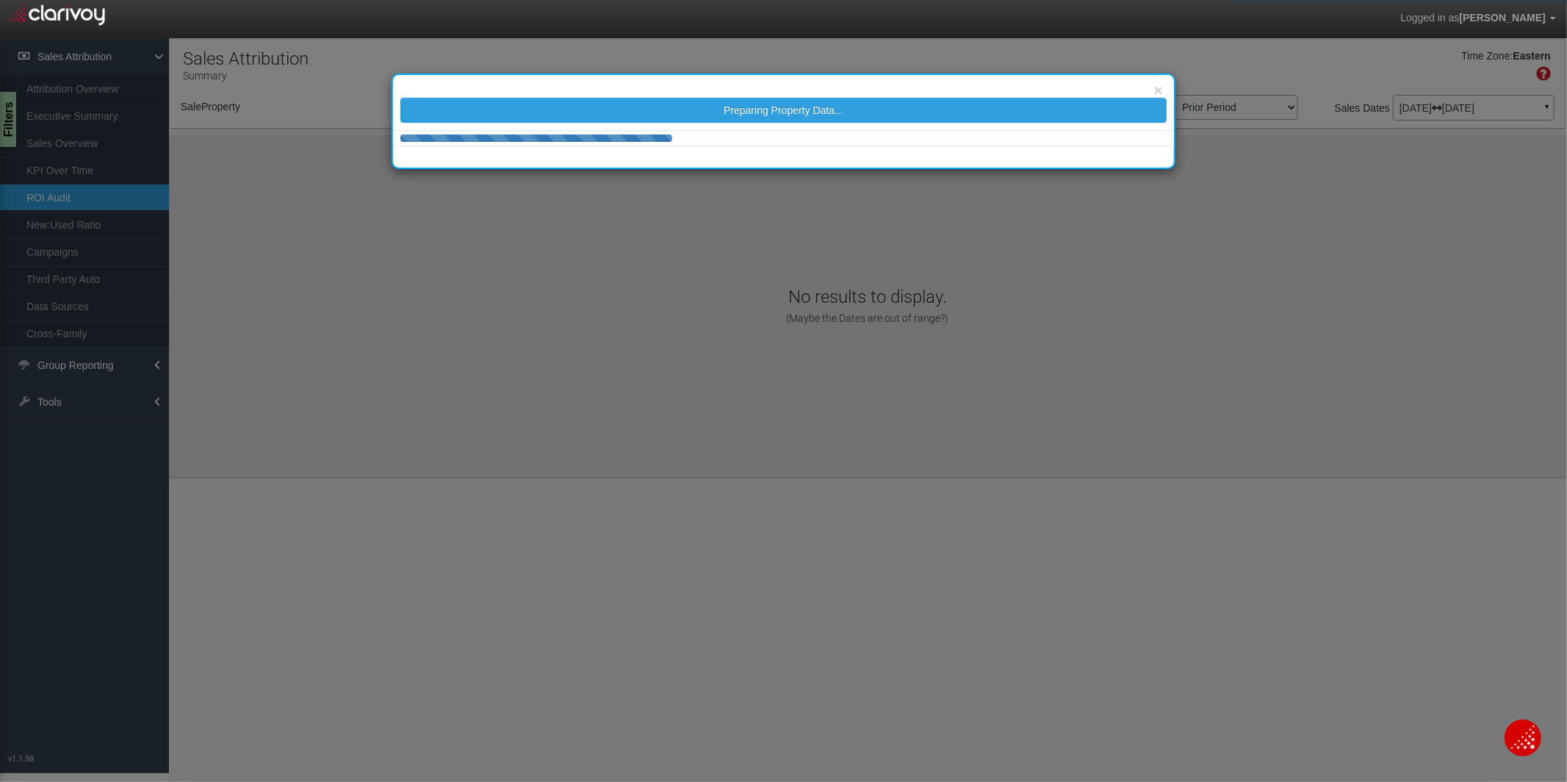
scroll to position [0, 0]
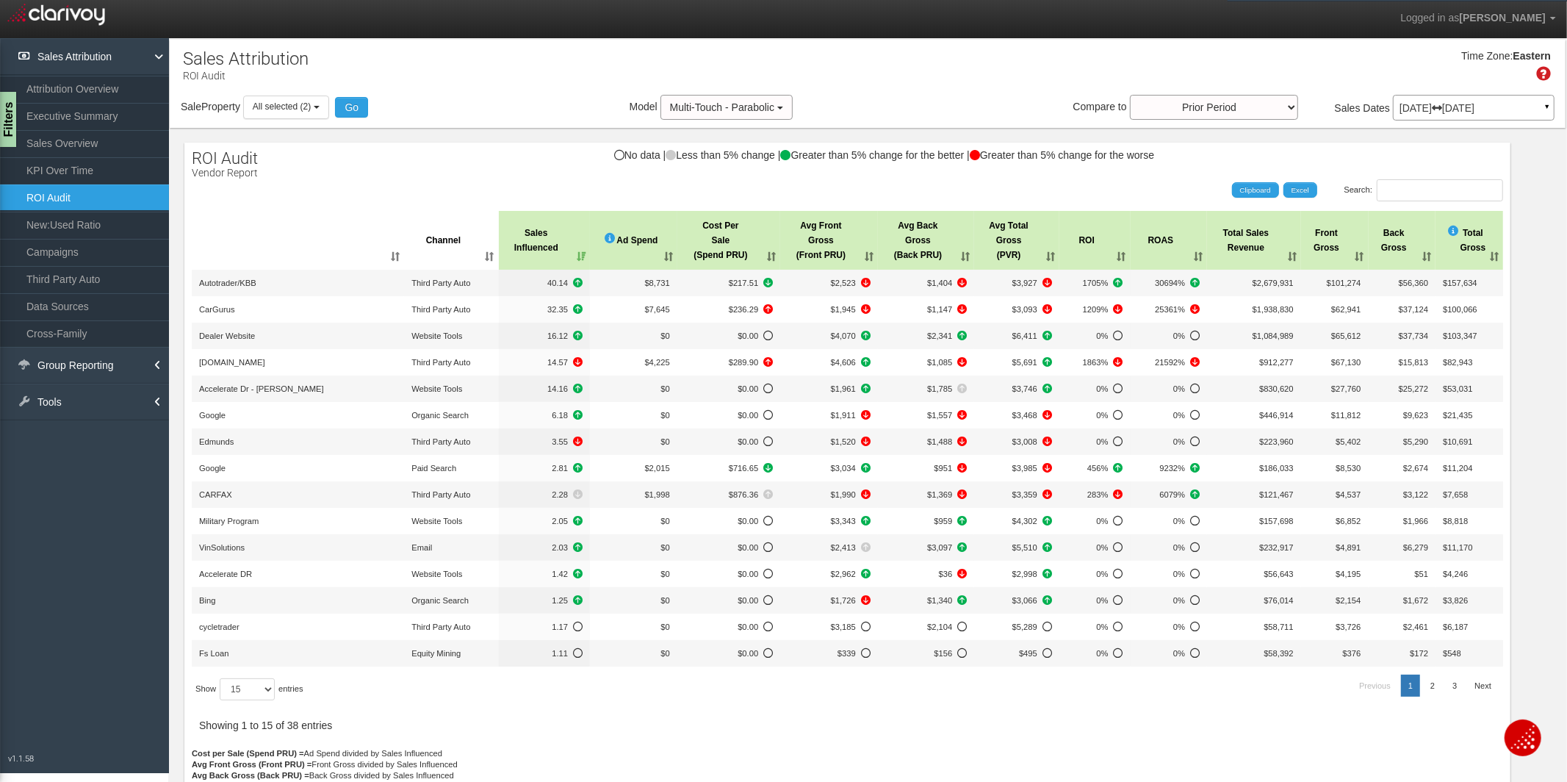
click at [381, 206] on div at bounding box center [847, 476] width 1311 height 541
click at [839, 732] on div at bounding box center [847, 476] width 1311 height 541
click at [1533, 449] on div "X Add new record Save changes Cancel changes Export to Excel 2024 2025 2026 Cha…" at bounding box center [868, 485] width 1396 height 715
click at [801, 177] on div "ROI Audit Vendor Report No data | Less than 5% change | Greater than 5% change …" at bounding box center [847, 493] width 1326 height 701
click at [176, 300] on div "X Add new record Save changes Cancel changes Export to Excel 2024 2025 2026 Cha…" at bounding box center [868, 485] width 1396 height 715
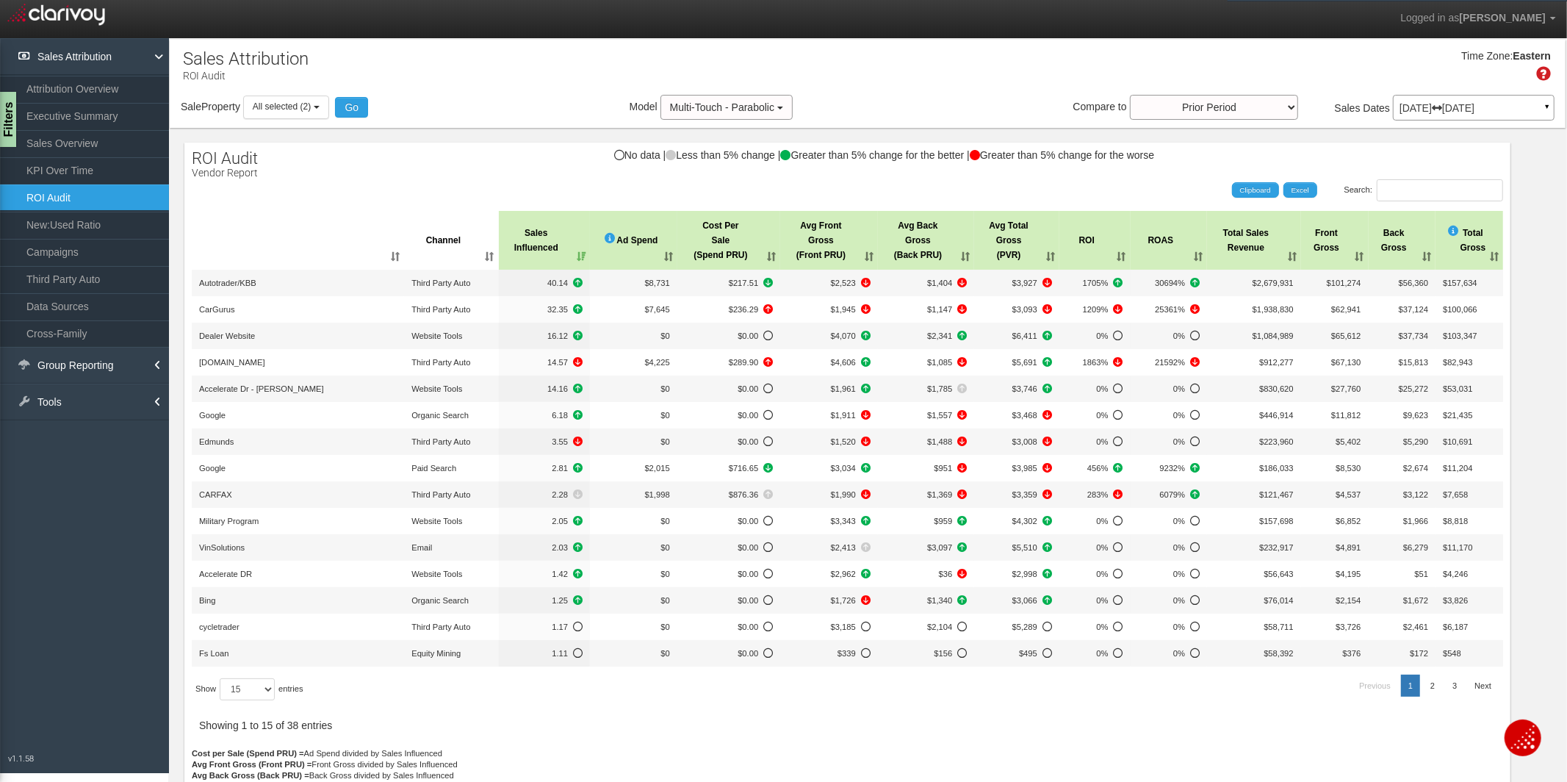
click at [539, 194] on div "Search: Clipboard Excel" at bounding box center [840, 190] width 1326 height 22
click at [718, 721] on div at bounding box center [847, 476] width 1311 height 541
click at [843, 743] on div at bounding box center [847, 476] width 1311 height 541
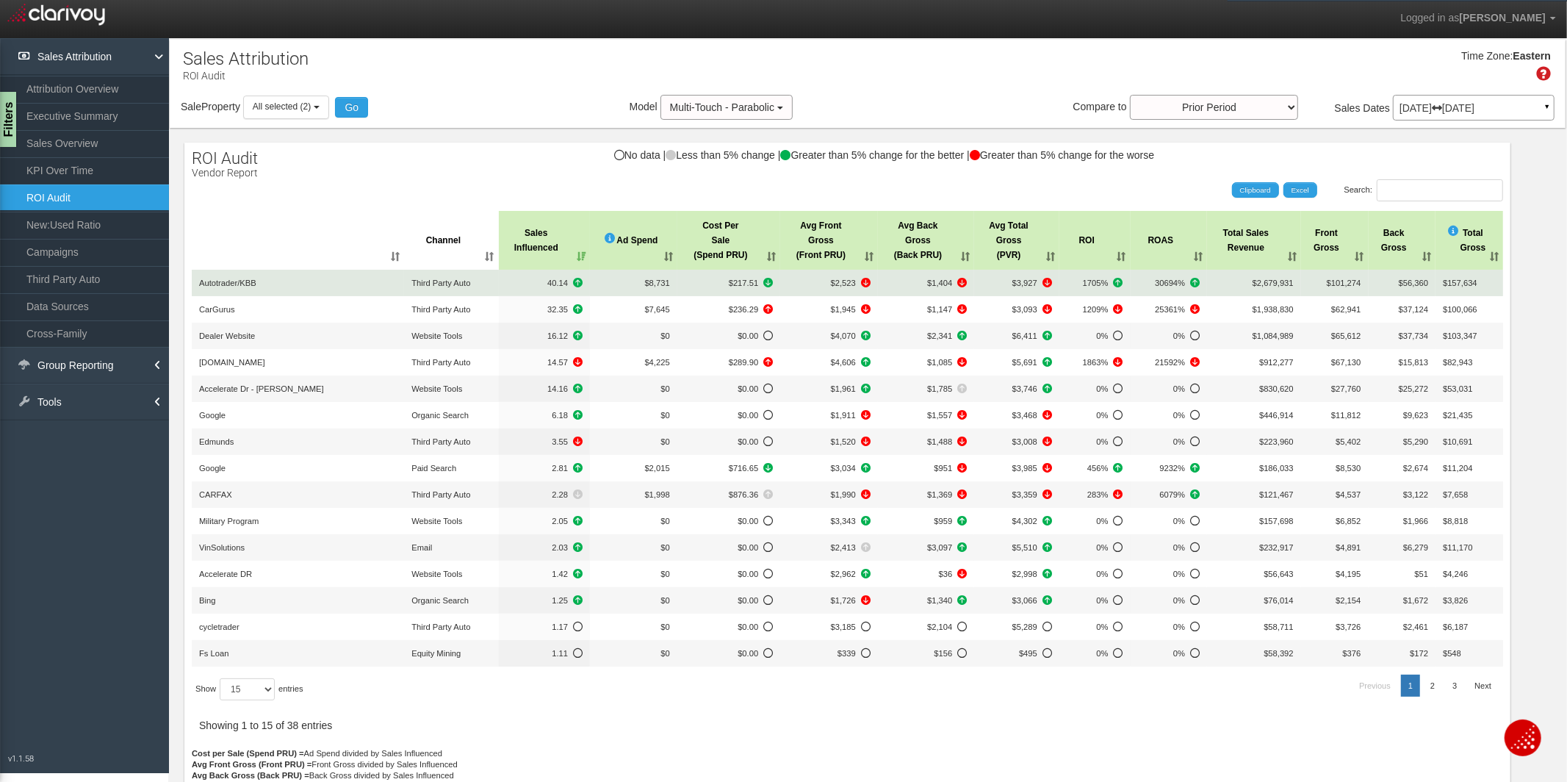
click at [220, 281] on span "Autotrader/KBB" at bounding box center [227, 282] width 57 height 9
drag, startPoint x: 217, startPoint y: 281, endPoint x: 289, endPoint y: 284, distance: 72.0
click at [289, 284] on td "Autotrader/KBB" at bounding box center [298, 283] width 212 height 26
click at [292, 284] on td "Autotrader/KBB" at bounding box center [298, 283] width 212 height 26
drag, startPoint x: 265, startPoint y: 284, endPoint x: 197, endPoint y: 284, distance: 68.3
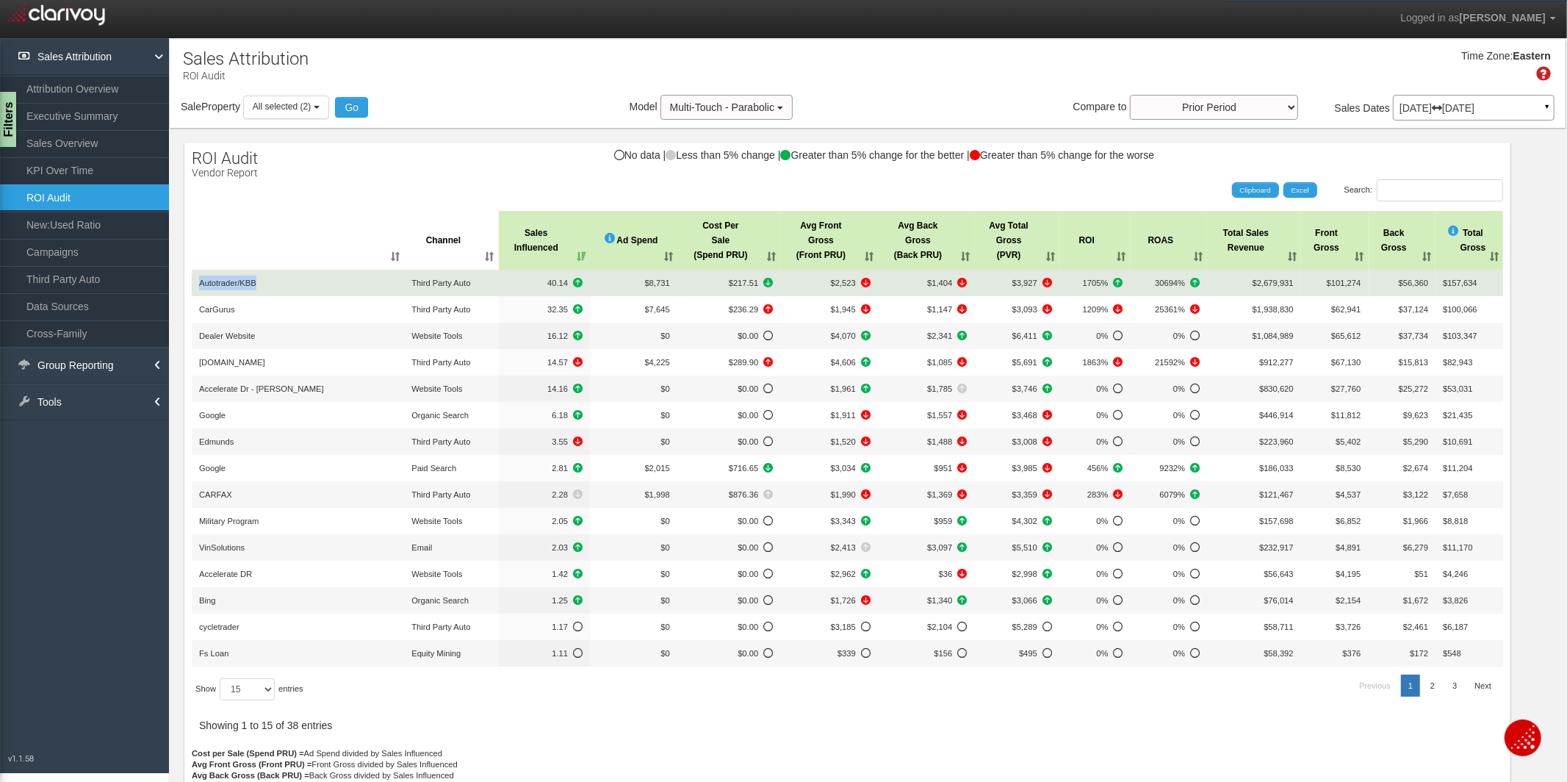
click at [197, 284] on td "Autotrader/KBB" at bounding box center [298, 283] width 212 height 26
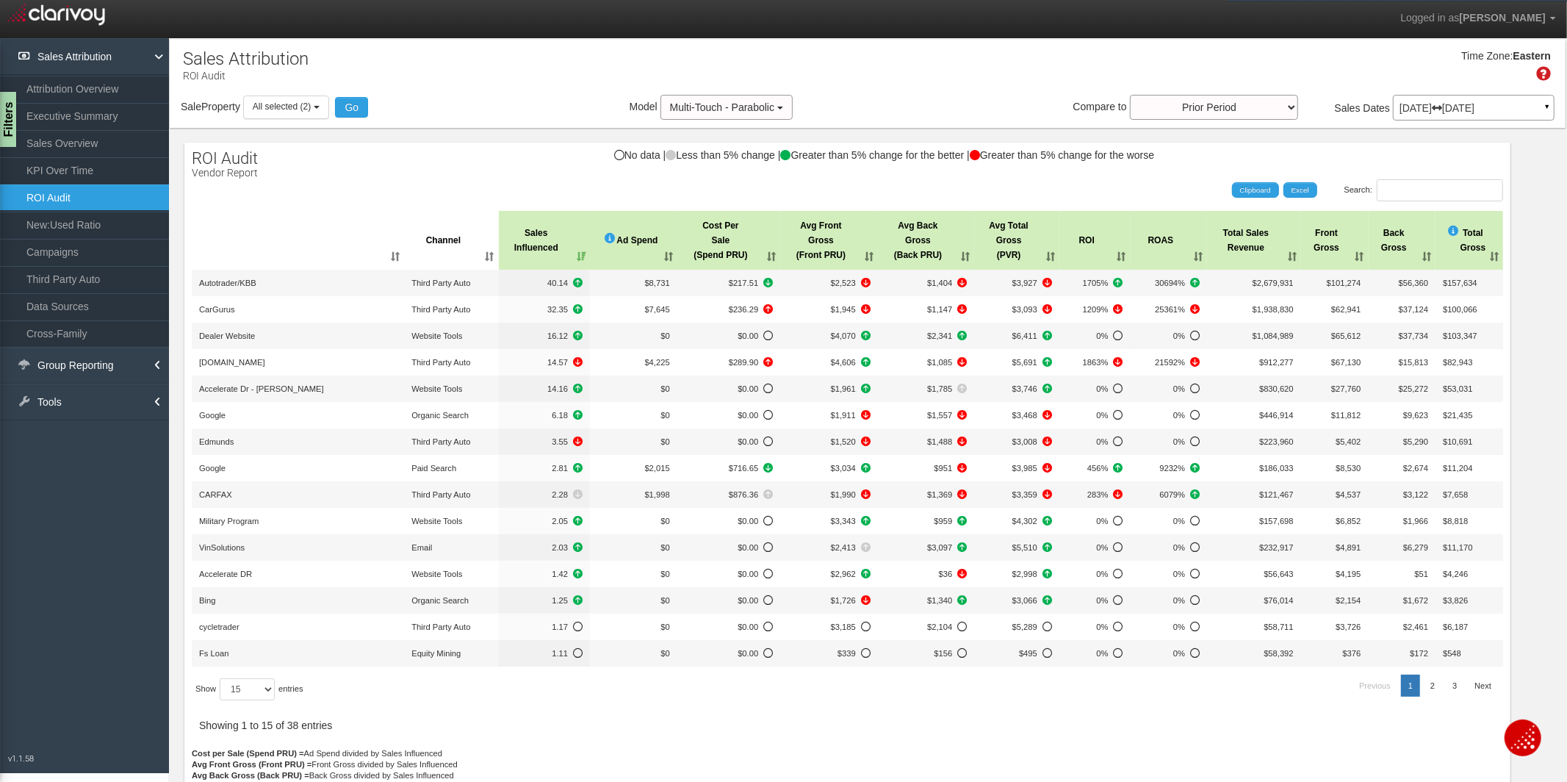
drag, startPoint x: 301, startPoint y: 162, endPoint x: 190, endPoint y: 162, distance: 110.9
click at [190, 162] on div "No data | Less than 5% change | Greater than 5% change for the better | Greater…" at bounding box center [847, 162] width 1326 height 25
click at [192, 162] on span "ROI Audit" at bounding box center [225, 158] width 66 height 18
drag, startPoint x: 193, startPoint y: 157, endPoint x: 262, endPoint y: 165, distance: 68.8
click at [262, 165] on div "ROI Audit Vendor Report No data | Less than 5% change | Greater than 5% change …" at bounding box center [847, 493] width 1326 height 701
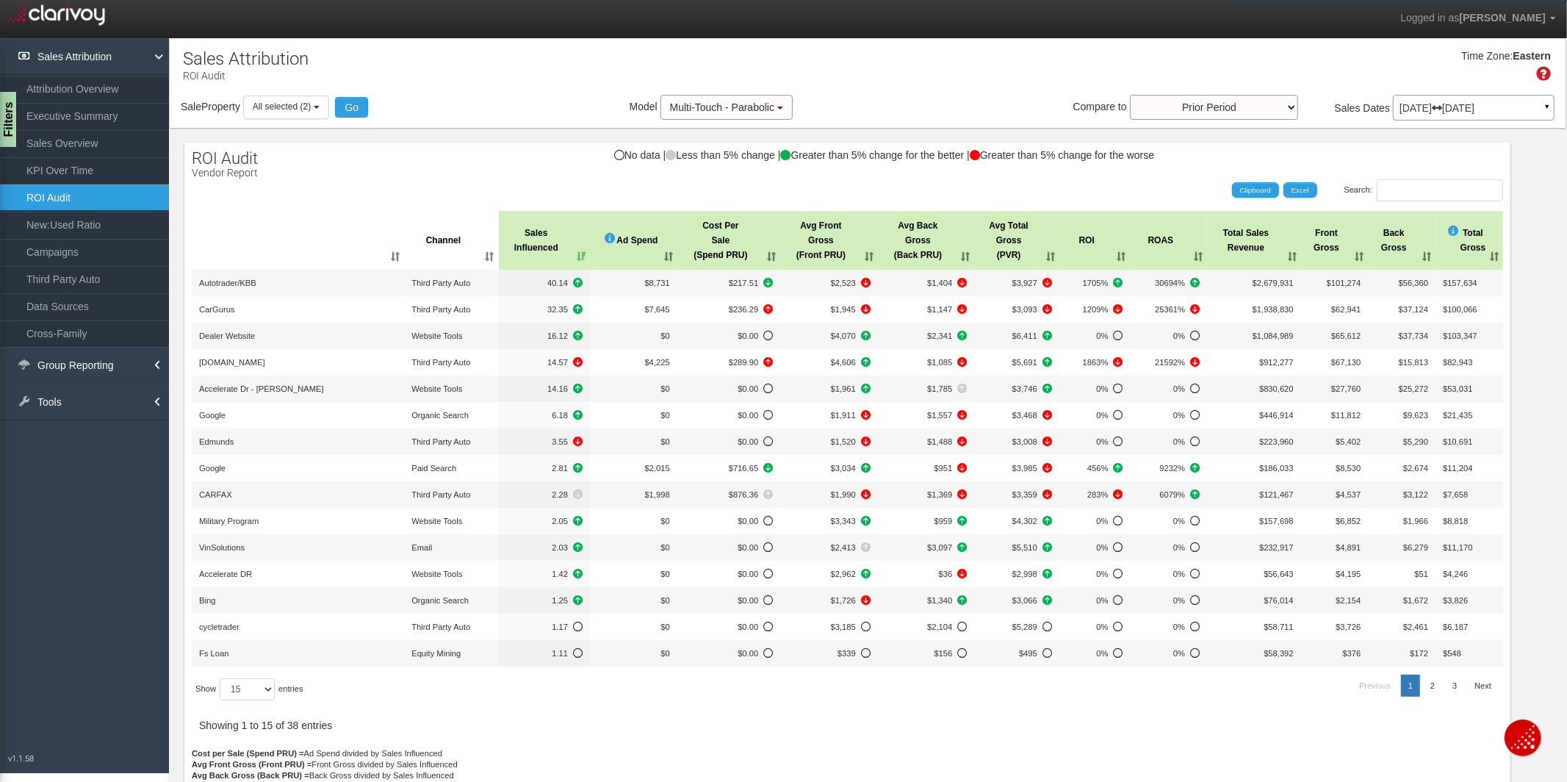
click at [262, 165] on div "No data | Less than 5% change | Greater than 5% change for the better | Greater…" at bounding box center [847, 162] width 1326 height 25
click at [766, 711] on div at bounding box center [847, 476] width 1311 height 541
click at [506, 198] on div "Search: Clipboard Excel" at bounding box center [840, 190] width 1326 height 22
click at [466, 162] on div "No data | Less than 5% change | Greater than 5% change for the better | Greater…" at bounding box center [847, 162] width 1326 height 25
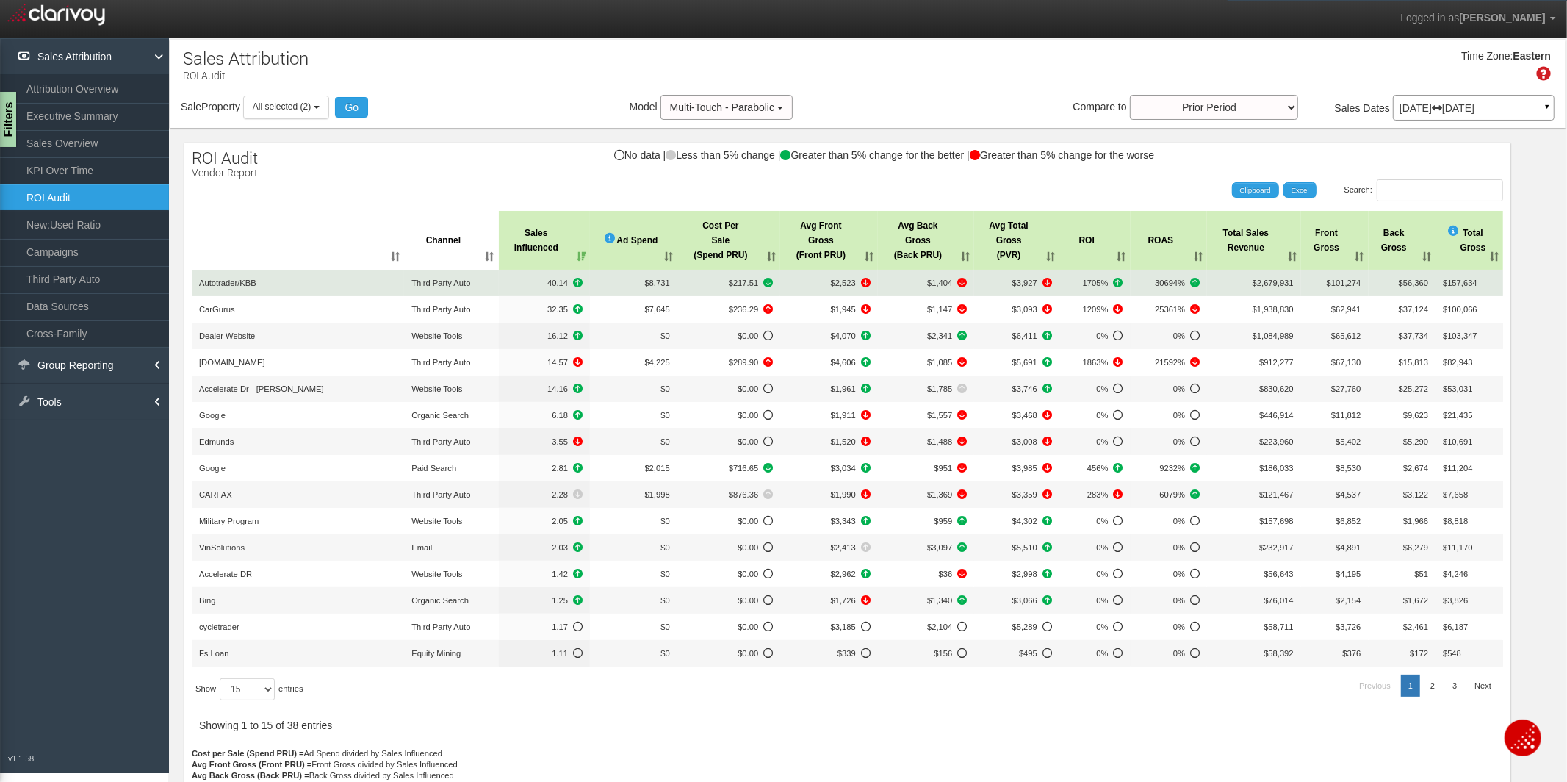
click at [548, 287] on span "40.14" at bounding box center [544, 282] width 77 height 15
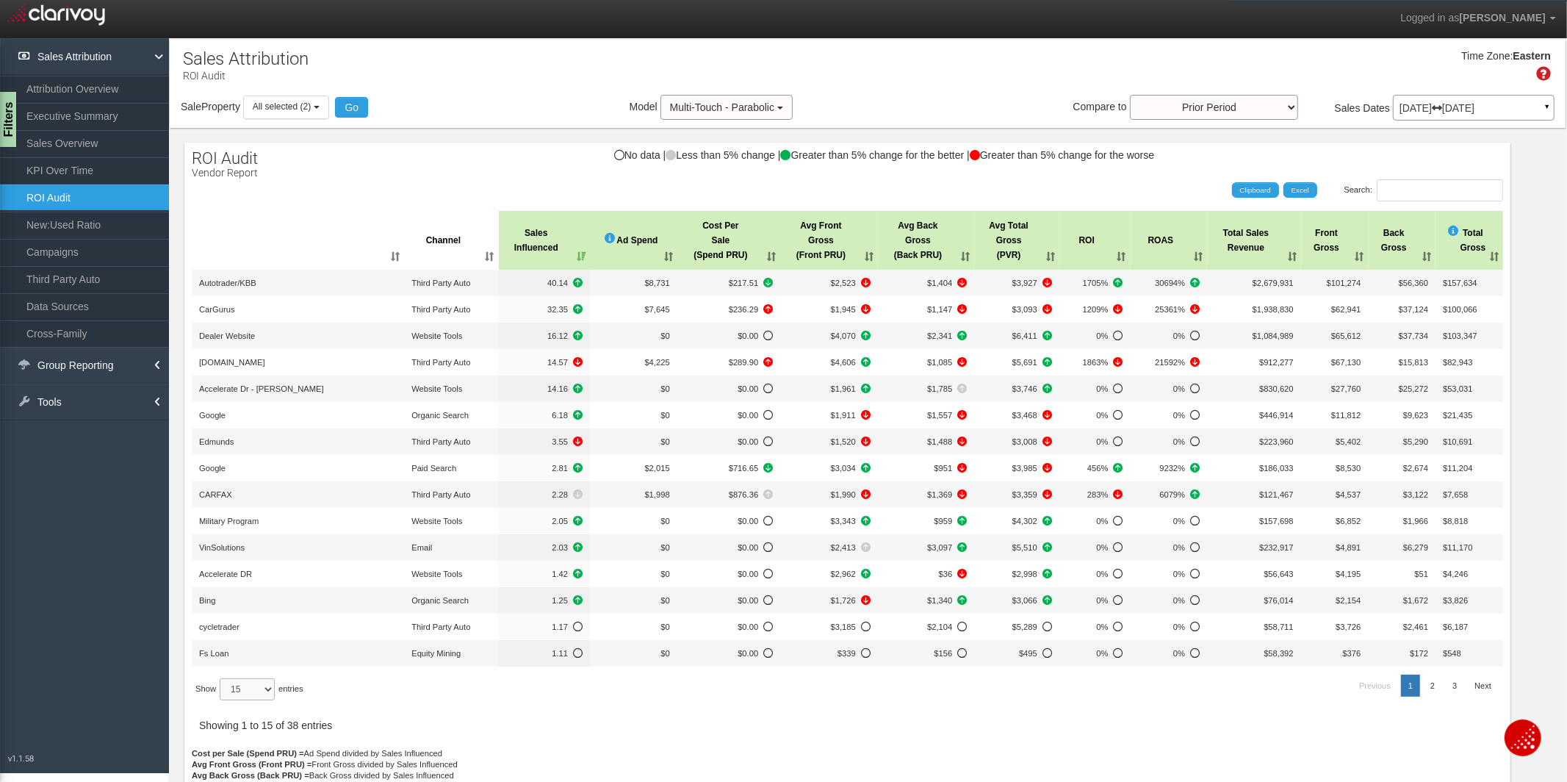
click at [275, 696] on select "15 30 50 All" at bounding box center [247, 689] width 55 height 22
select select "-1"
